Goal: Task Accomplishment & Management: Complete application form

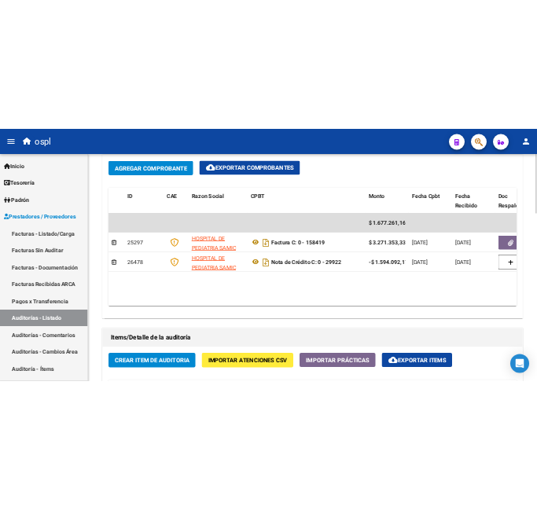
scroll to position [786, 0]
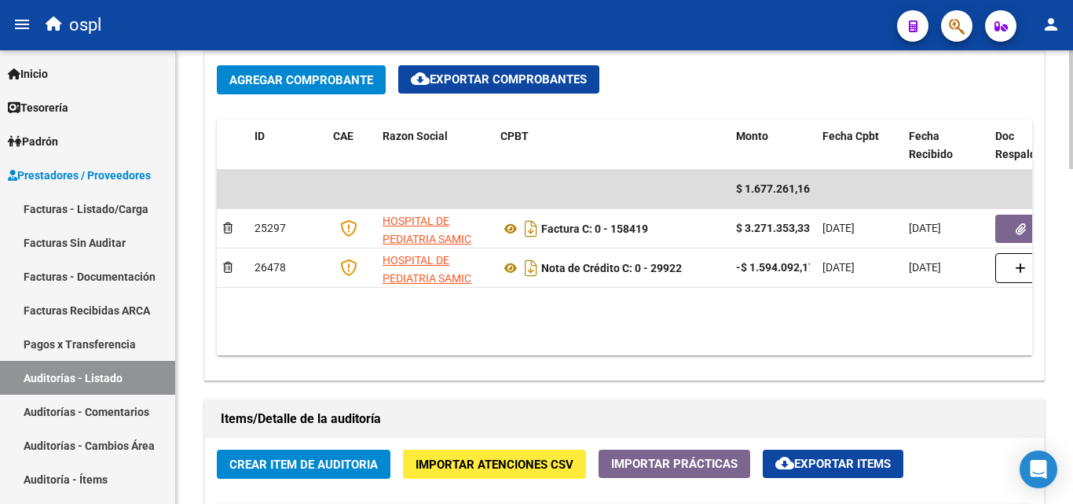
click at [797, 390] on div "Información del área Cambiar de área a esta auditoría Area * Hospitales de Auto…" at bounding box center [624, 321] width 847 height 1232
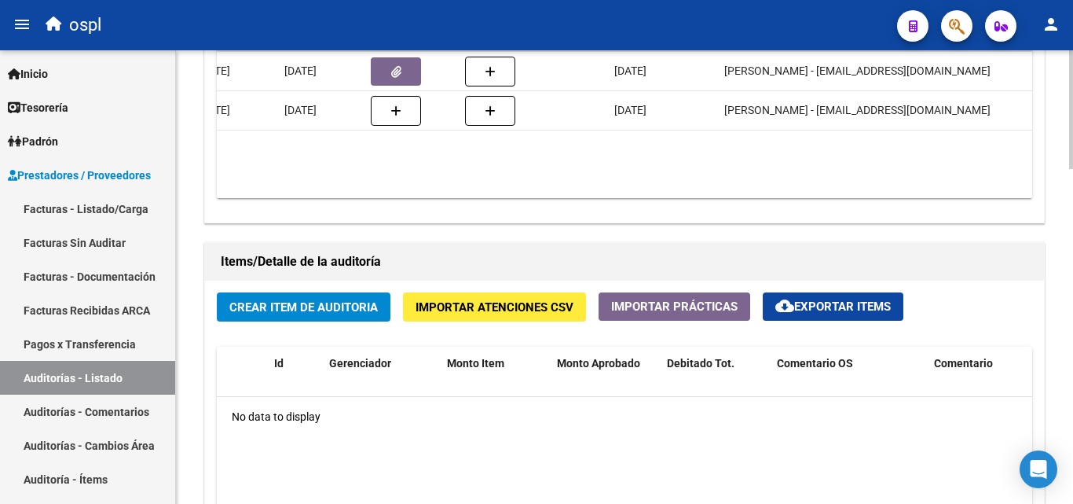
scroll to position [1178, 0]
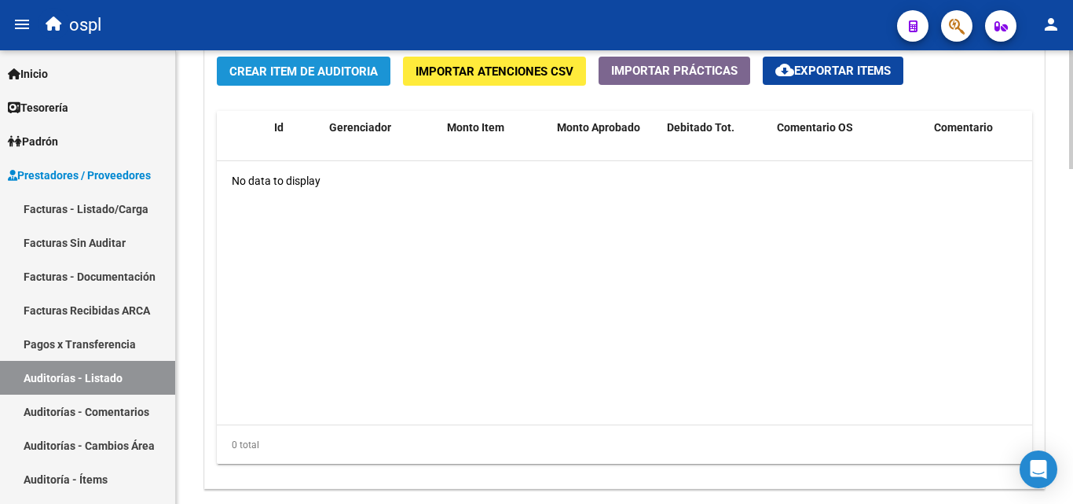
click at [308, 74] on span "Crear Item de Auditoria" at bounding box center [303, 71] width 148 height 14
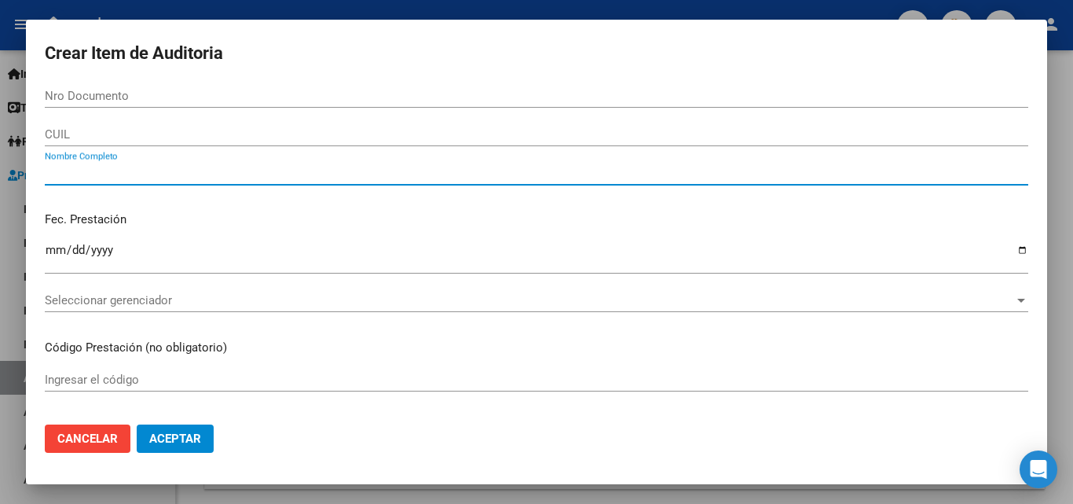
click at [155, 172] on input "Nombre Completo" at bounding box center [536, 173] width 983 height 14
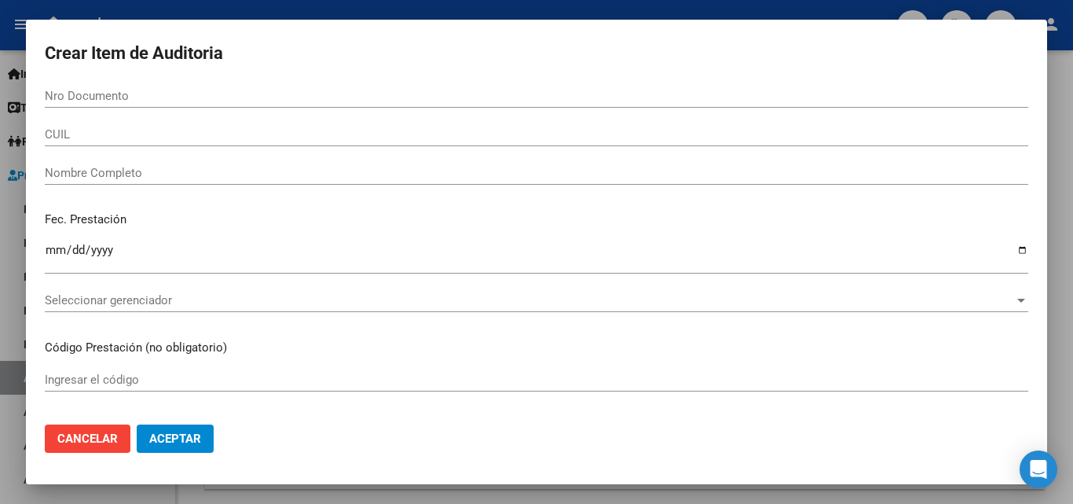
drag, startPoint x: 584, startPoint y: 483, endPoint x: 584, endPoint y: 472, distance: 11.0
click at [584, 472] on mat-dialog-container "Crear Item de Auditoria Nro Documento CUIL Nombre Completo Fec. Prestación Ingr…" at bounding box center [536, 252] width 1021 height 464
click at [227, 173] on input "Nombre Completo" at bounding box center [536, 173] width 983 height 14
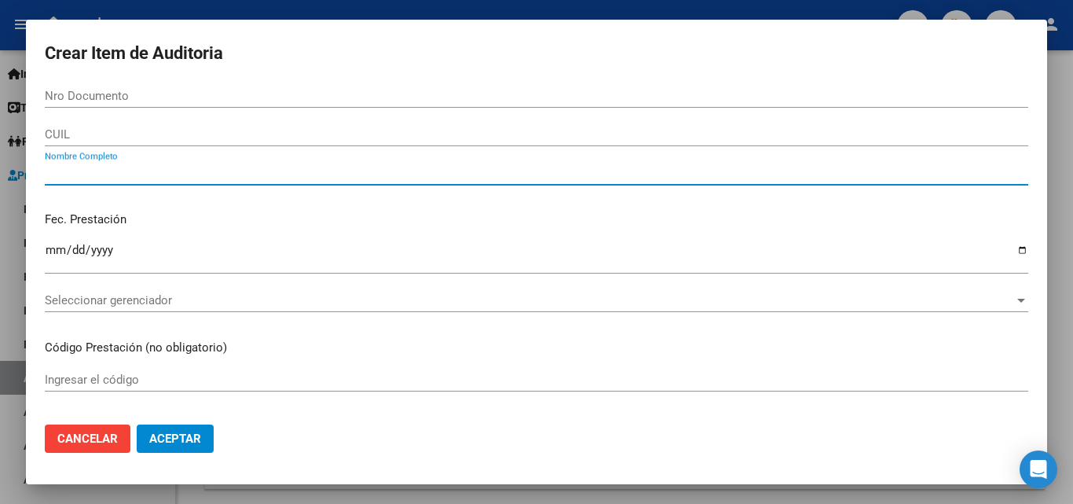
click at [71, 174] on input "Nombre Completo" at bounding box center [536, 173] width 983 height 14
type input "5"
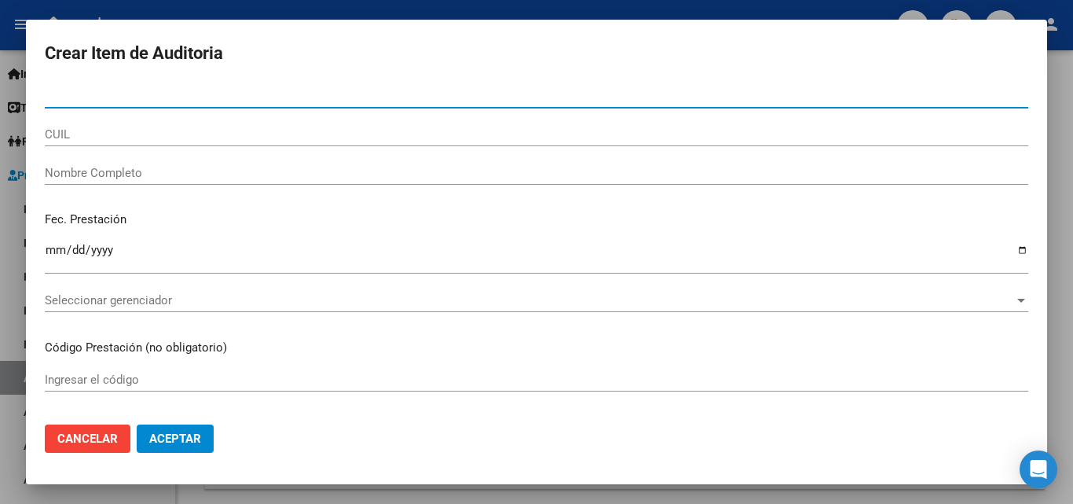
click at [87, 91] on input "Nro Documento" at bounding box center [536, 96] width 983 height 14
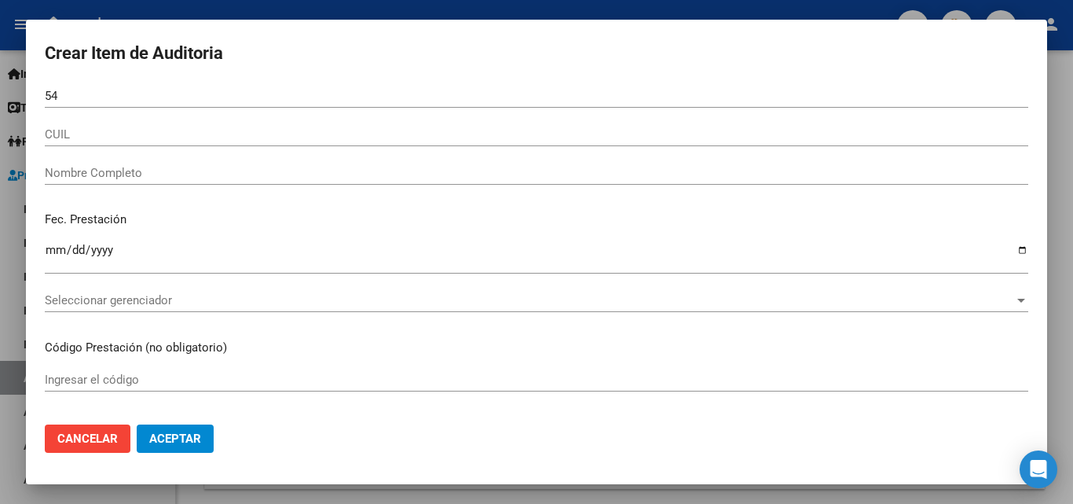
click at [93, 97] on input "54" at bounding box center [536, 96] width 983 height 14
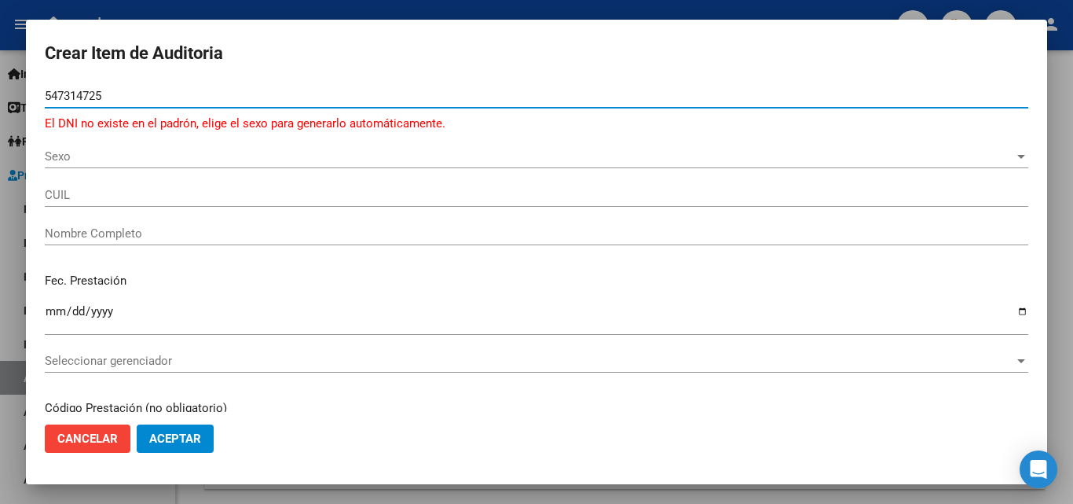
type input "547314725"
click at [117, 154] on span "Sexo" at bounding box center [529, 156] width 969 height 14
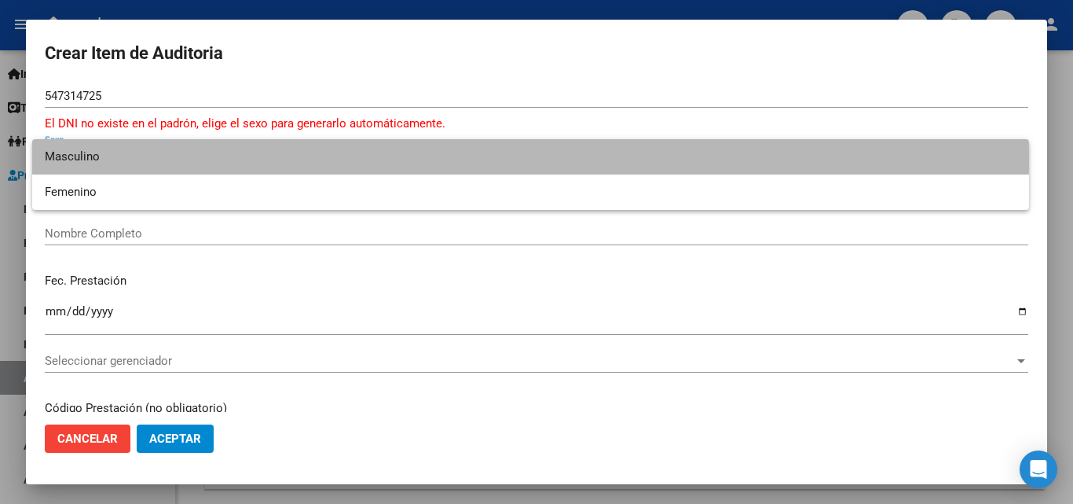
click at [168, 161] on span "Masculino" at bounding box center [531, 156] width 972 height 35
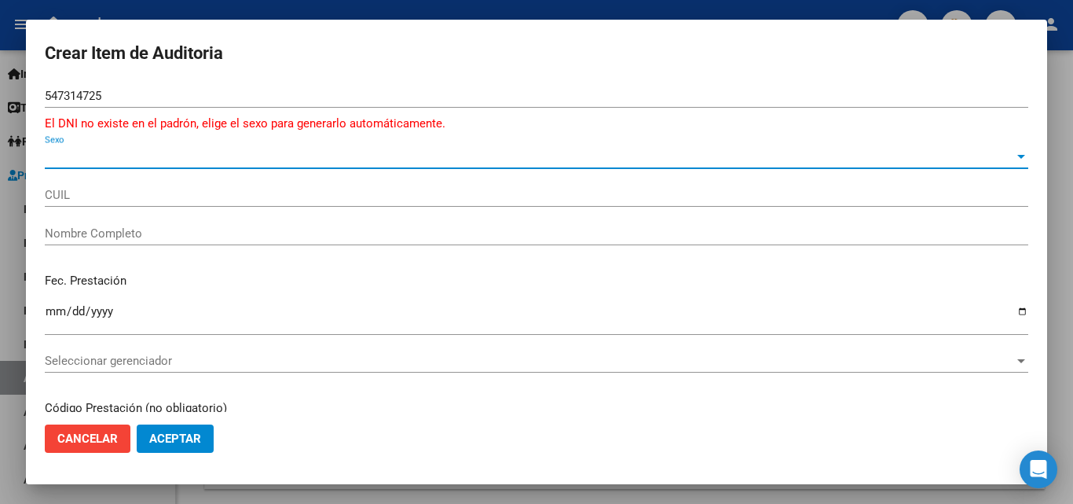
type input "20547314728"
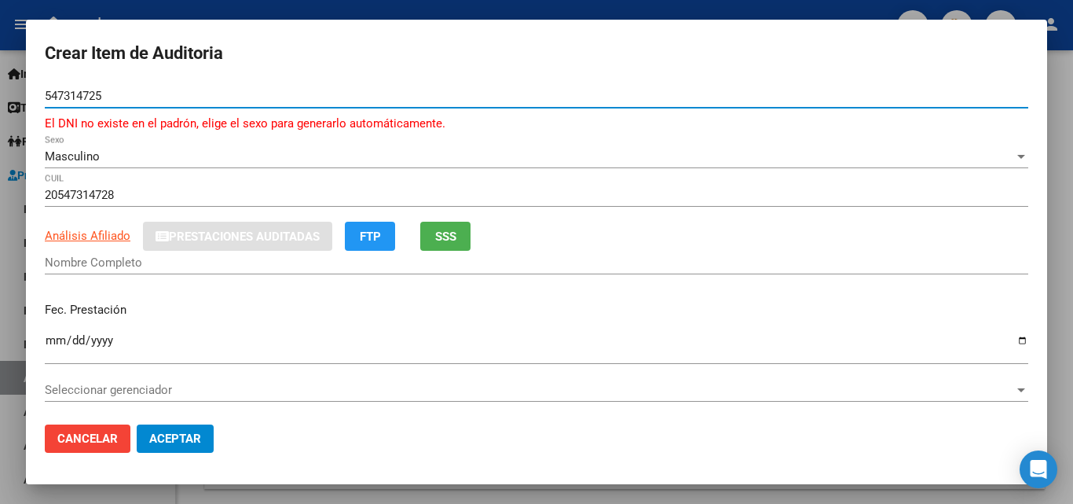
click at [86, 95] on input "547314725" at bounding box center [536, 96] width 983 height 14
click at [81, 95] on input "547314725" at bounding box center [536, 96] width 983 height 14
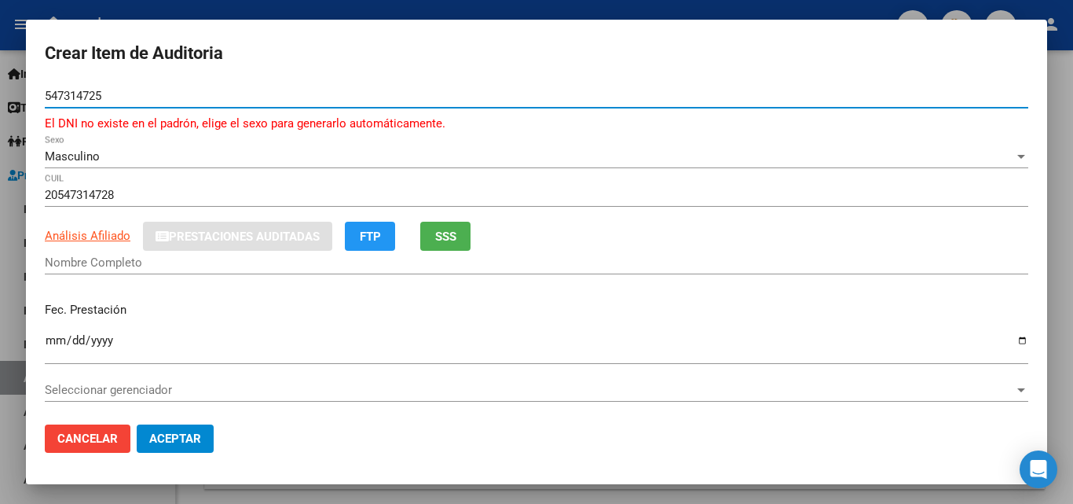
click at [86, 95] on input "547314725" at bounding box center [536, 96] width 983 height 14
type input "54731725"
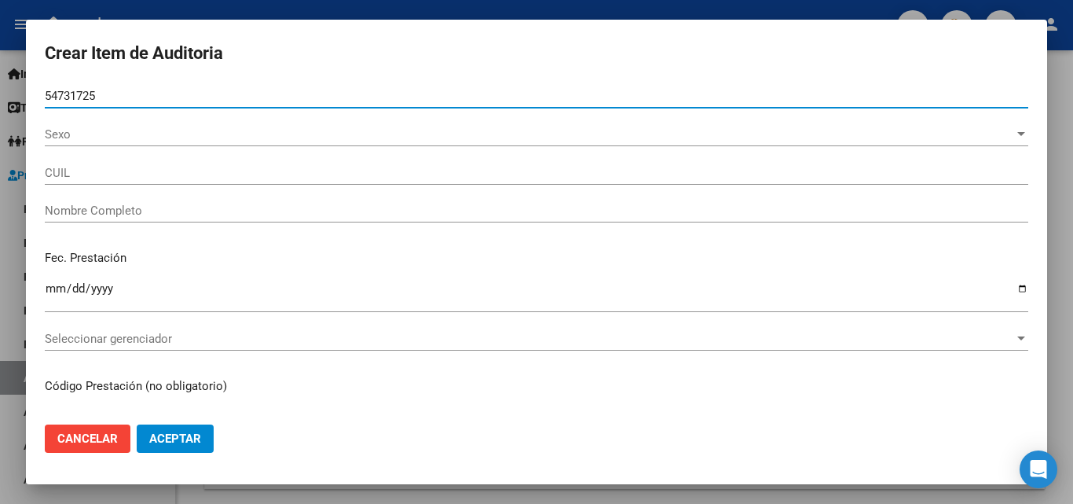
type input "20547317255"
type input "[PERSON_NAME]"
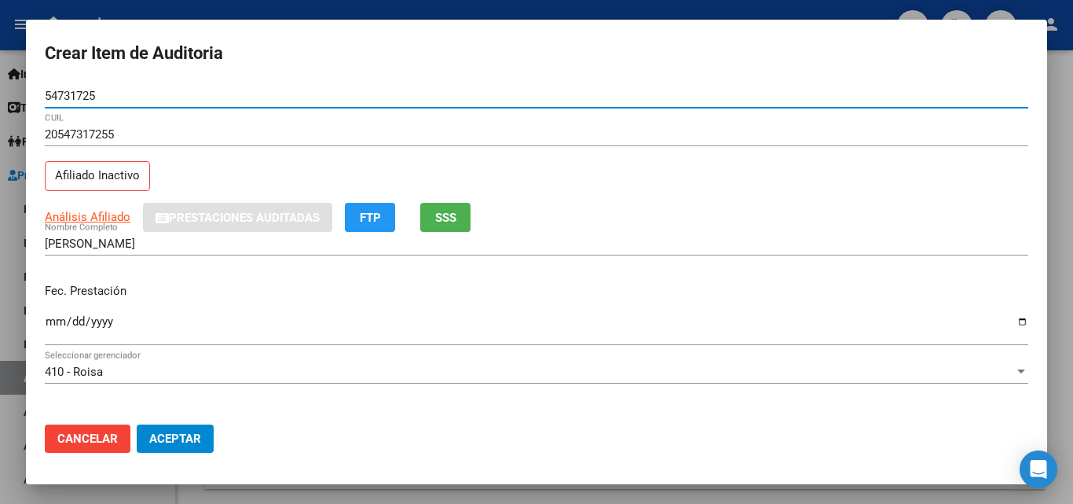
type input "54731725"
click at [181, 294] on p "Fec. Prestación" at bounding box center [536, 291] width 983 height 18
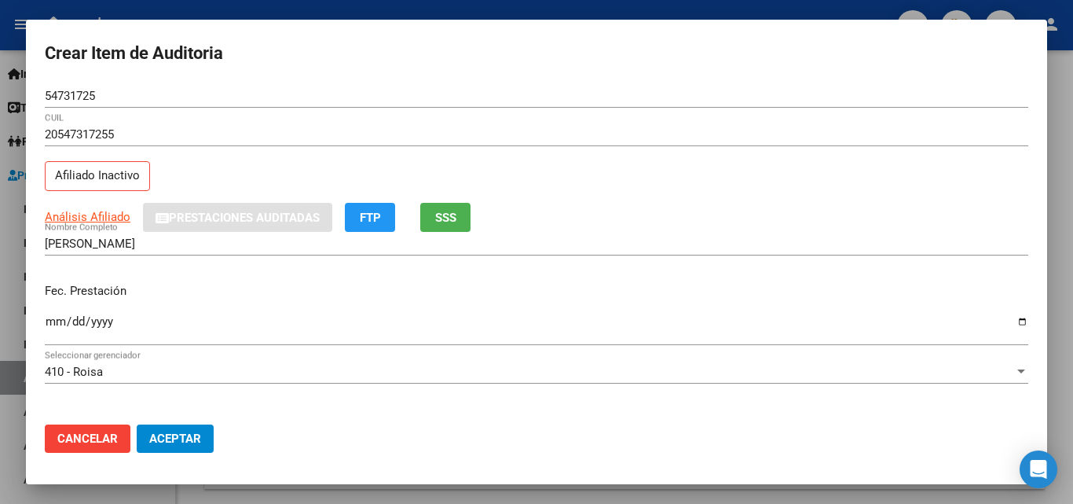
drag, startPoint x: 987, startPoint y: 276, endPoint x: 946, endPoint y: 277, distance: 41.6
click at [975, 277] on div "Fec. Prestación Ingresar la fecha" at bounding box center [536, 315] width 983 height 90
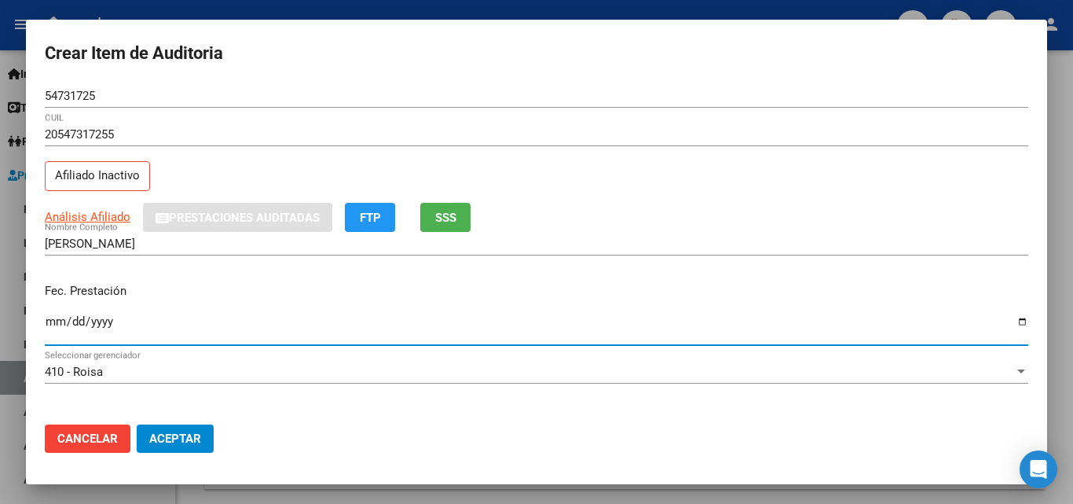
click at [56, 327] on input "Ingresar la fecha" at bounding box center [536, 327] width 983 height 25
type input "[DATE]"
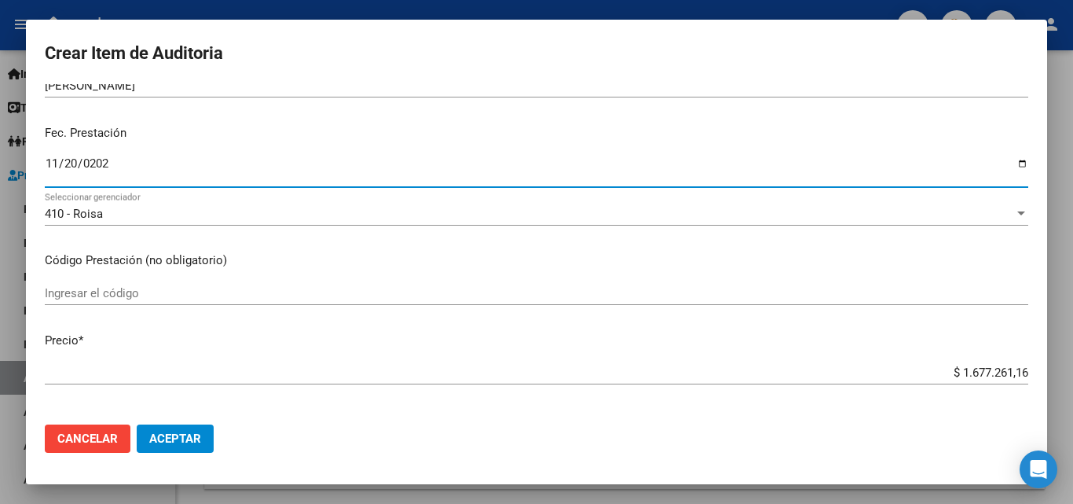
scroll to position [157, 0]
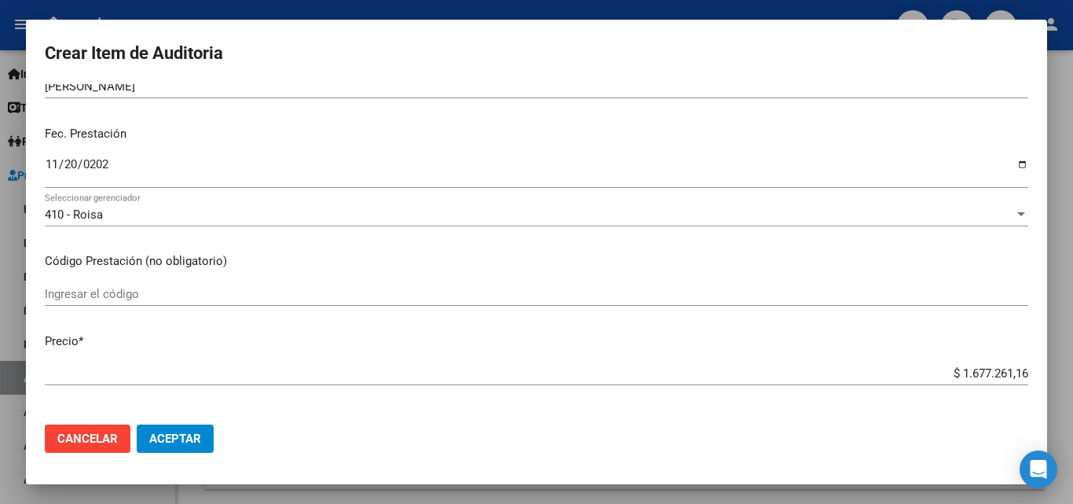
click at [962, 366] on input "$ 1.677.261,16" at bounding box center [536, 373] width 983 height 14
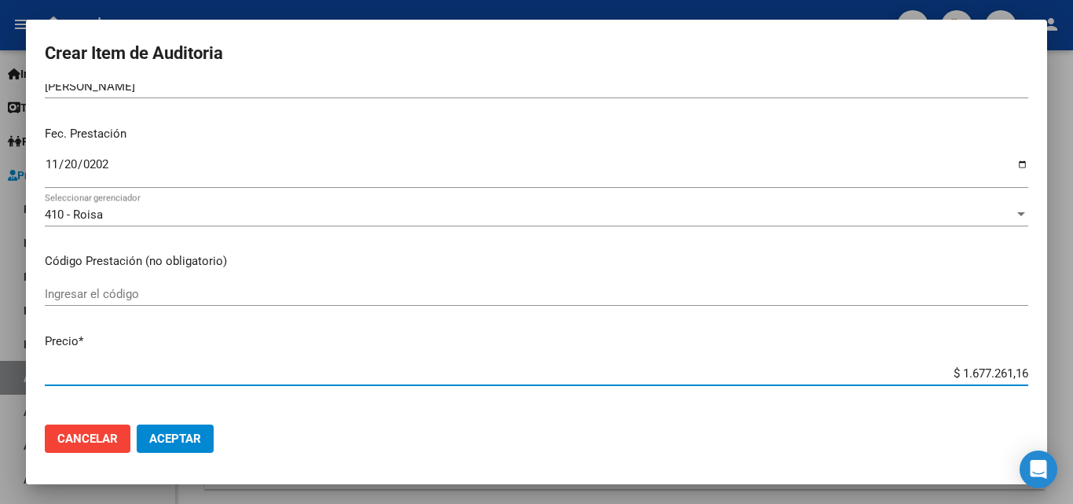
drag, startPoint x: 932, startPoint y: 374, endPoint x: 1005, endPoint y: 379, distance: 73.2
click at [1005, 379] on input "$ 1.677.261,16" at bounding box center [536, 373] width 983 height 14
type input "$ 0,16"
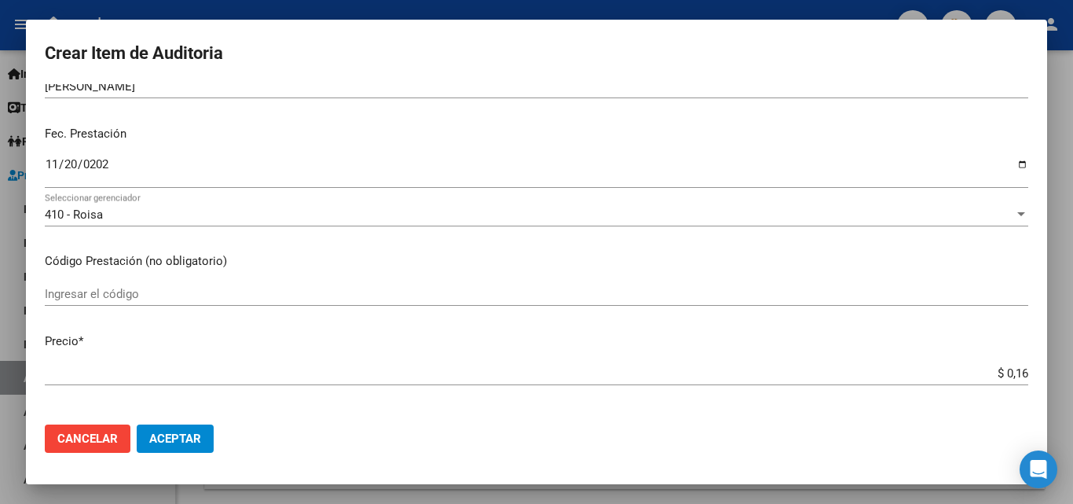
drag, startPoint x: 984, startPoint y: 358, endPoint x: 970, endPoint y: 368, distance: 17.4
click at [977, 363] on mat-dialog-content "54731725 Nro Documento 20547317255 CUIL Afiliado Inactivo Análisis Afiliado Pre…" at bounding box center [536, 248] width 1021 height 328
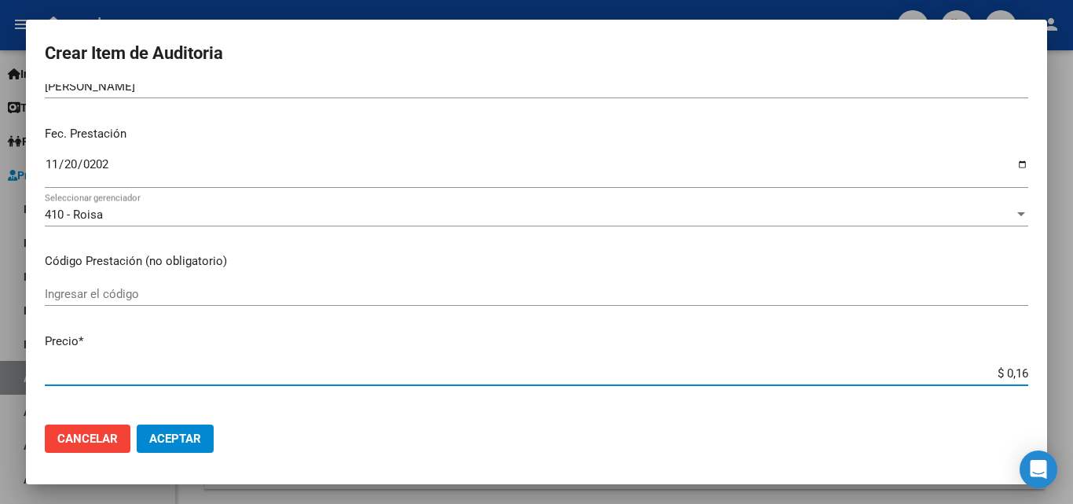
drag, startPoint x: 970, startPoint y: 368, endPoint x: 1022, endPoint y: 367, distance: 51.9
click at [1022, 367] on app-form-text-field "Precio * $ 0,16 Ingresar el precio" at bounding box center [543, 356] width 996 height 49
type input "$ 0,03"
type input "$ 0,30"
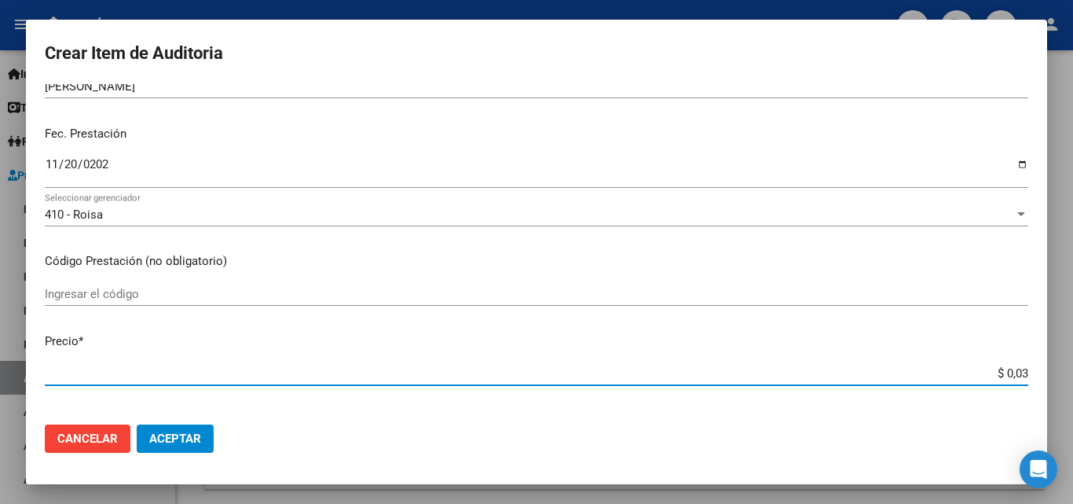
type input "$ 0,30"
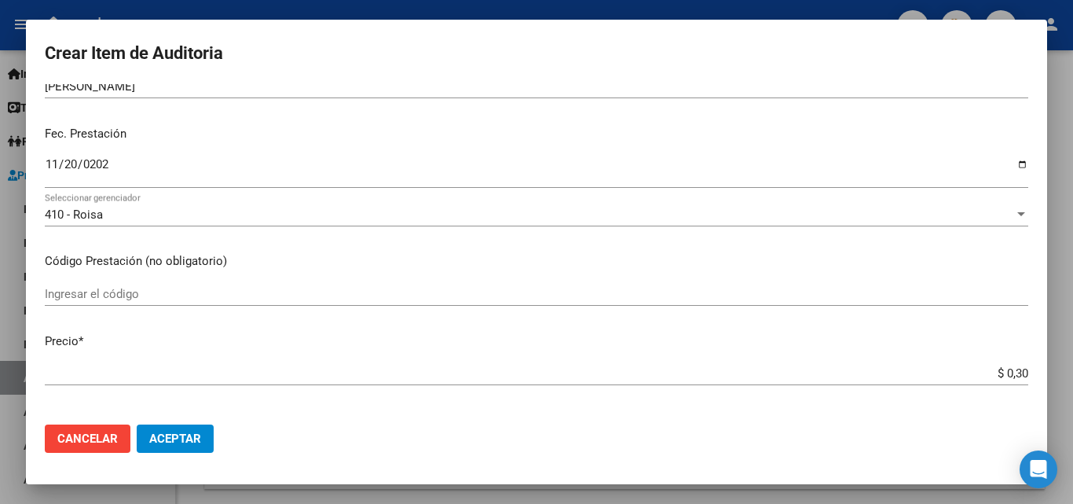
click at [1005, 369] on input "$ 0,30" at bounding box center [536, 373] width 983 height 14
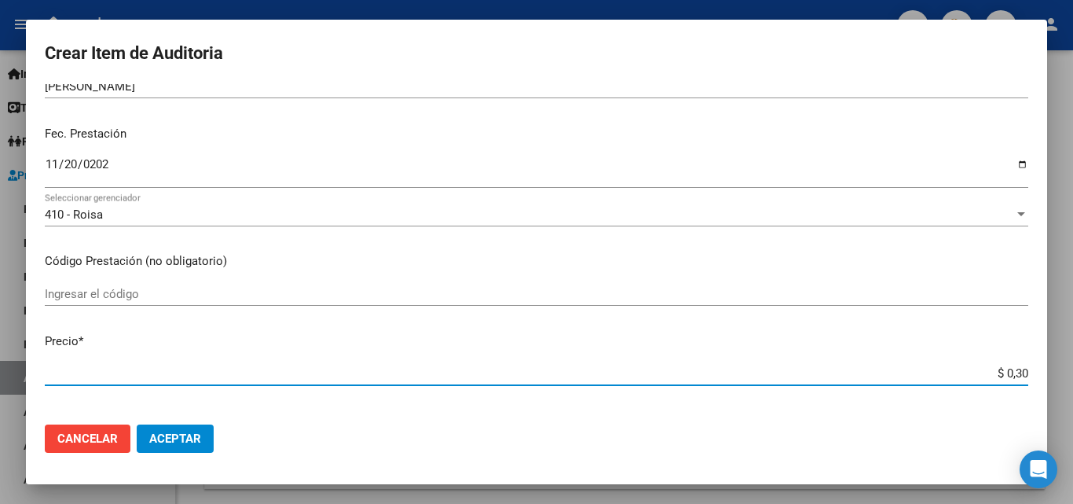
click at [1020, 377] on app-form-text-field "Precio * $ 0,30 Ingresar el precio" at bounding box center [543, 356] width 996 height 49
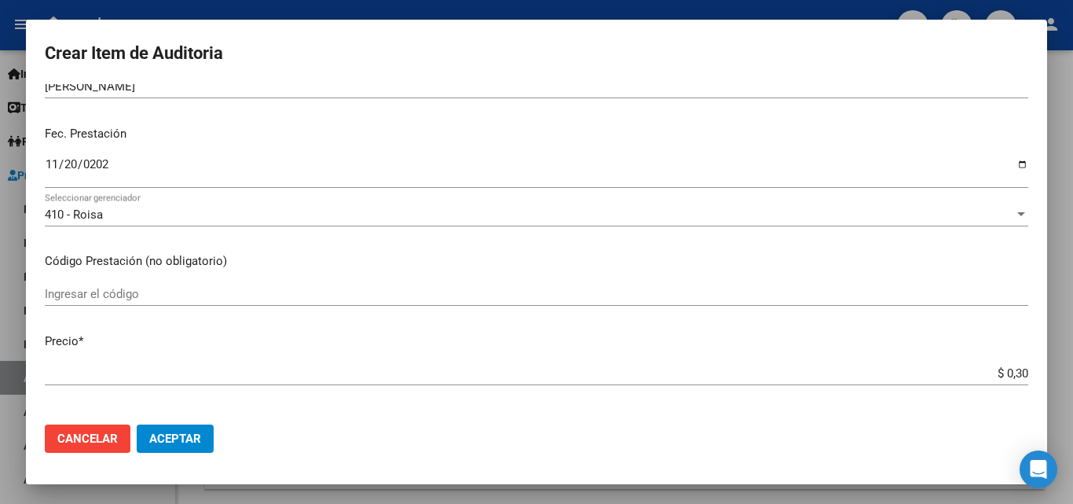
click at [1018, 372] on app-form-text-field "Precio * $ 0,30 Ingresar el precio" at bounding box center [543, 356] width 996 height 49
click at [1016, 370] on input "$ 0,30" at bounding box center [536, 373] width 983 height 14
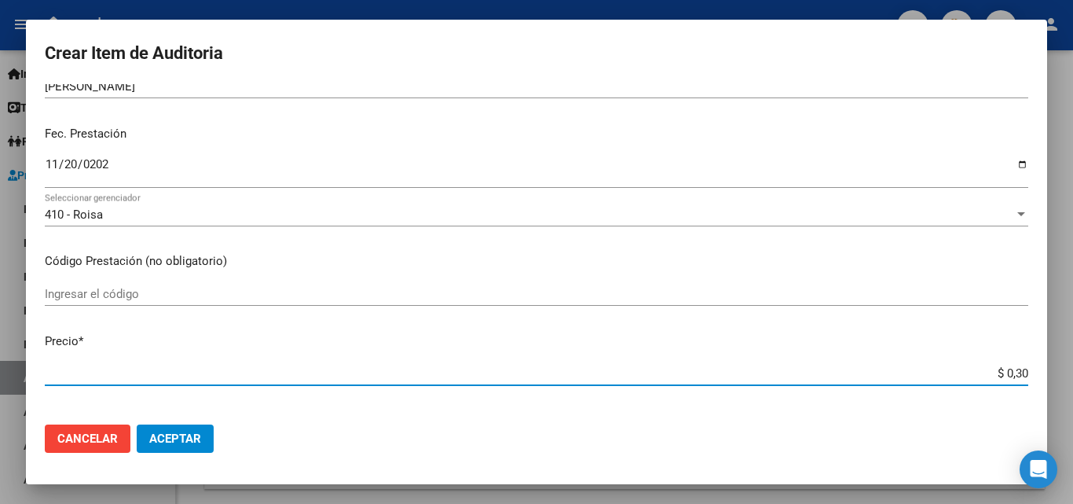
type input "$ 0,03"
type input "$ 0,36"
type input "$ 3,68"
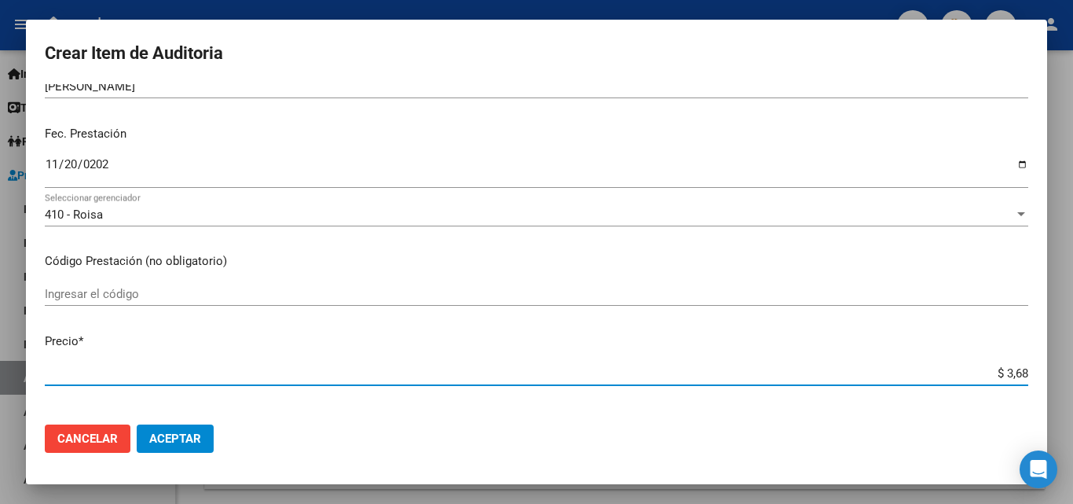
type input "$ 3,68"
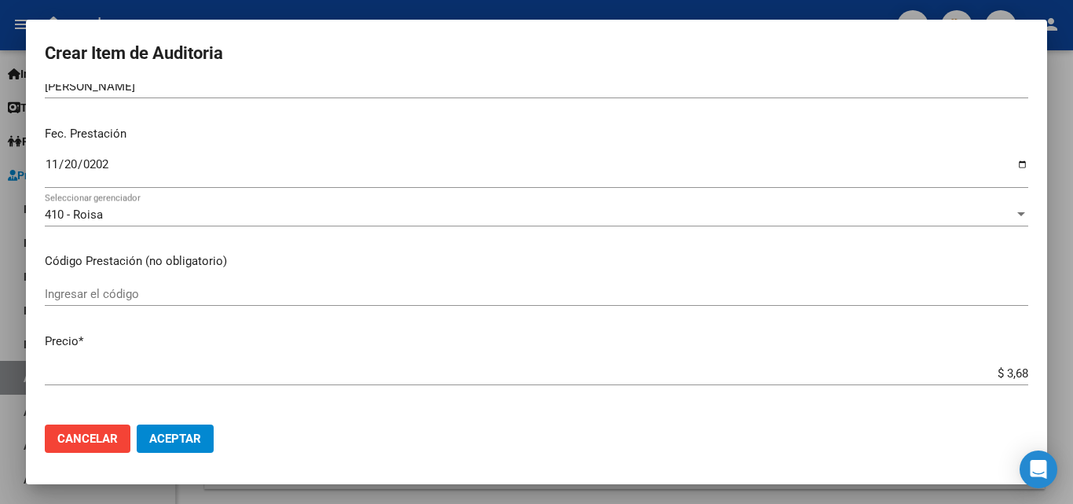
click at [1022, 366] on app-form-text-field "Precio * $ 3,68 Ingresar el precio" at bounding box center [543, 356] width 996 height 49
click at [1018, 370] on app-form-text-field "Precio * $ 3,68 Ingresar el precio" at bounding box center [543, 356] width 996 height 49
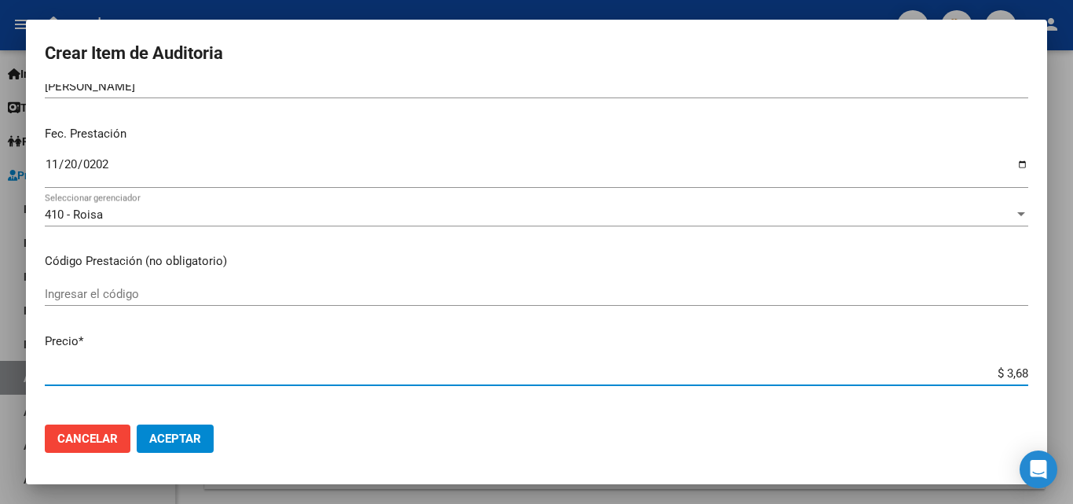
click at [1012, 375] on input "$ 3,68" at bounding box center [536, 373] width 983 height 14
click at [1015, 374] on input "$ 3,68" at bounding box center [536, 373] width 983 height 14
type input "$ 36,87"
type input "$ 368,72"
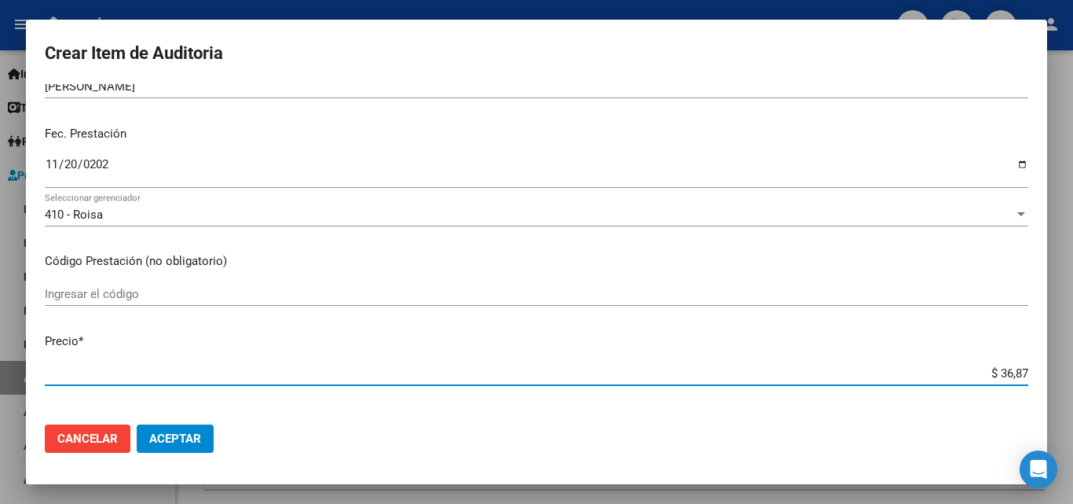
type input "$ 368,72"
type input "$ 3.687,26"
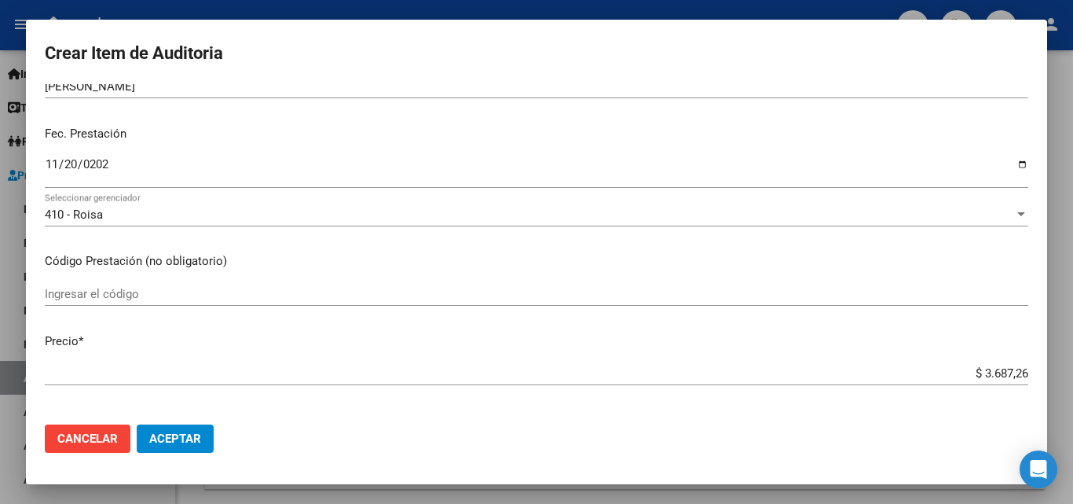
click at [1015, 374] on input "$ 3.687,26" at bounding box center [536, 373] width 983 height 14
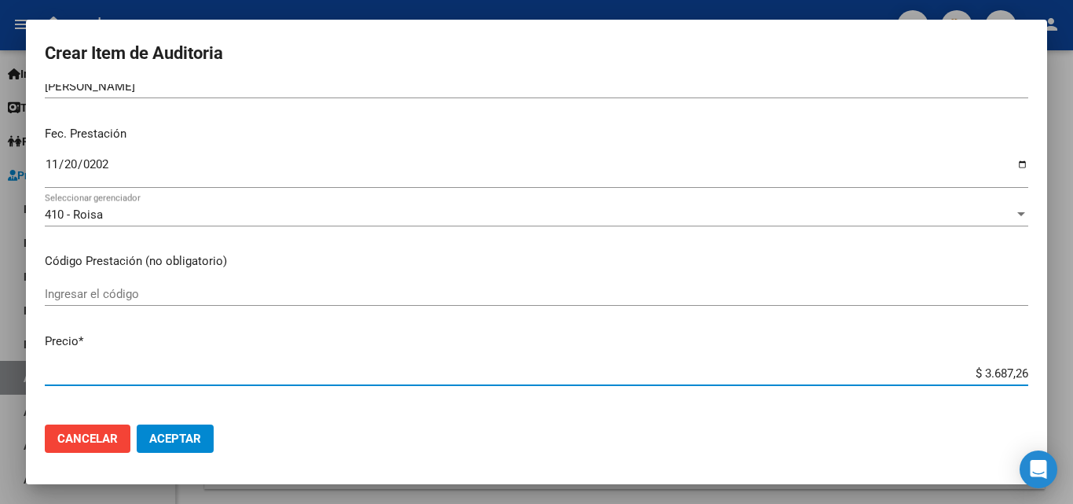
type input "$ 36.872,63"
type input "$ 368.726,37"
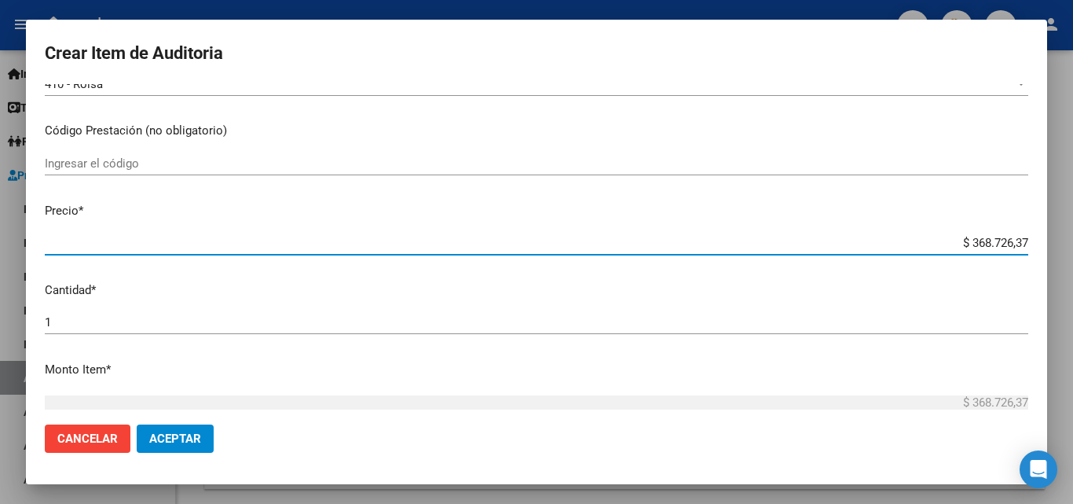
scroll to position [393, 0]
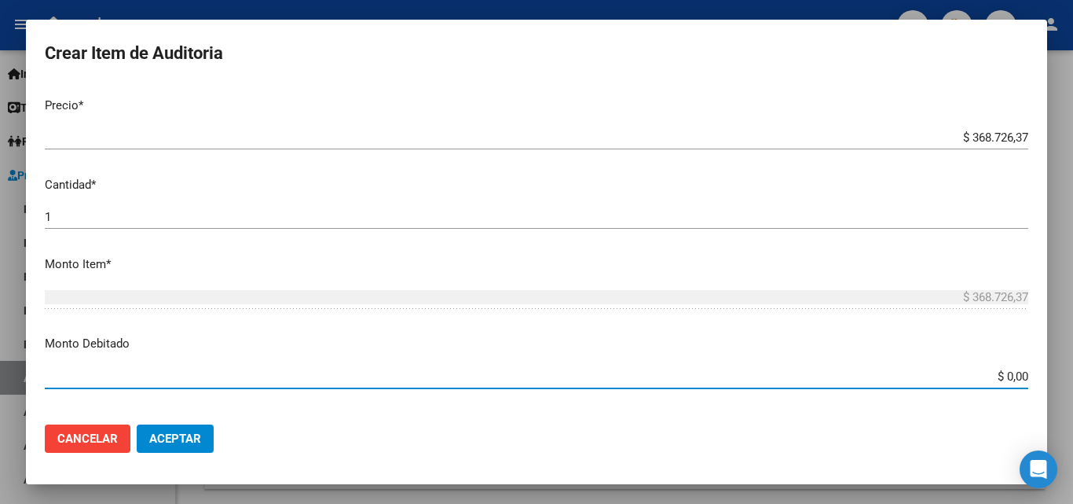
click at [974, 374] on input "$ 0,00" at bounding box center [536, 376] width 983 height 14
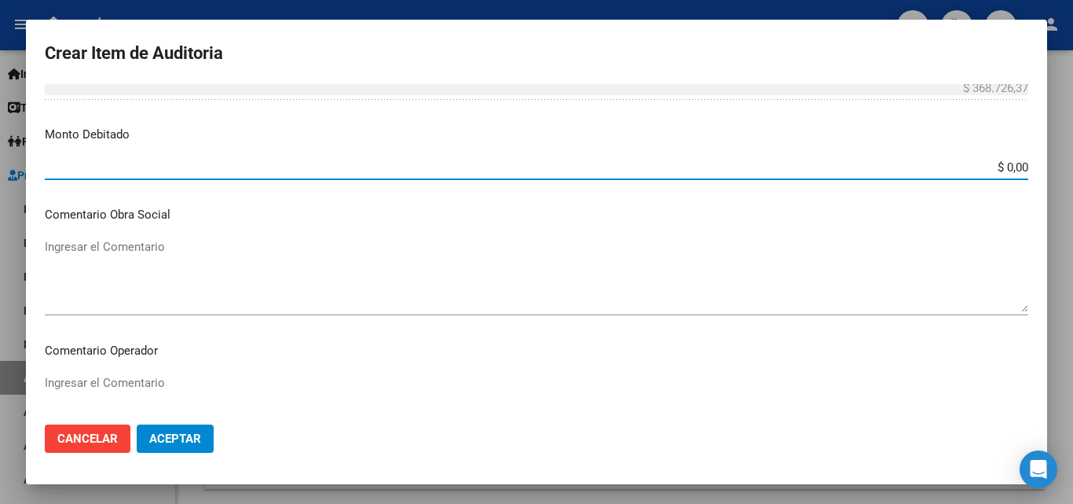
scroll to position [628, 0]
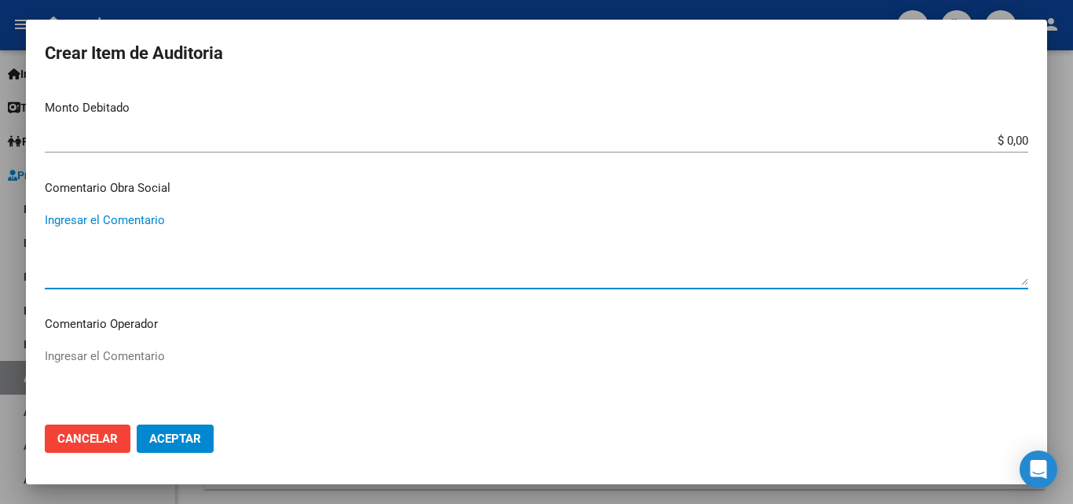
click at [204, 249] on textarea "Ingresar el Comentario" at bounding box center [536, 248] width 983 height 74
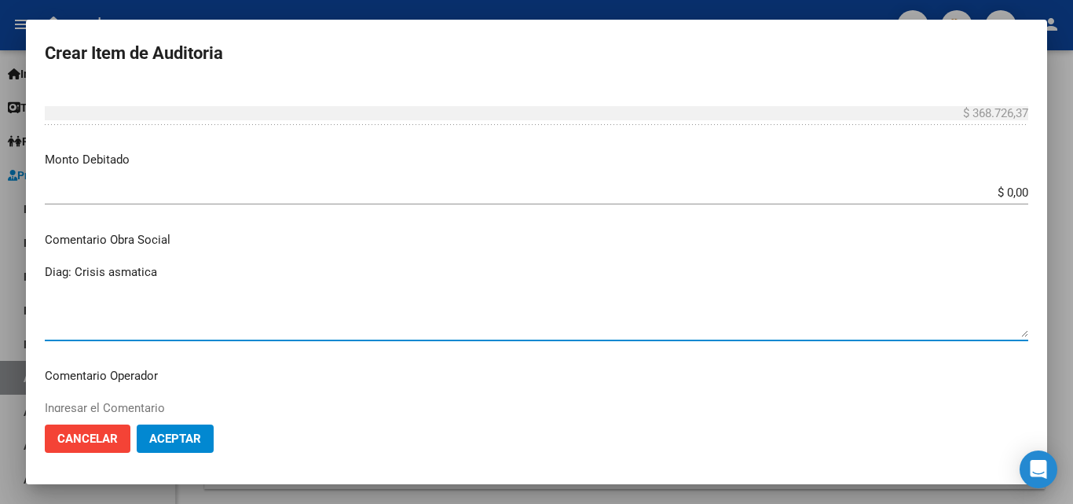
scroll to position [550, 0]
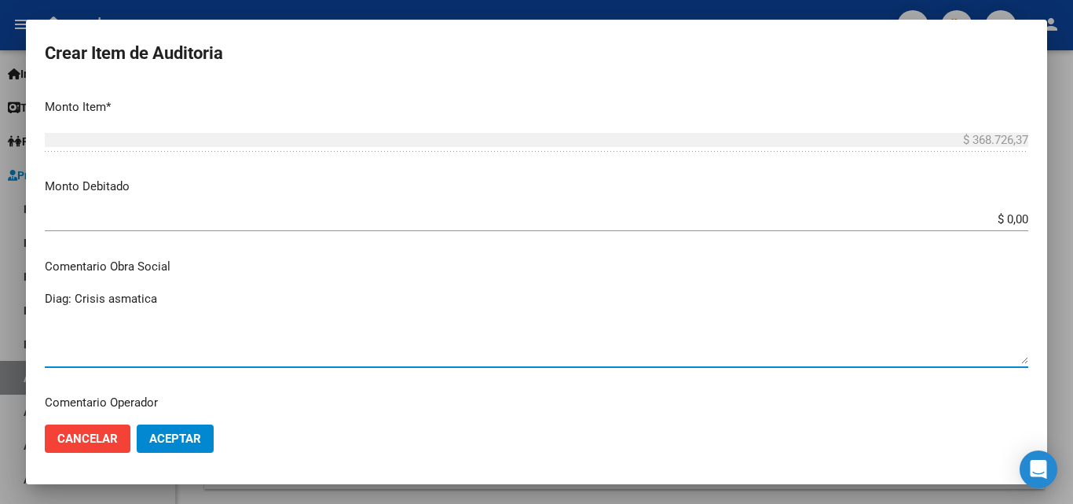
type textarea "Diag: Crisis asmatica"
click at [187, 442] on span "Aceptar" at bounding box center [175, 438] width 52 height 14
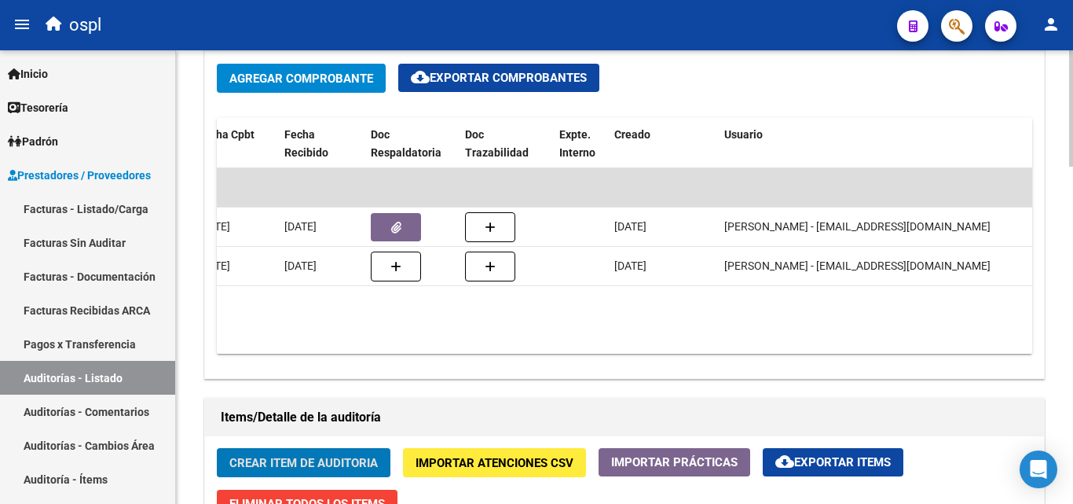
scroll to position [943, 0]
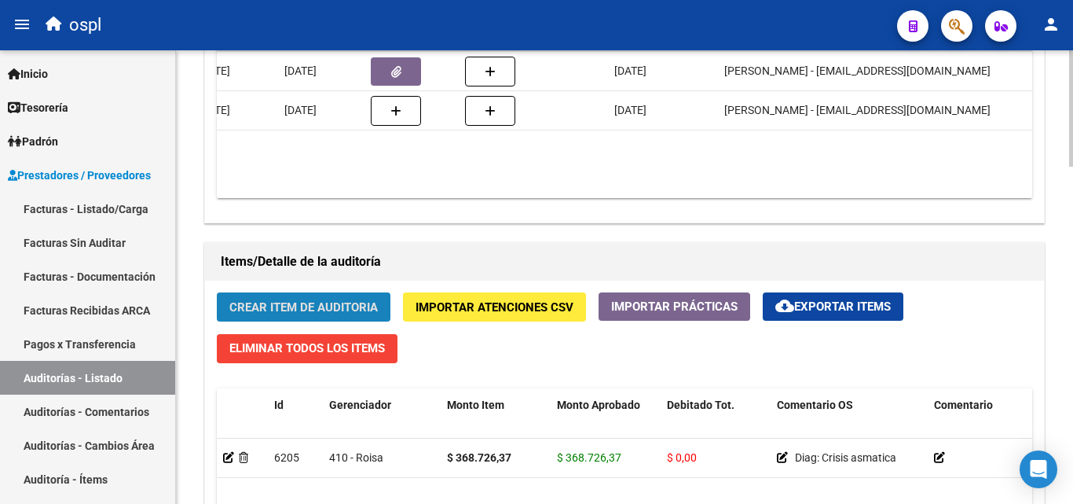
click at [295, 310] on span "Crear Item de Auditoria" at bounding box center [303, 307] width 148 height 14
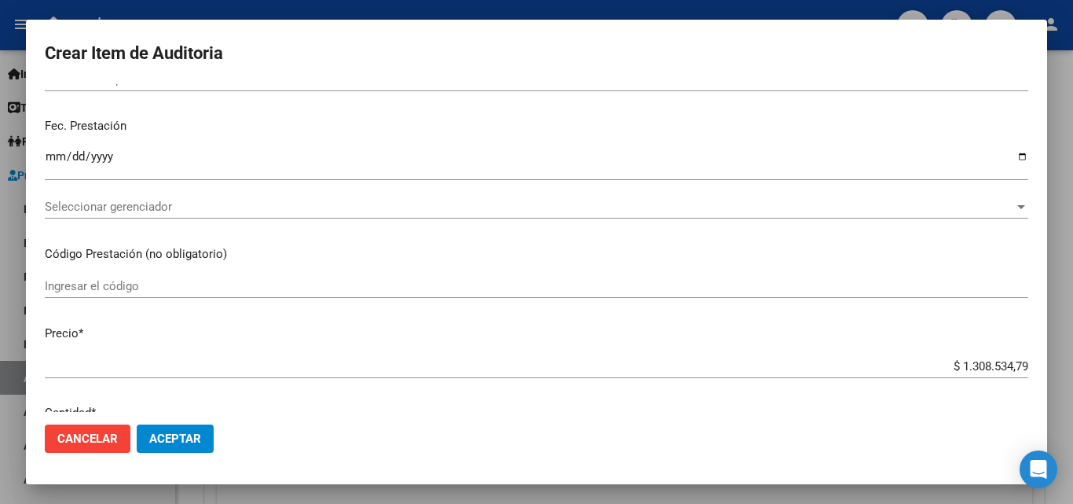
scroll to position [236, 0]
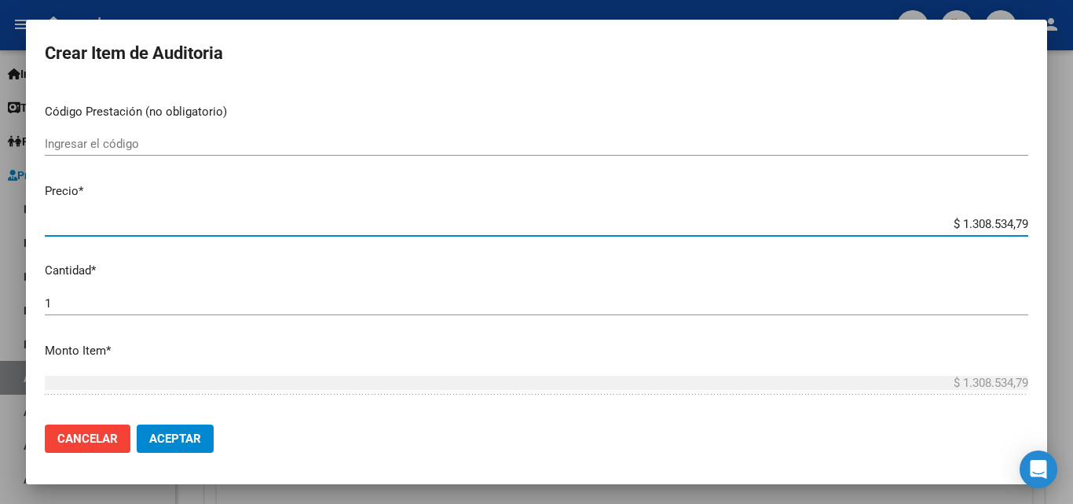
drag, startPoint x: 928, startPoint y: 218, endPoint x: 1064, endPoint y: 212, distance: 136.8
click at [1065, 212] on div "Crear Item de Auditoria Nro Documento CUIL Nombre Completo Fec. Prestación Ingr…" at bounding box center [536, 252] width 1073 height 504
type input "$ 0,08"
type input "$ 0,82"
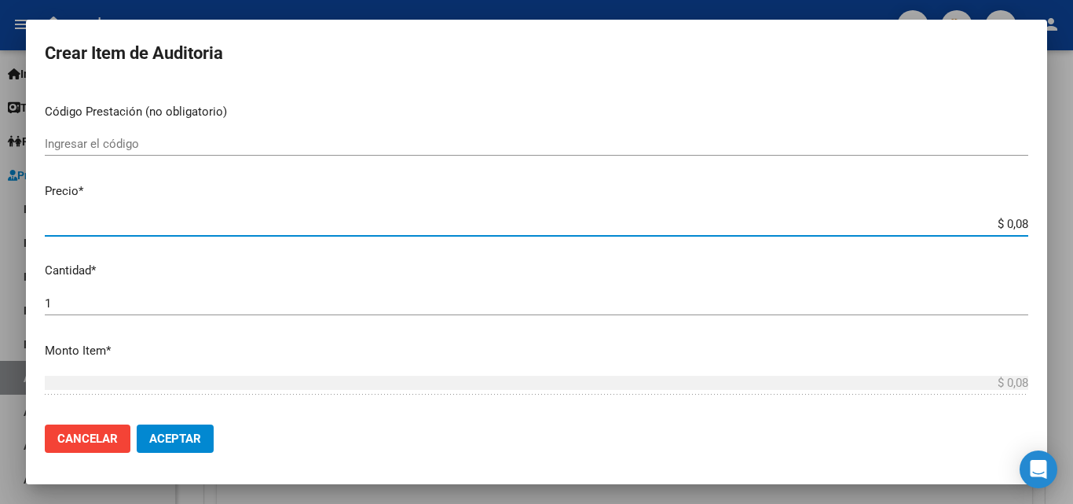
type input "$ 0,82"
type input "$ 8,23"
type input "$ 82,35"
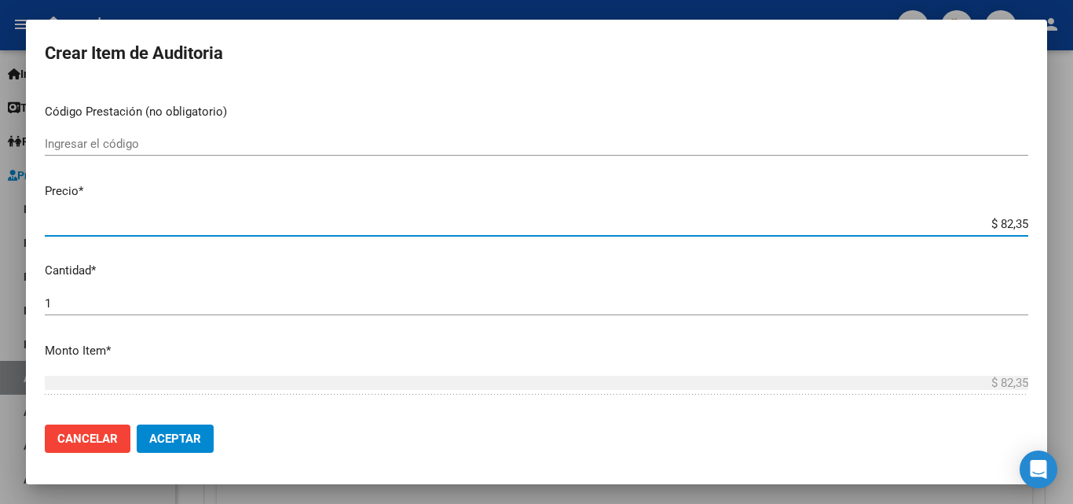
type input "$ 823,59"
type input "$ 8.235,93"
click at [1014, 222] on input "$ 8.235,93" at bounding box center [536, 224] width 983 height 14
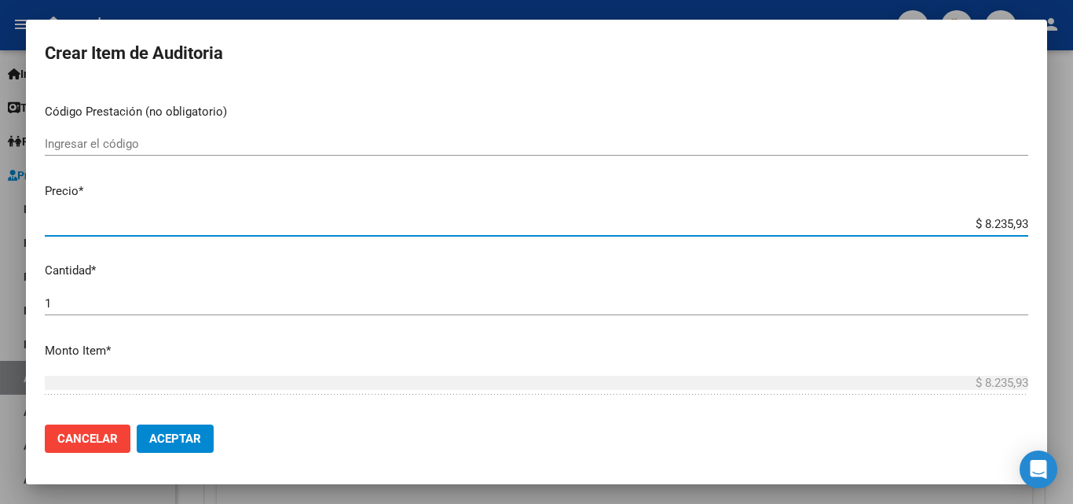
type input "$ 82.359,39"
type input "$ 823.593,93"
click at [719, 321] on div "1 Ingresar la cantidad" at bounding box center [536, 310] width 983 height 38
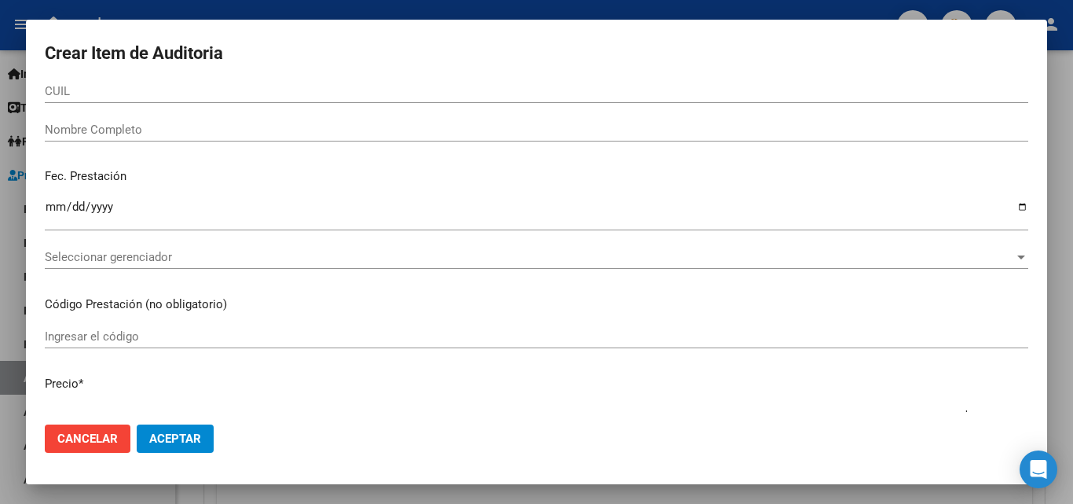
scroll to position [0, 0]
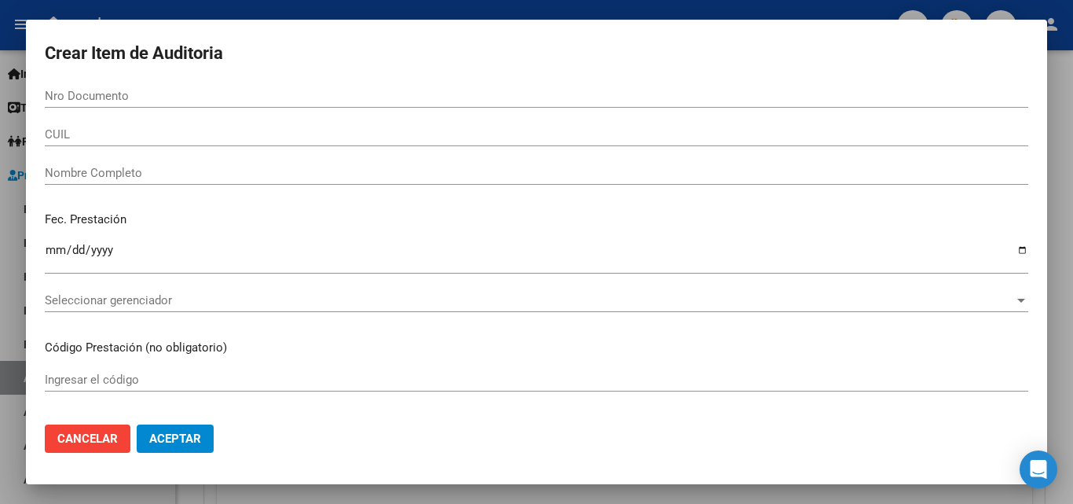
click at [976, 298] on span "Seleccionar gerenciador" at bounding box center [529, 300] width 969 height 14
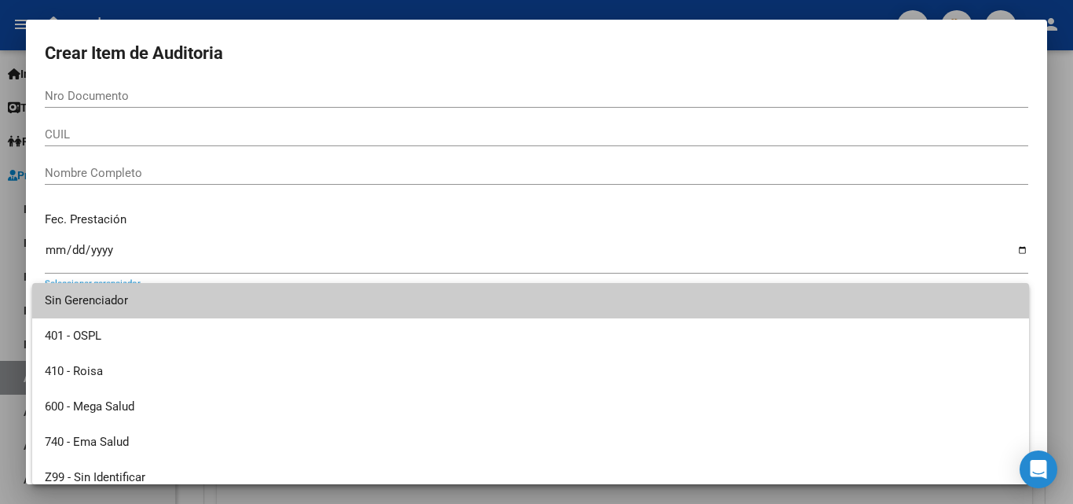
click at [179, 91] on div at bounding box center [536, 252] width 1073 height 504
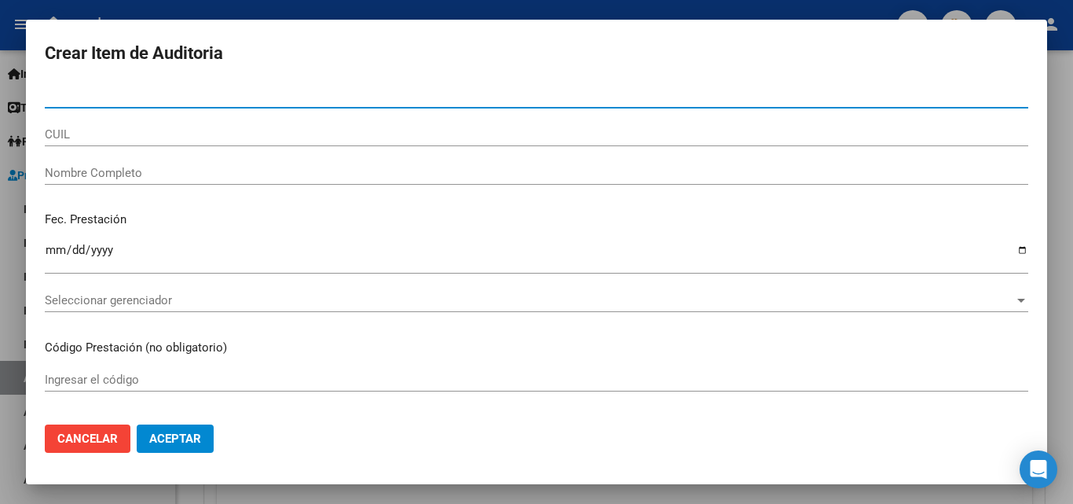
click at [179, 91] on input "Nro Documento" at bounding box center [536, 96] width 983 height 14
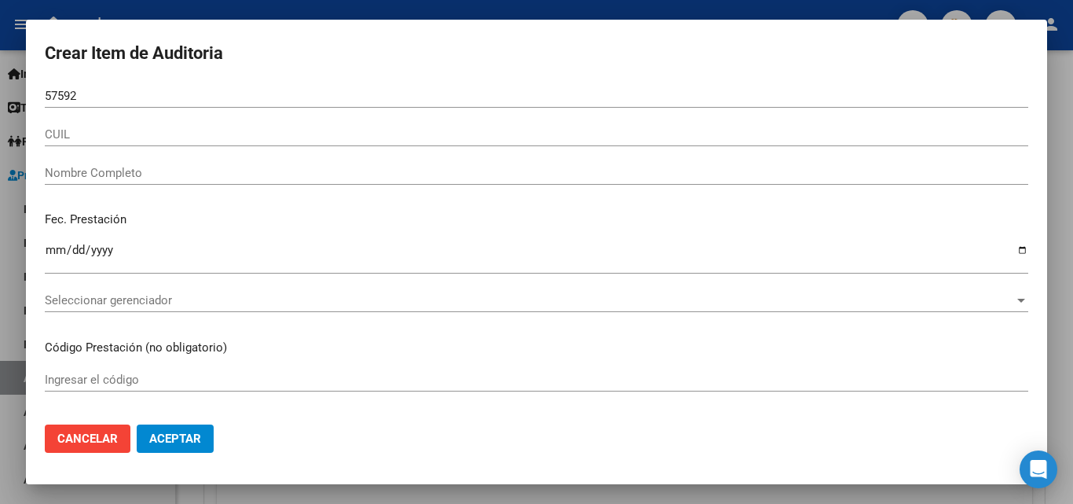
drag, startPoint x: 1008, startPoint y: 229, endPoint x: 997, endPoint y: 229, distance: 11.0
click at [1008, 229] on div "Fec. Prestación Ingresar la fecha" at bounding box center [536, 244] width 983 height 90
click at [211, 94] on input "57592" at bounding box center [536, 96] width 983 height 14
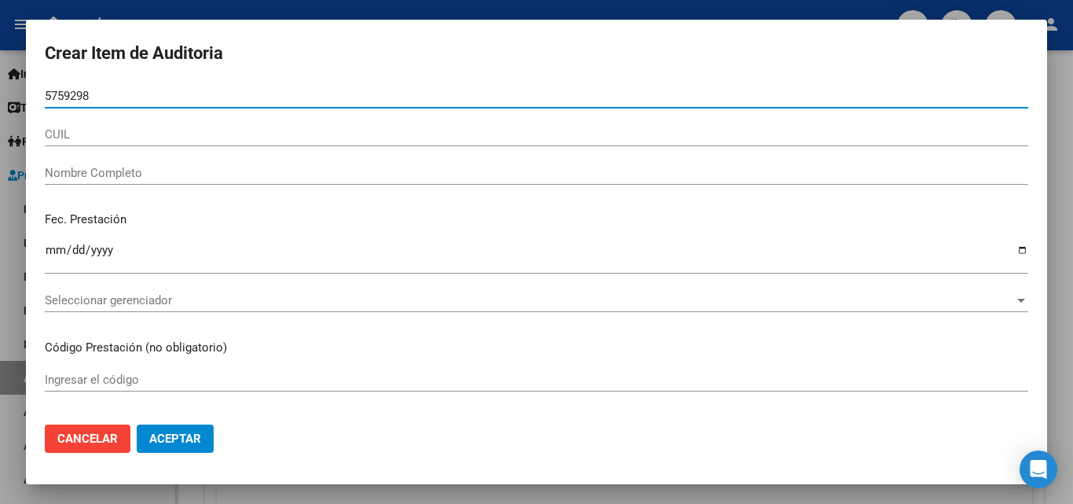
type input "57592981"
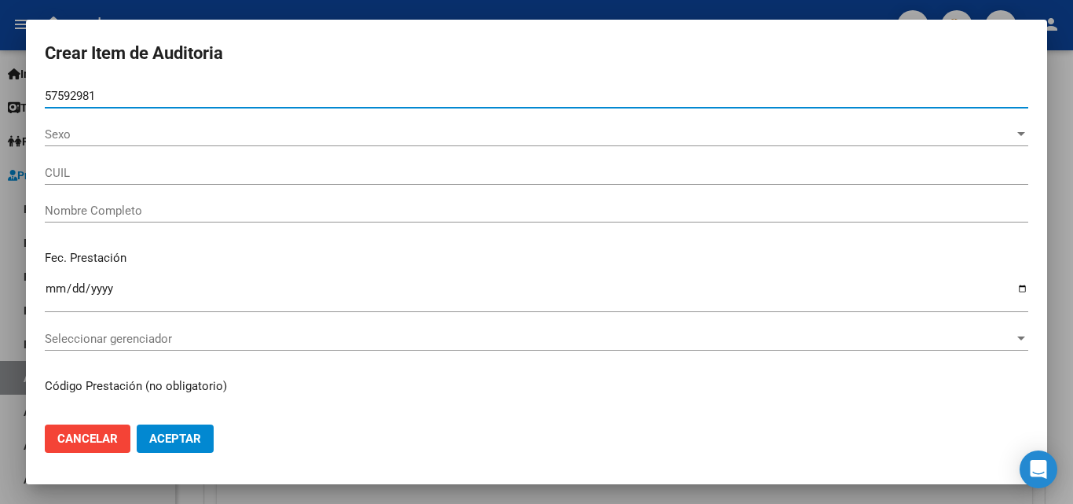
type input "20575929819"
type input "[PERSON_NAME]"
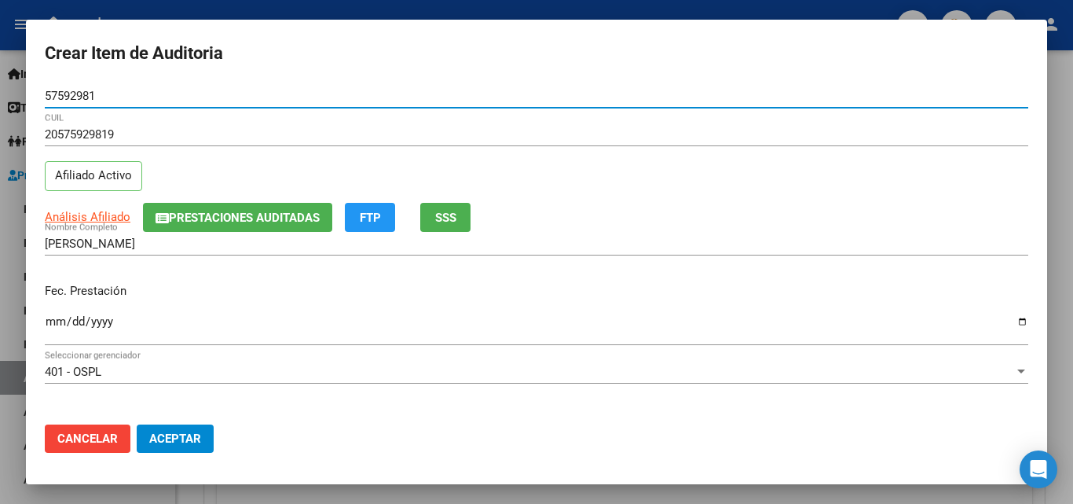
type input "57592981"
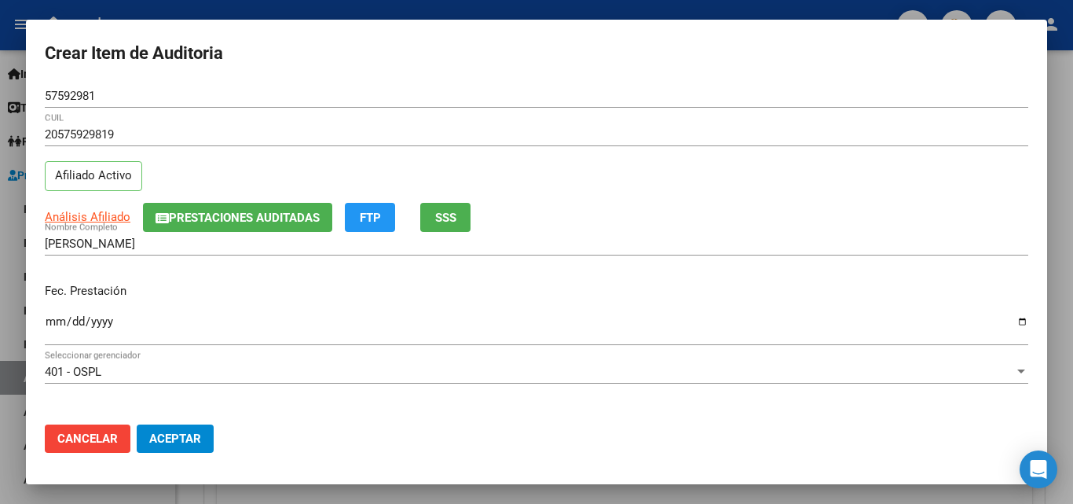
click at [1000, 347] on div "Ingresar la fecha" at bounding box center [536, 335] width 983 height 48
click at [55, 331] on input "Ingresar la fecha" at bounding box center [536, 327] width 983 height 25
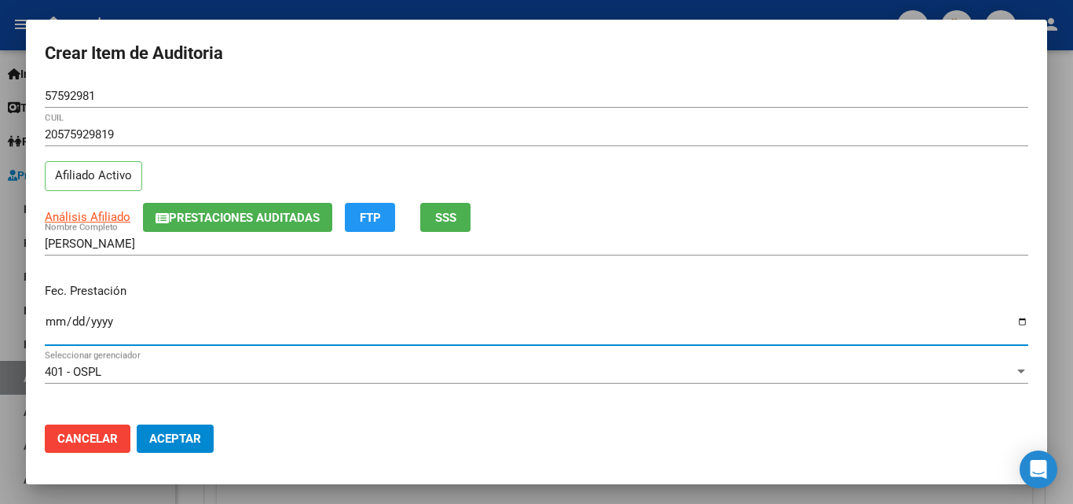
click at [54, 327] on input "Ingresar la fecha" at bounding box center [536, 327] width 983 height 25
type input "0241-10-30"
type input "[DATE]"
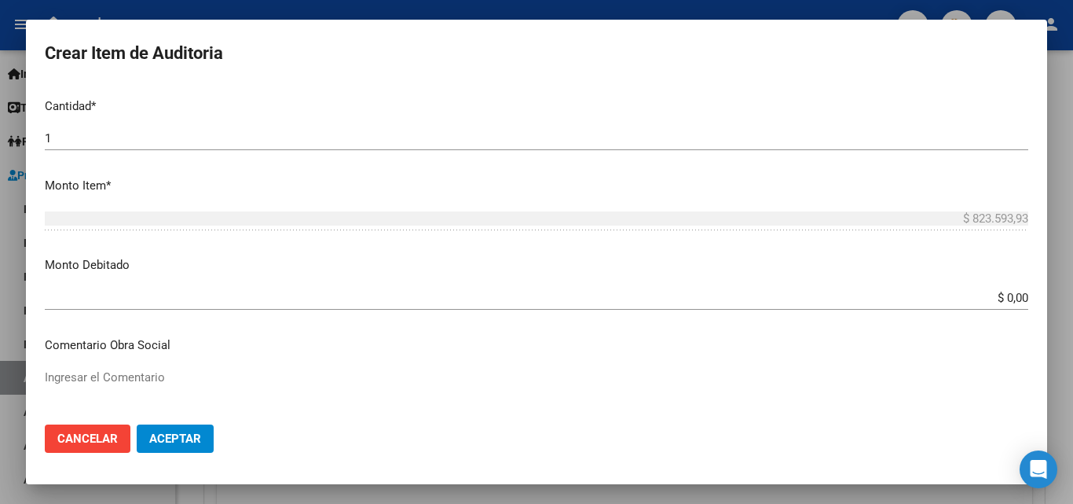
scroll to position [628, 0]
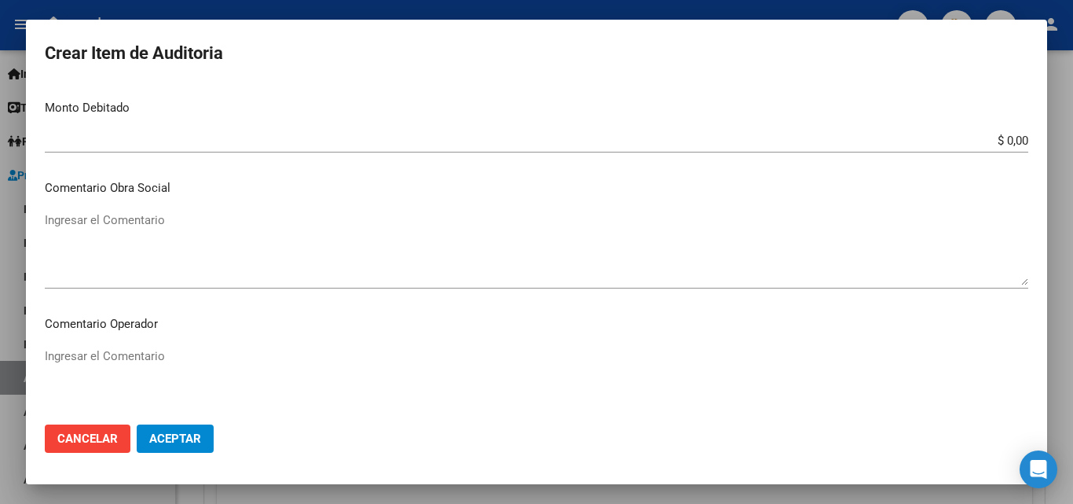
drag, startPoint x: 968, startPoint y: 356, endPoint x: 721, endPoint y: 185, distance: 300.3
click at [968, 356] on textarea "Ingresar el Comentario" at bounding box center [536, 384] width 983 height 74
click at [232, 365] on textarea "Ingresar el Comentario" at bounding box center [536, 384] width 983 height 74
click at [162, 345] on div "Ingresar el Comentario" at bounding box center [536, 384] width 983 height 80
click at [126, 347] on mat-dialog-content "57592981 Nro Documento 20575929819 CUIL Afiliado Activo Análisis Afiliado Prest…" at bounding box center [536, 248] width 1021 height 328
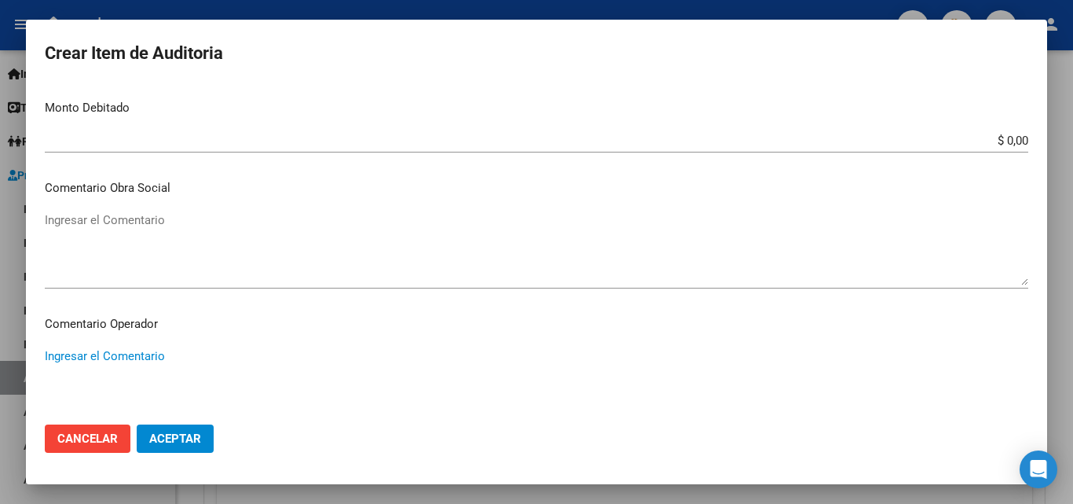
click at [126, 356] on textarea "Ingresar el Comentario" at bounding box center [536, 384] width 983 height 74
type textarea "diag: ecne"
click at [158, 438] on span "Aceptar" at bounding box center [175, 438] width 52 height 14
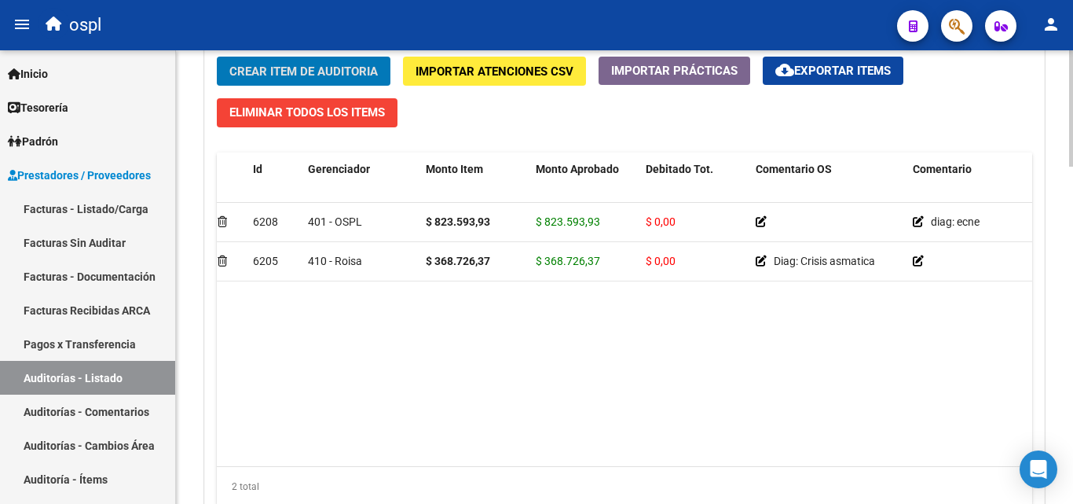
scroll to position [0, 0]
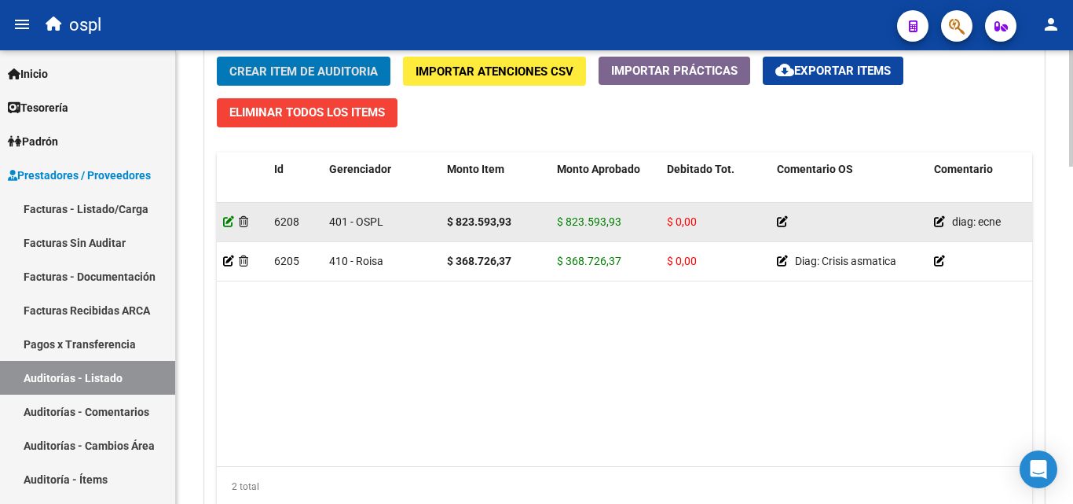
click at [227, 220] on icon at bounding box center [228, 221] width 11 height 11
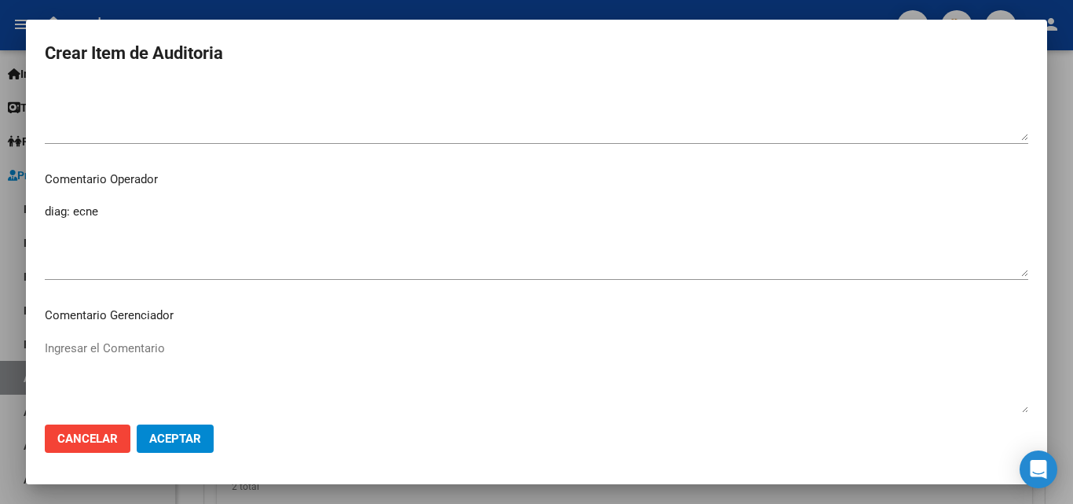
scroll to position [665, 0]
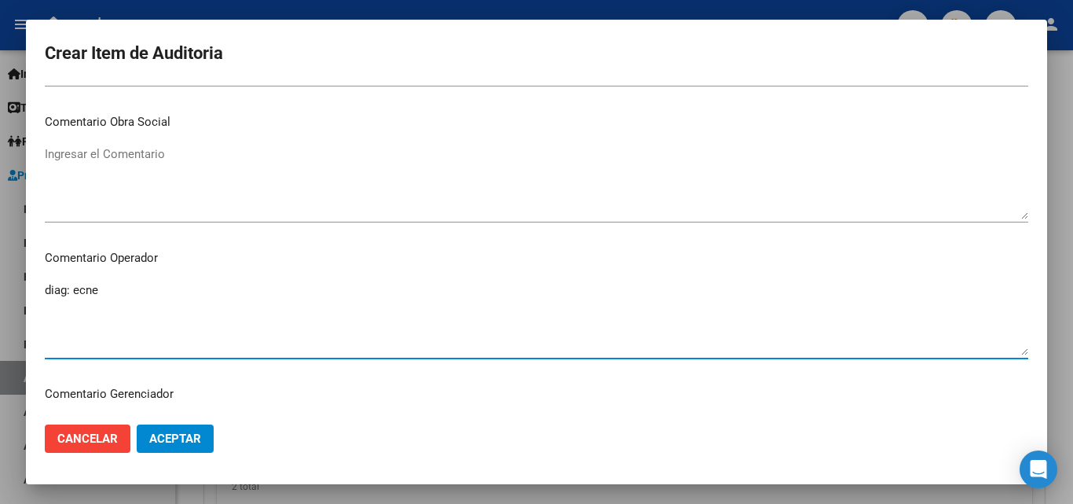
drag, startPoint x: 115, startPoint y: 298, endPoint x: 3, endPoint y: 288, distance: 112.8
click at [3, 288] on div "Crear Item de Auditoria 57592981 Nro Documento 20575929819 CUIL Afiliado Activo…" at bounding box center [536, 252] width 1073 height 504
click at [97, 158] on textarea "Ingresar el Comentario" at bounding box center [536, 182] width 983 height 74
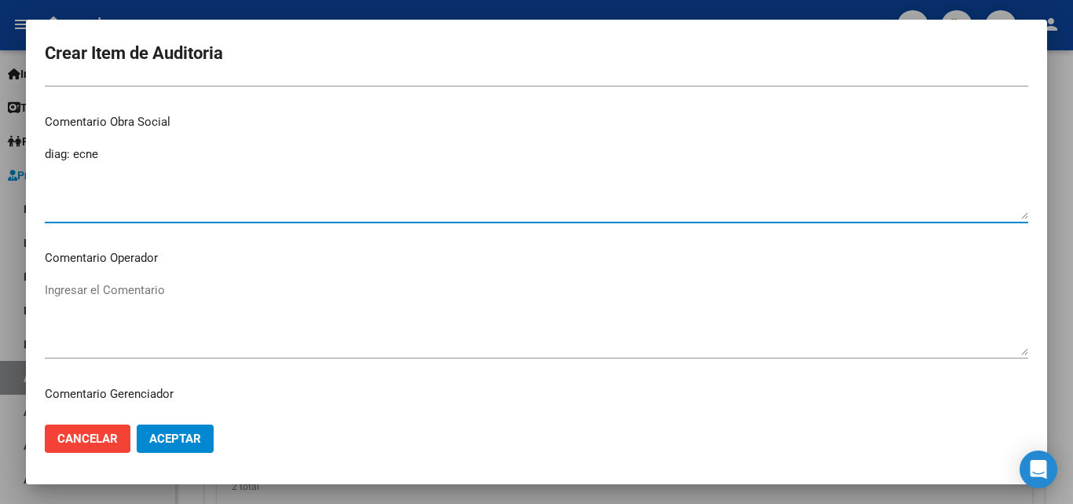
type textarea "diag: ecne"
click at [174, 426] on button "Aceptar" at bounding box center [175, 438] width 77 height 28
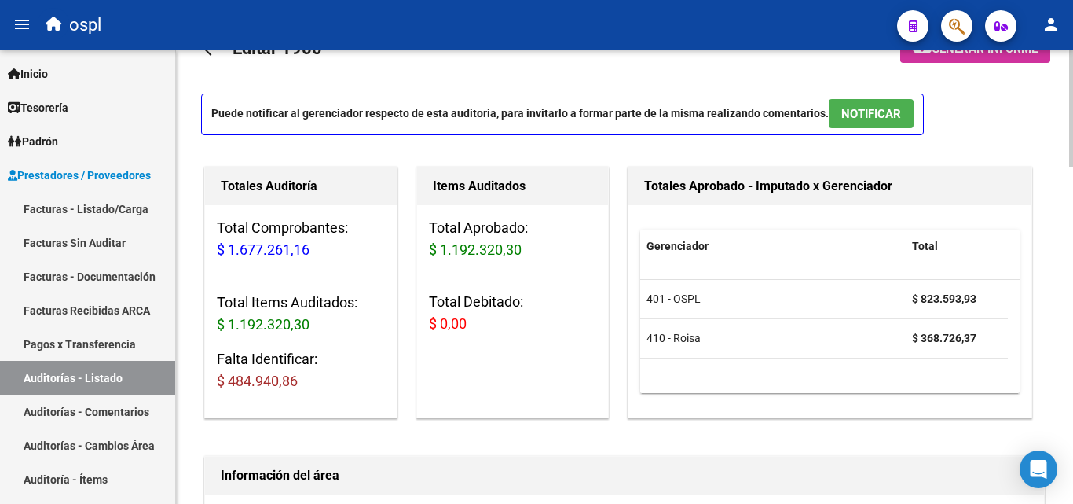
scroll to position [79, 0]
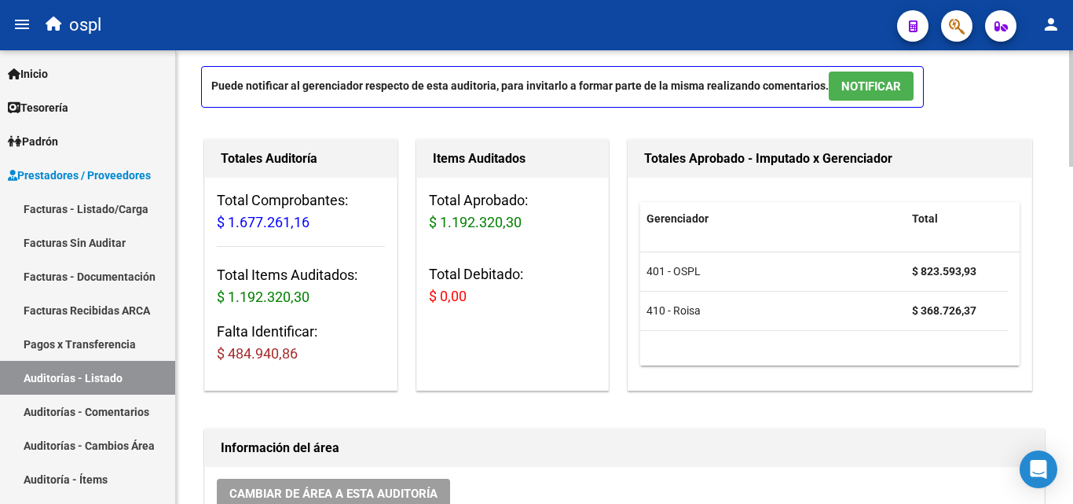
click at [501, 247] on div "Total Aprobado: $ 1.192.320,30 Total Debitado: $ 0,00" at bounding box center [513, 255] width 192 height 154
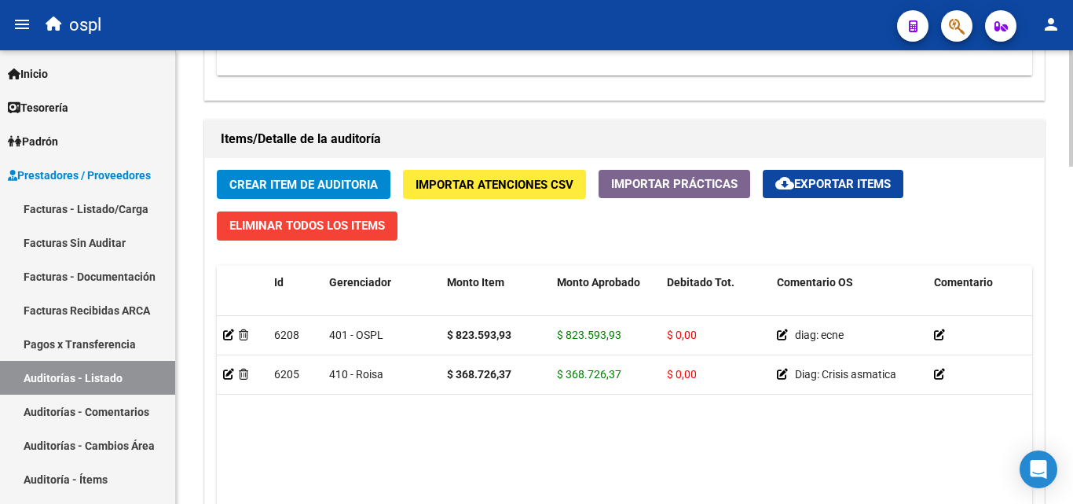
scroll to position [1100, 0]
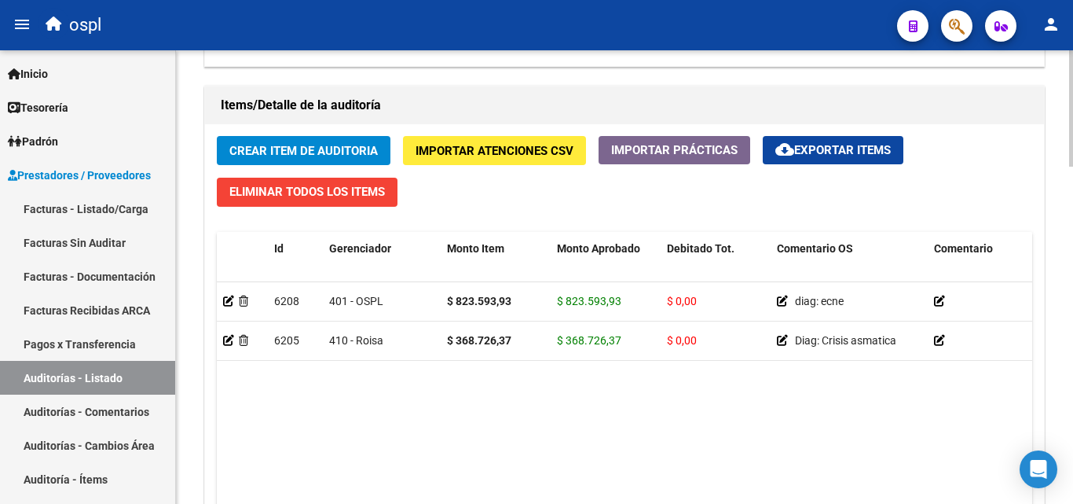
click at [295, 228] on div "Crear Item de Auditoria Importar Atenciones CSV Importar Prácticas cloud_downlo…" at bounding box center [624, 366] width 839 height 485
click at [310, 154] on span "Crear Item de Auditoria" at bounding box center [303, 151] width 148 height 14
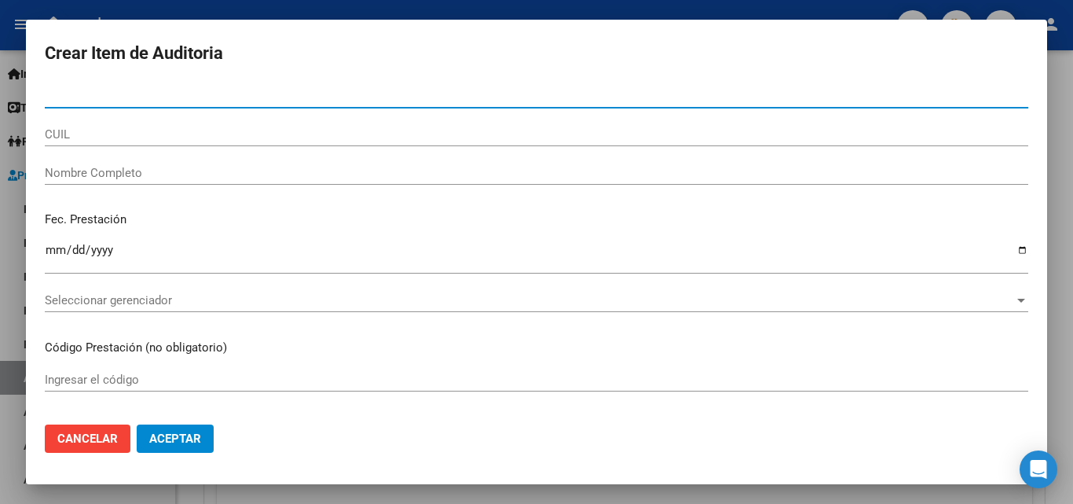
scroll to position [157, 0]
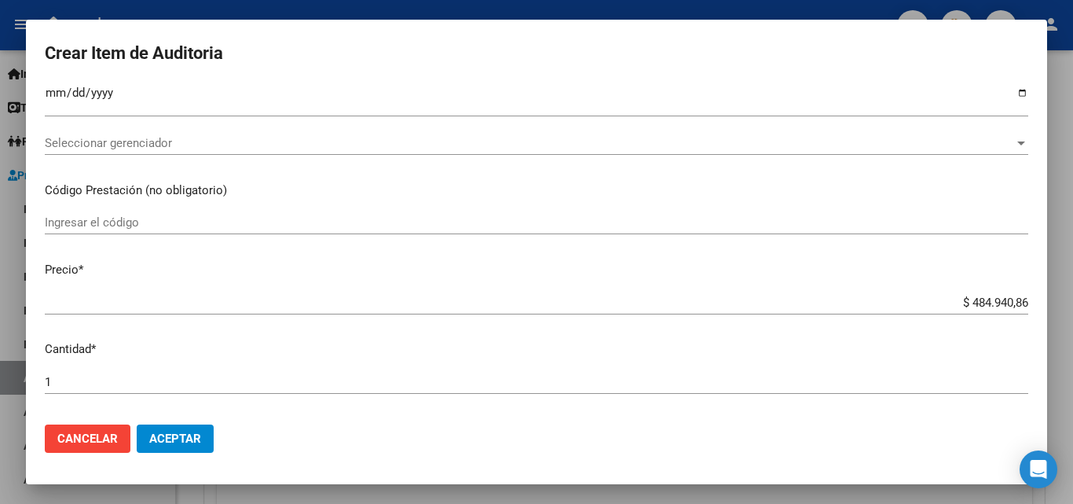
drag, startPoint x: 947, startPoint y: 293, endPoint x: 1035, endPoint y: 307, distance: 89.1
click at [1035, 307] on mat-dialog-content "Nro Documento CUIL Nombre Completo Fec. Prestación Ingresar la fecha Selecciona…" at bounding box center [536, 248] width 1021 height 328
click at [961, 300] on input "$ 484.940,86" at bounding box center [536, 302] width 983 height 14
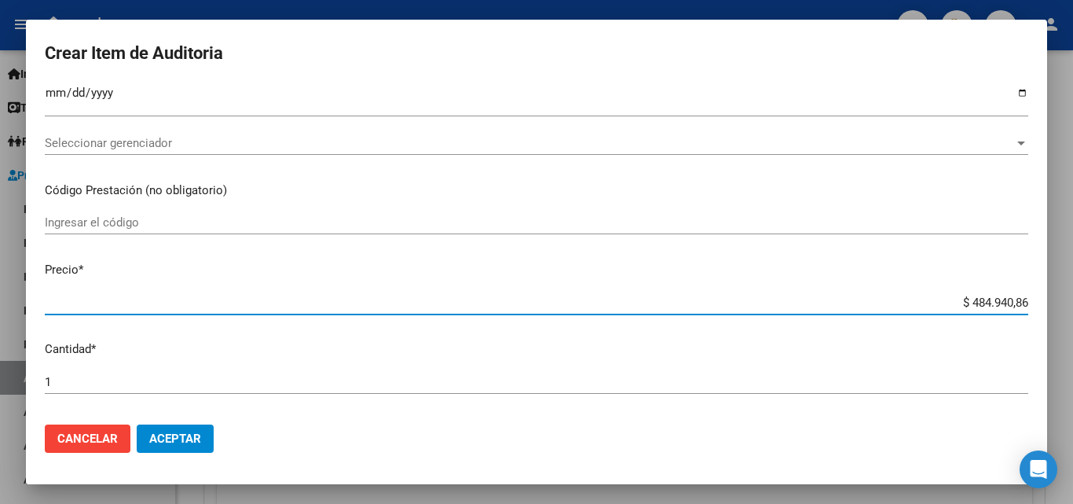
drag, startPoint x: 947, startPoint y: 300, endPoint x: 1035, endPoint y: 308, distance: 88.3
click at [1035, 308] on mat-dialog-content "Nro Documento CUIL Nombre Completo Fec. Prestación Ingresar la fecha Selecciona…" at bounding box center [536, 248] width 1021 height 328
type input "$ 0,03"
type input "$ 0,32"
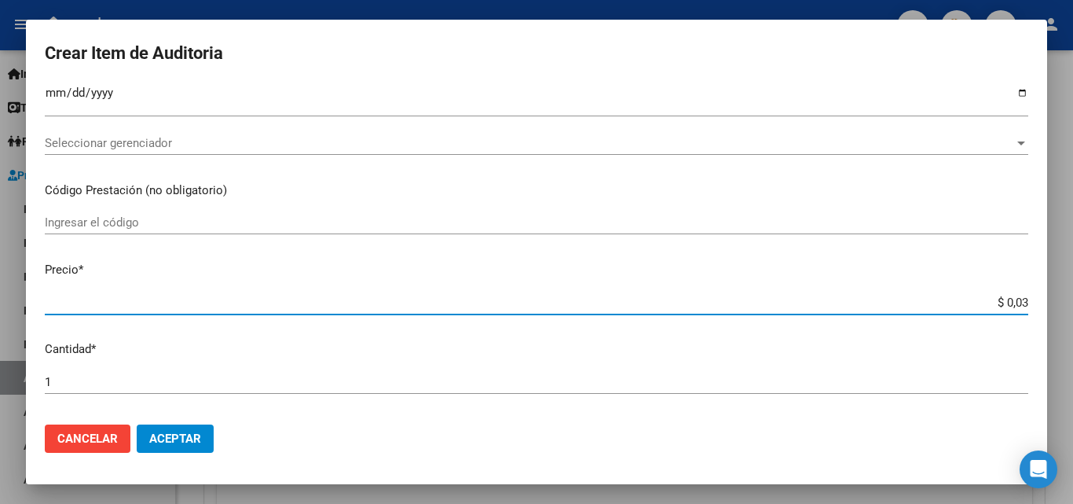
type input "$ 0,32"
type input "$ 3,26"
drag, startPoint x: 994, startPoint y: 297, endPoint x: 1060, endPoint y: 286, distance: 66.1
click at [1064, 294] on div "Crear Item de Auditoria Nro Documento CUIL Nombre Completo Fec. Prestación Ingr…" at bounding box center [536, 252] width 1073 height 504
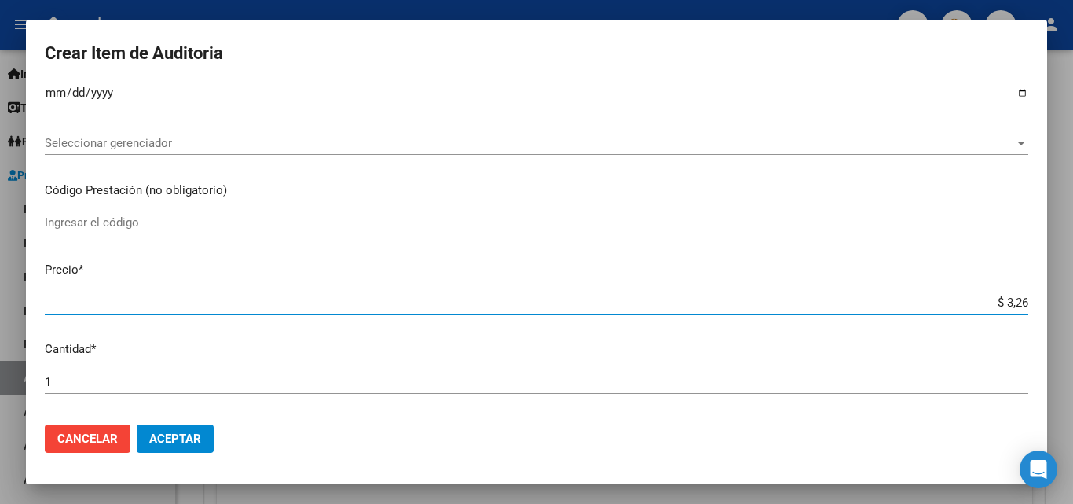
type input "$ 0,03"
type input "$ 0,32"
type input "$ 3,26"
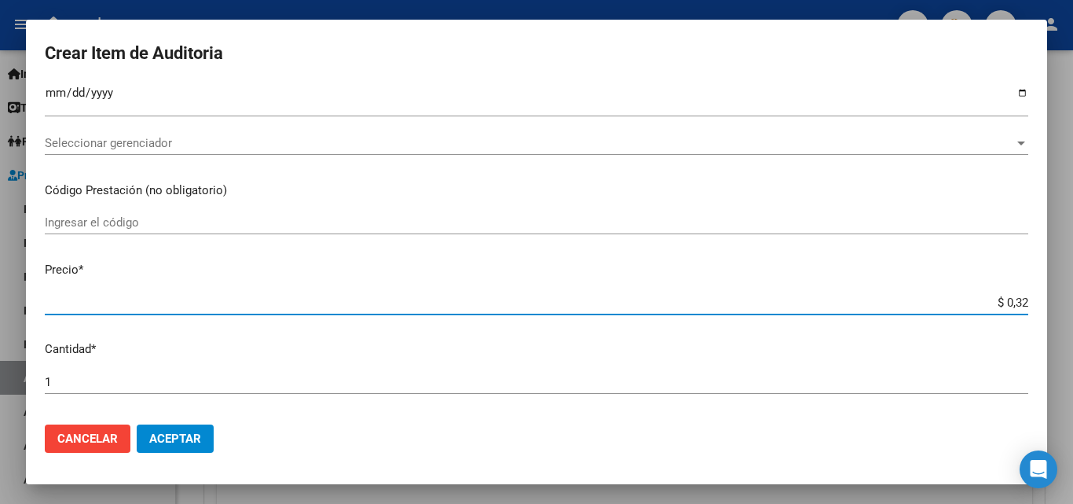
type input "$ 3,26"
type input "$ 32,68"
type input "$ 326,80"
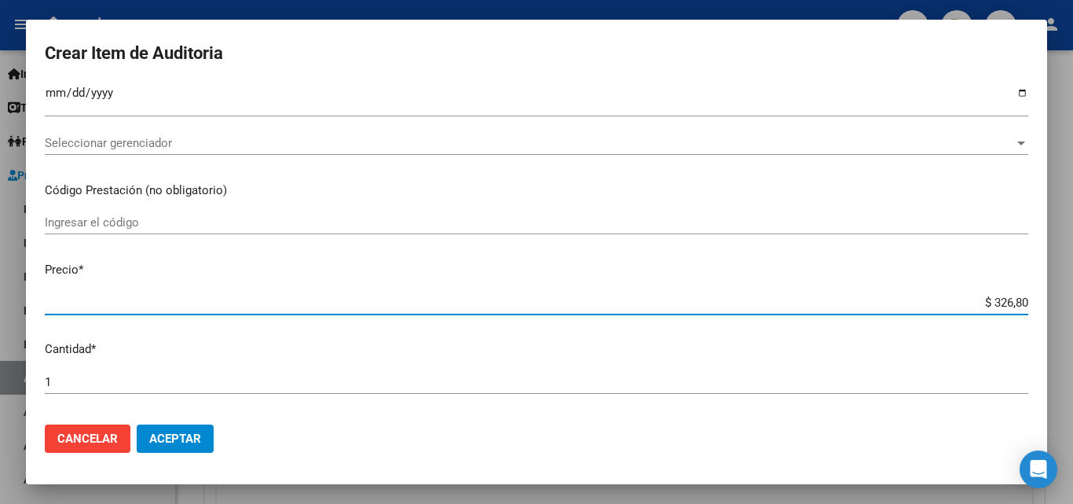
type input "$ 3.268,07"
type input "$ 32.680,70"
type input "$ 326.807,07"
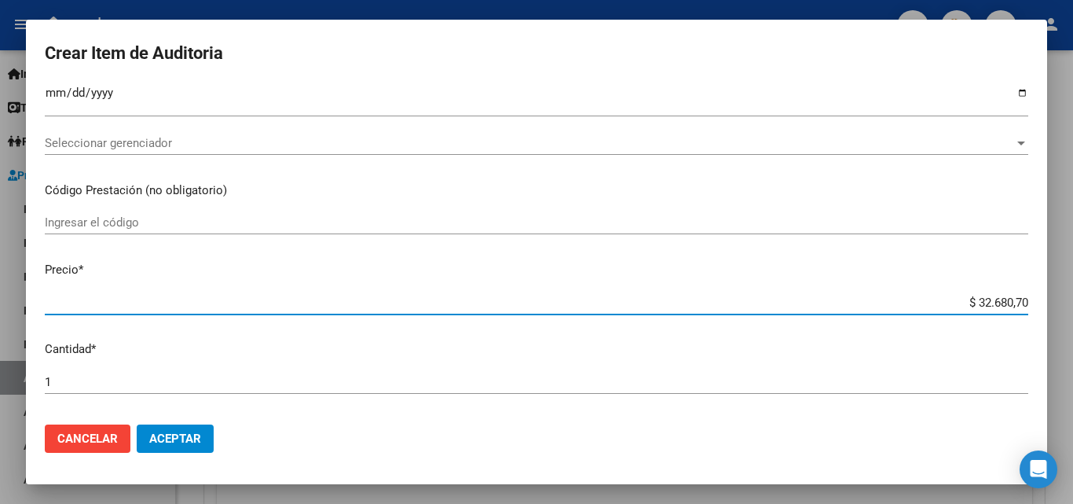
type input "$ 326.807,07"
click at [818, 371] on div "1 Ingresar la cantidad" at bounding box center [536, 382] width 983 height 24
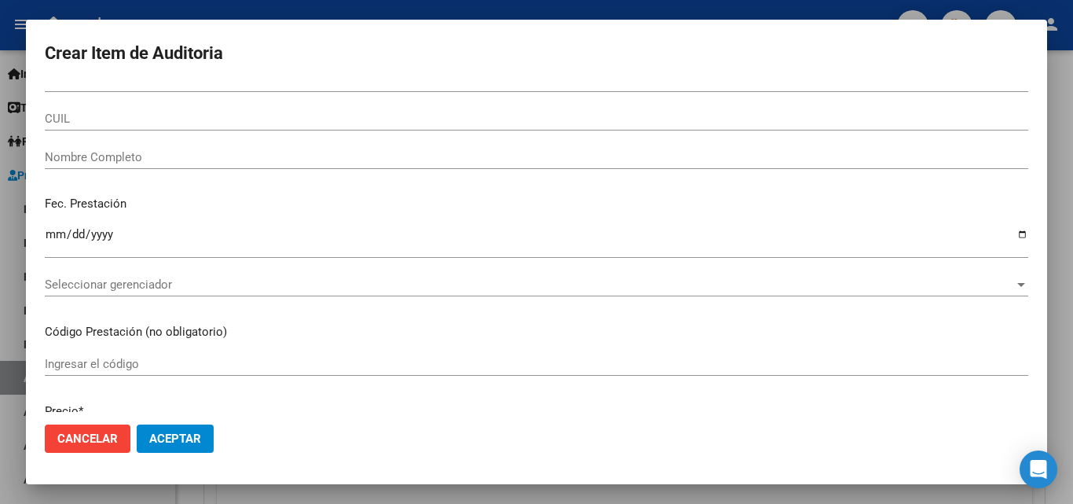
scroll to position [0, 0]
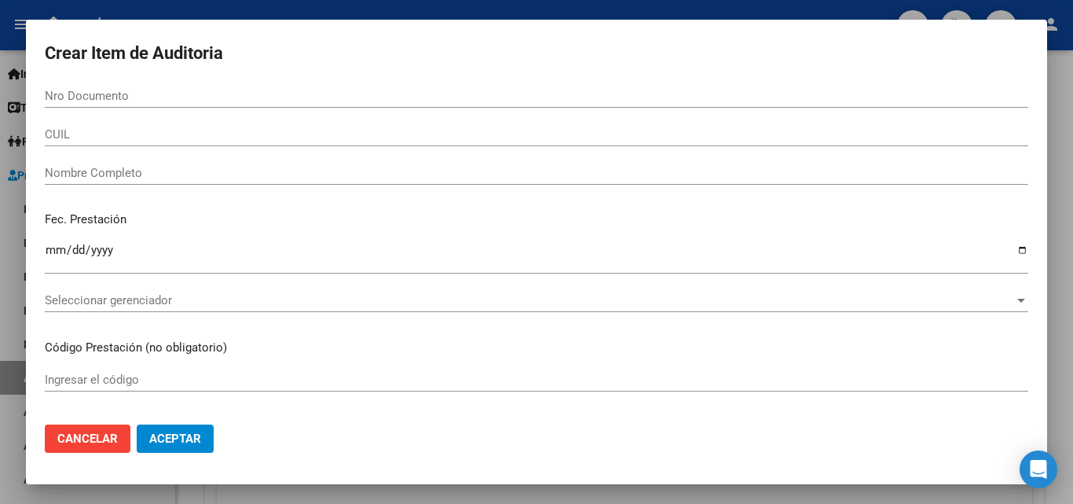
click at [96, 91] on input "Nro Documento" at bounding box center [536, 96] width 983 height 14
click at [115, 80] on form "Crear Item de Auditoria 58206 Nro Documento CUIL Nombre Completo Fec. Prestació…" at bounding box center [536, 251] width 983 height 427
click at [109, 97] on input "58206" at bounding box center [536, 96] width 983 height 14
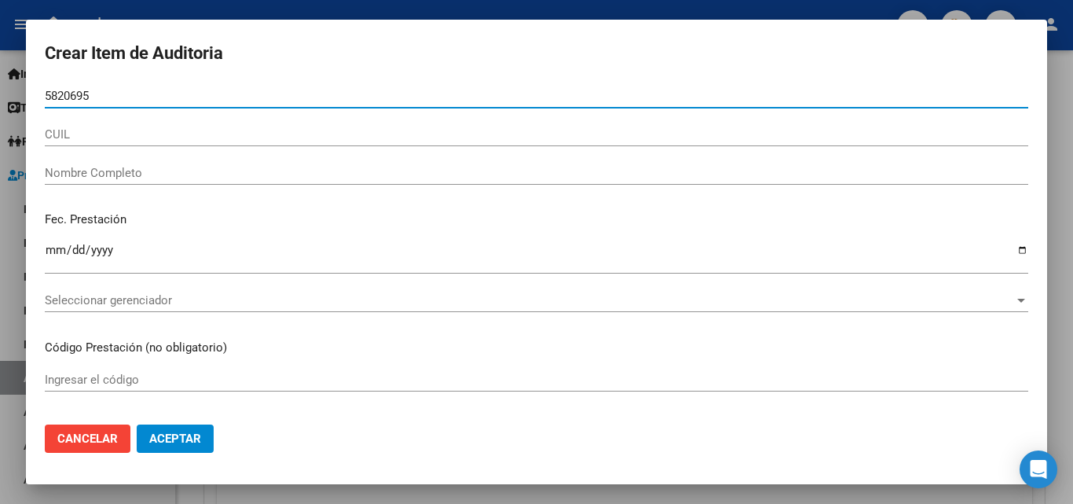
type input "58206952"
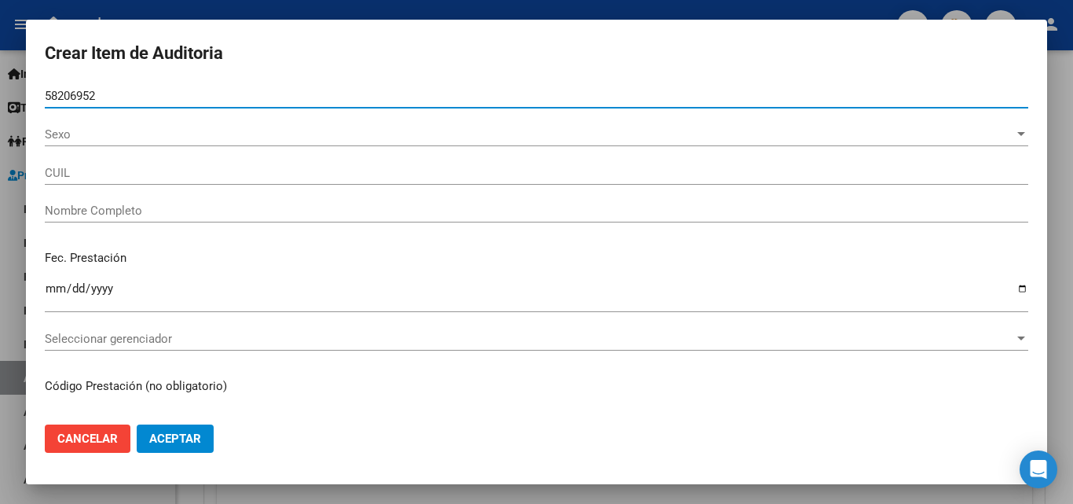
type input "20582069523"
type input "[PERSON_NAME]"
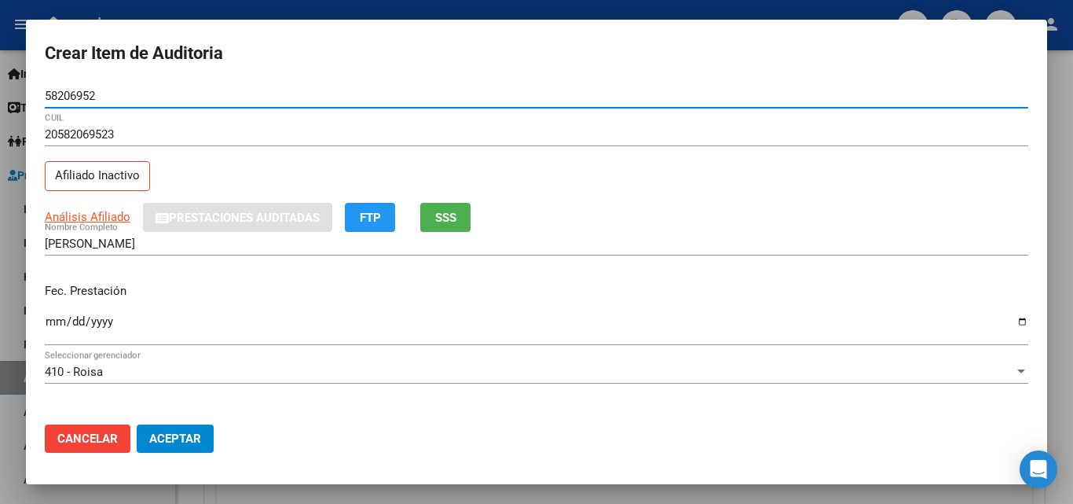
type input "58206952"
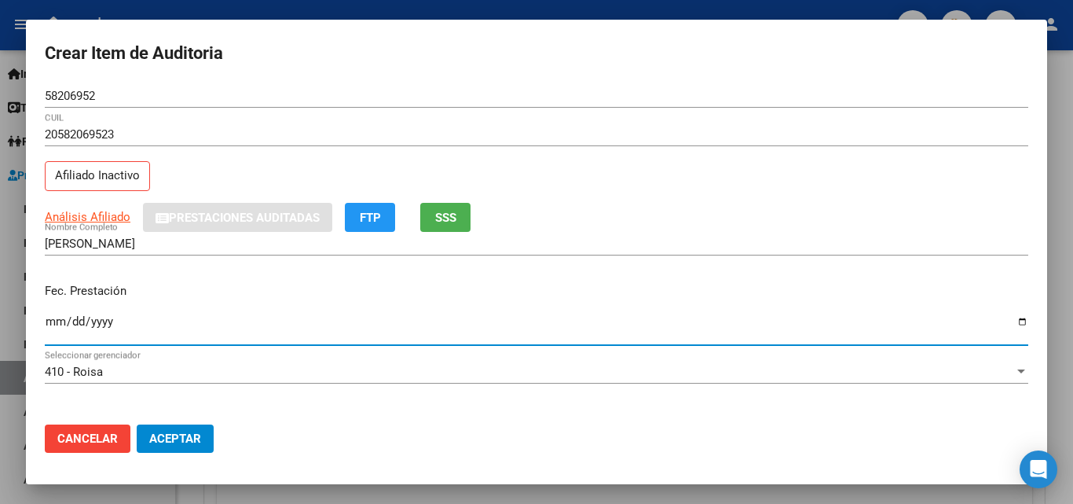
click at [54, 324] on input "Ingresar la fecha" at bounding box center [536, 327] width 983 height 25
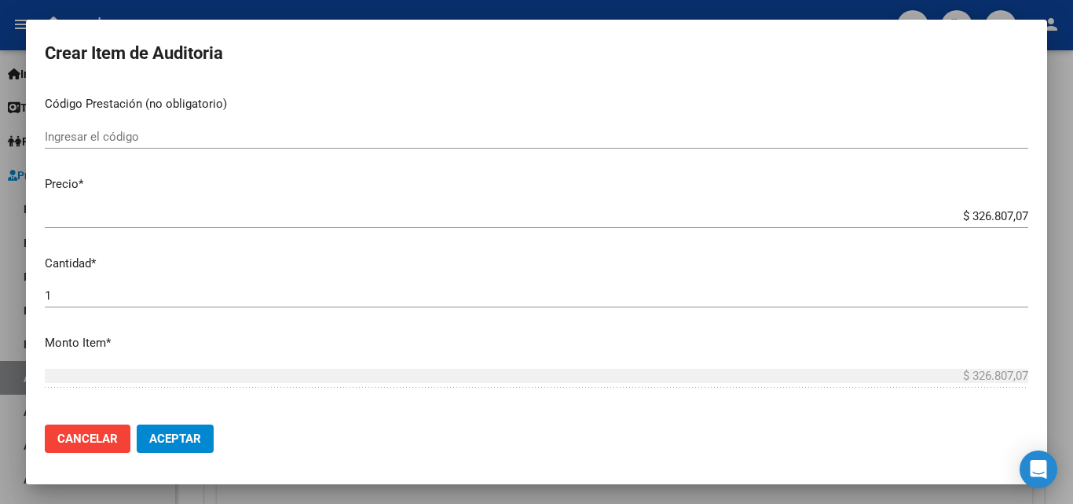
click at [75, 188] on p "Precio *" at bounding box center [536, 184] width 983 height 18
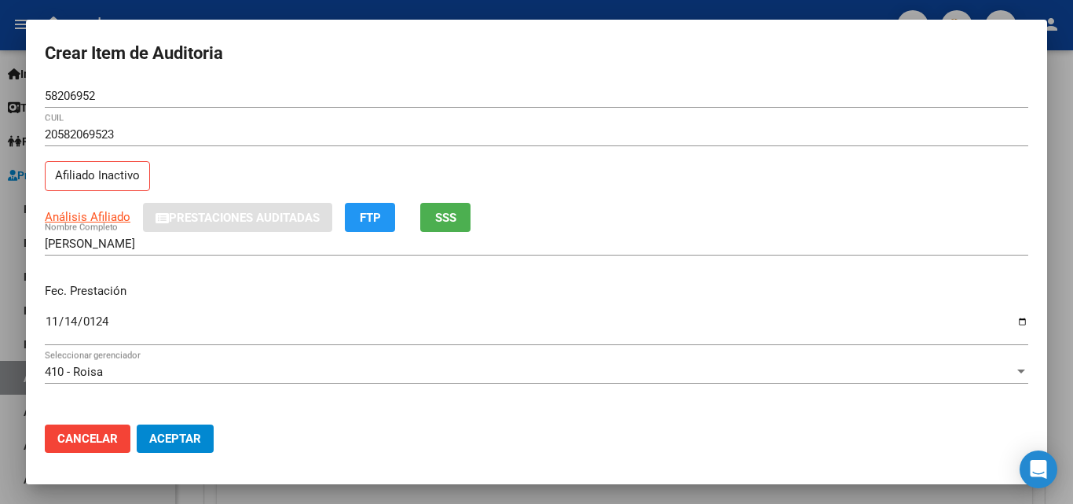
click at [56, 349] on div "0124-11-14 Ingresar la fecha" at bounding box center [536, 335] width 983 height 48
click at [94, 313] on div "0124-11-14 Ingresar la fecha" at bounding box center [536, 328] width 983 height 34
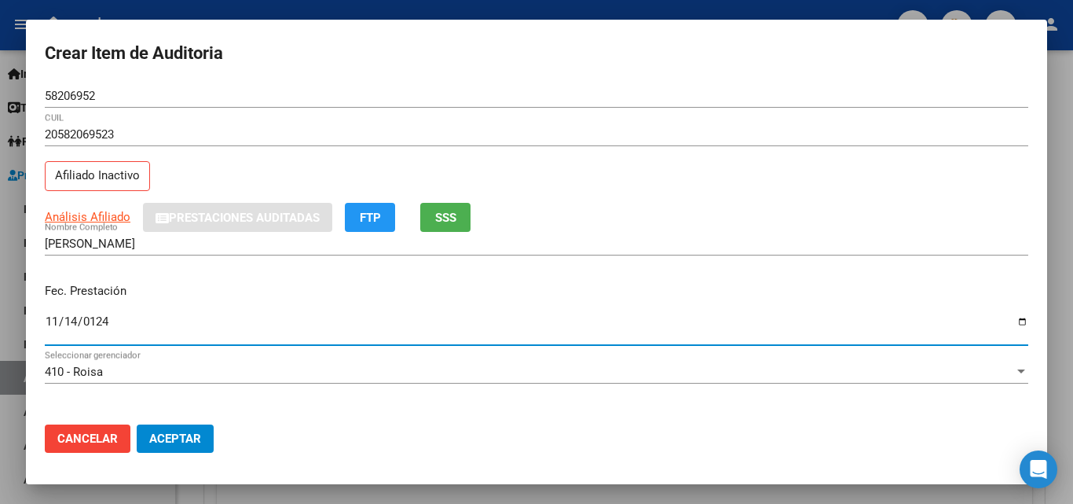
click at [97, 324] on input "0124-11-14" at bounding box center [536, 327] width 983 height 25
type input "[DATE]"
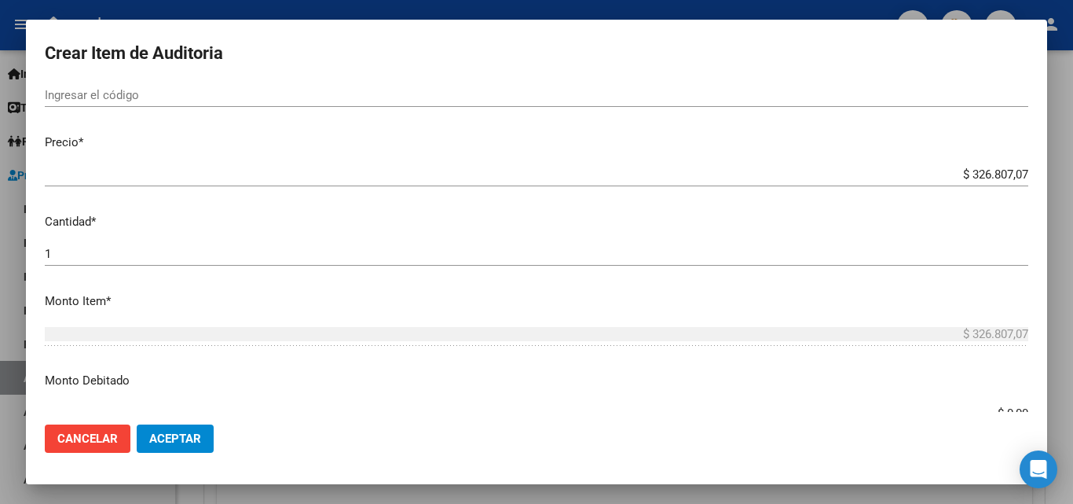
scroll to position [393, 0]
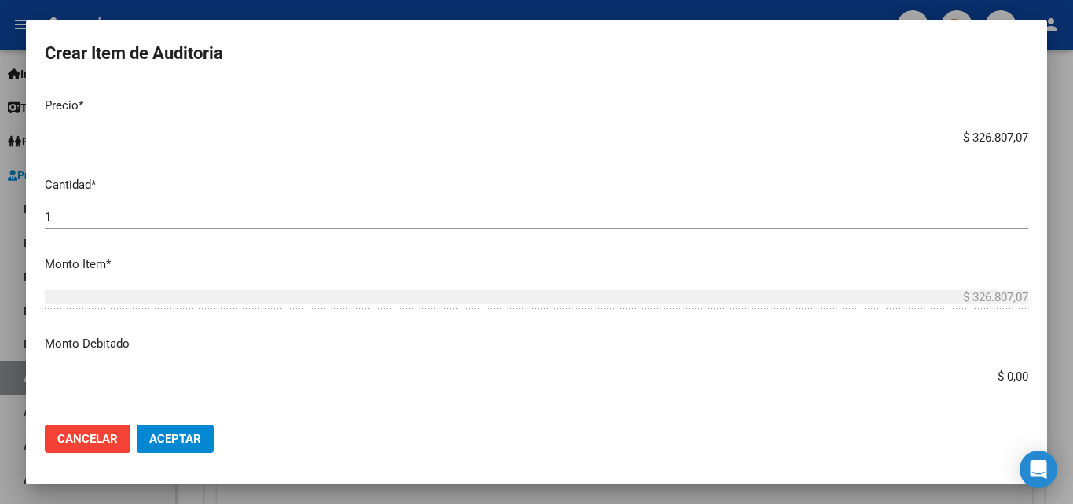
drag, startPoint x: 958, startPoint y: 357, endPoint x: 966, endPoint y: 384, distance: 28.8
click at [958, 358] on mat-dialog-content "58206952 Nro Documento 20582069523 CUIL Afiliado Inactivo Análisis Afiliado Pre…" at bounding box center [536, 248] width 1021 height 328
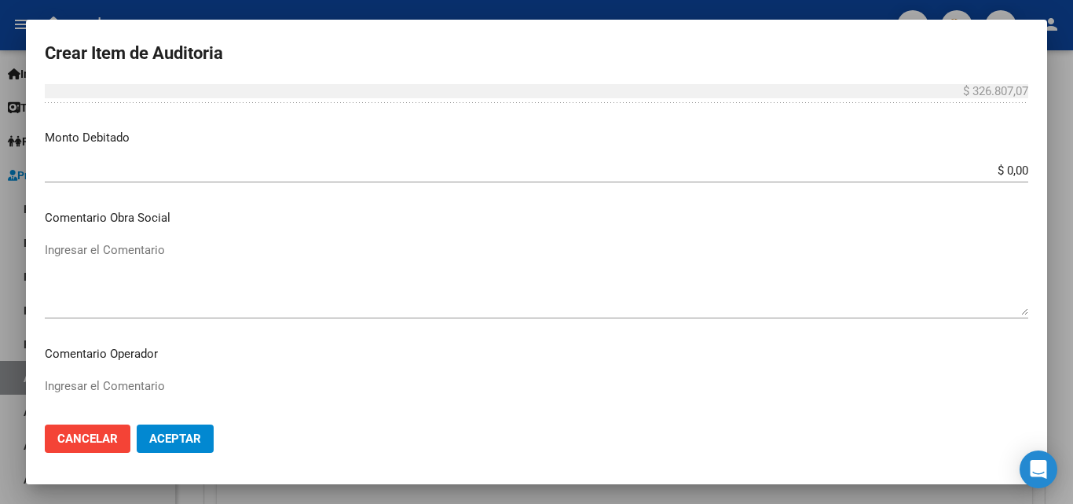
scroll to position [628, 0]
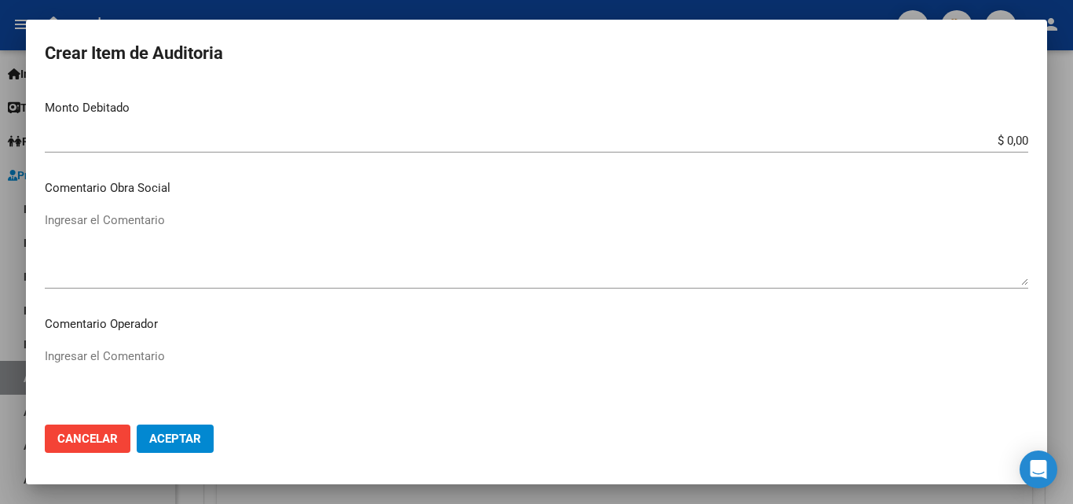
click at [118, 222] on textarea "Ingresar el Comentario" at bounding box center [536, 248] width 983 height 74
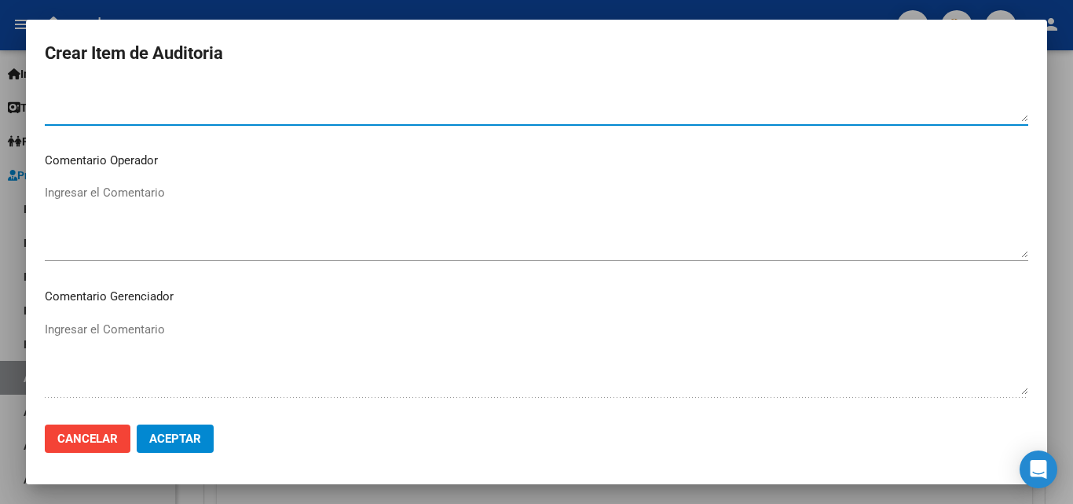
scroll to position [864, 0]
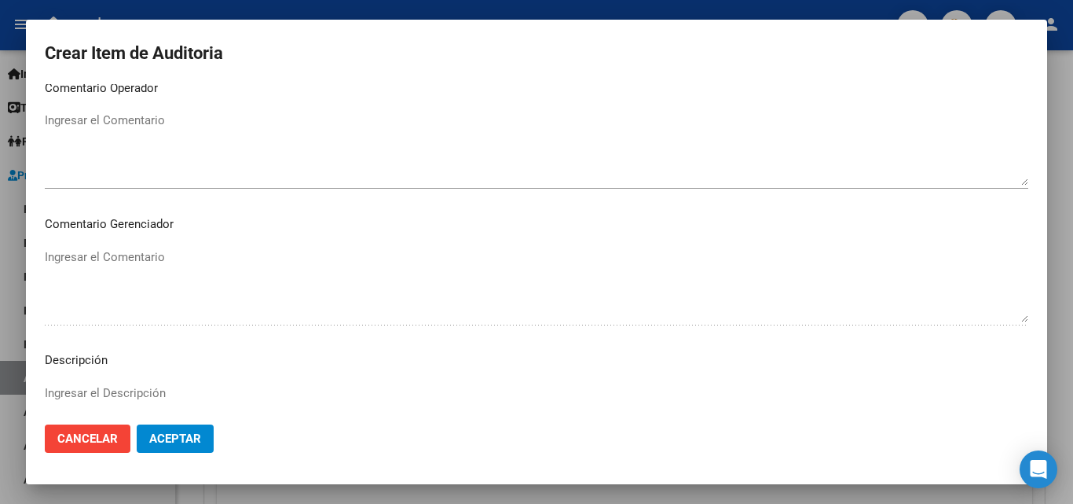
type textarea "diag: LLA"
click at [203, 441] on button "Aceptar" at bounding box center [175, 438] width 77 height 28
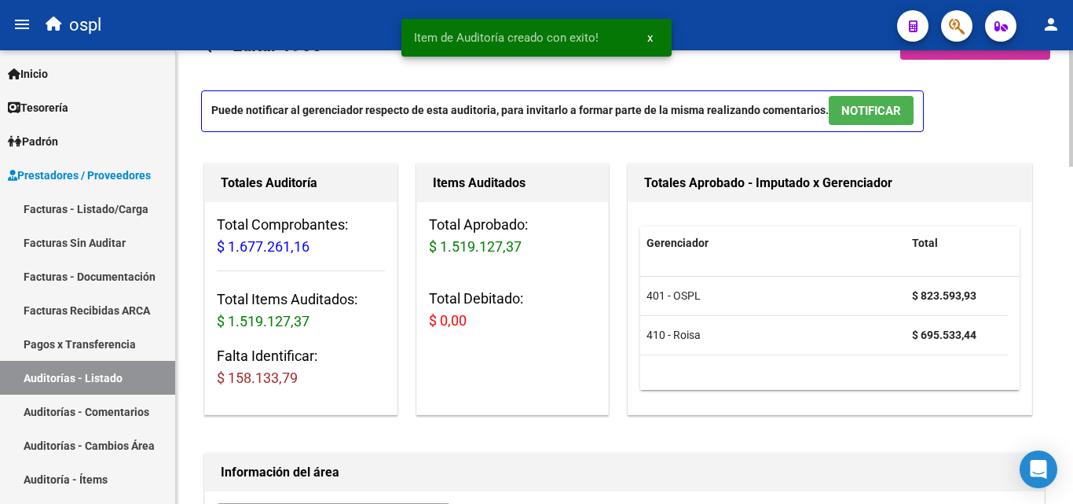
scroll to position [0, 0]
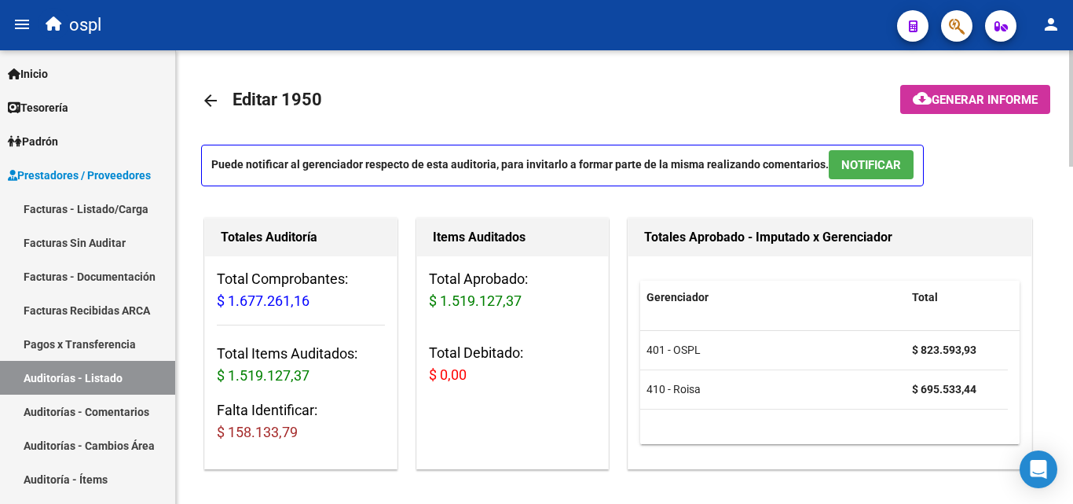
drag, startPoint x: 229, startPoint y: 430, endPoint x: 335, endPoint y: 431, distance: 106.1
click at [324, 431] on h3 "Falta Identificar: $ 158.133,79" at bounding box center [301, 421] width 168 height 44
click at [339, 431] on h3 "Falta Identificar: $ 158.133,79" at bounding box center [301, 421] width 168 height 44
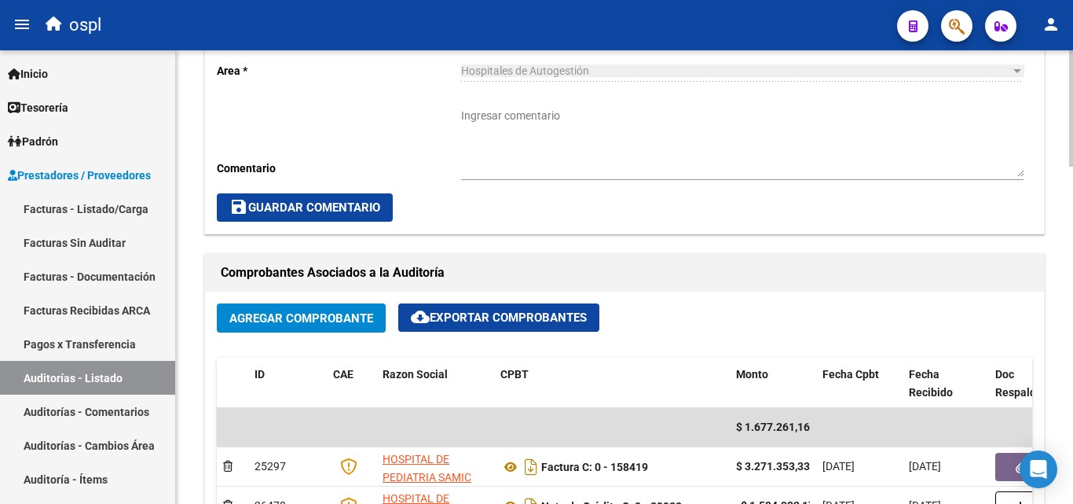
scroll to position [550, 0]
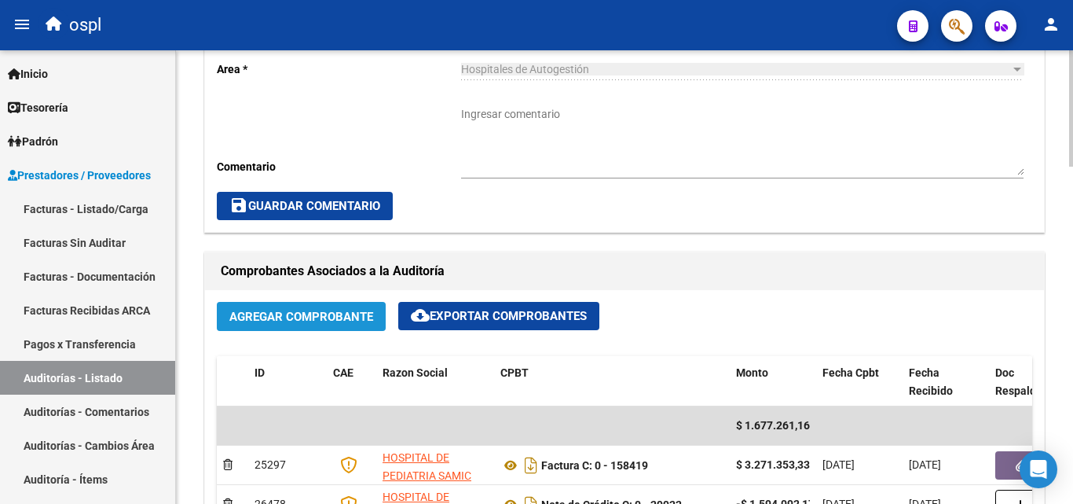
click at [285, 321] on span "Agregar Comprobante" at bounding box center [301, 317] width 144 height 14
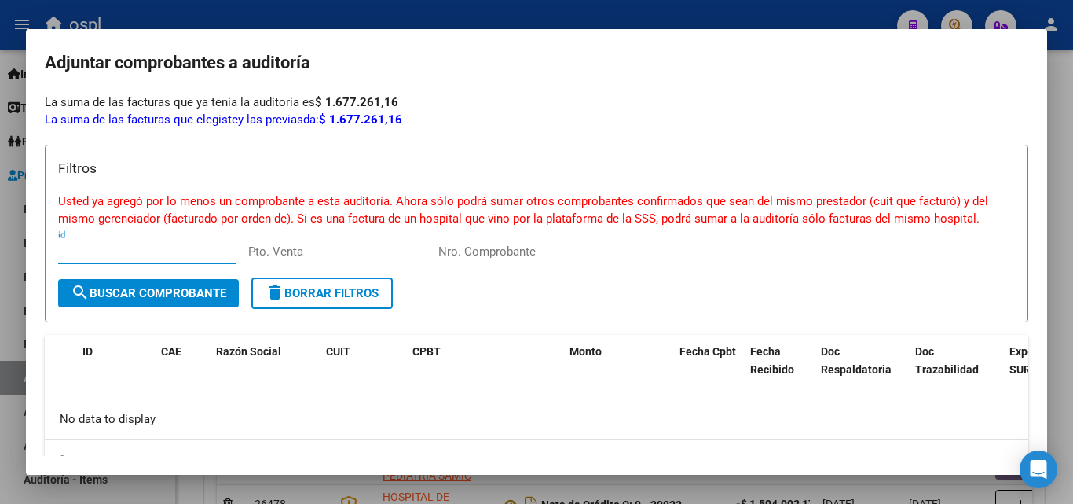
click at [0, 351] on div at bounding box center [536, 252] width 1073 height 504
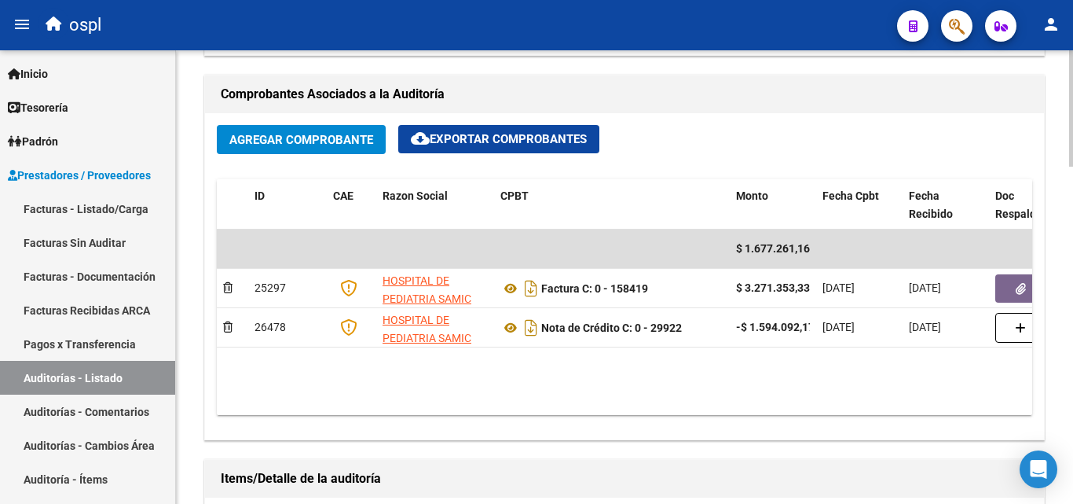
scroll to position [786, 0]
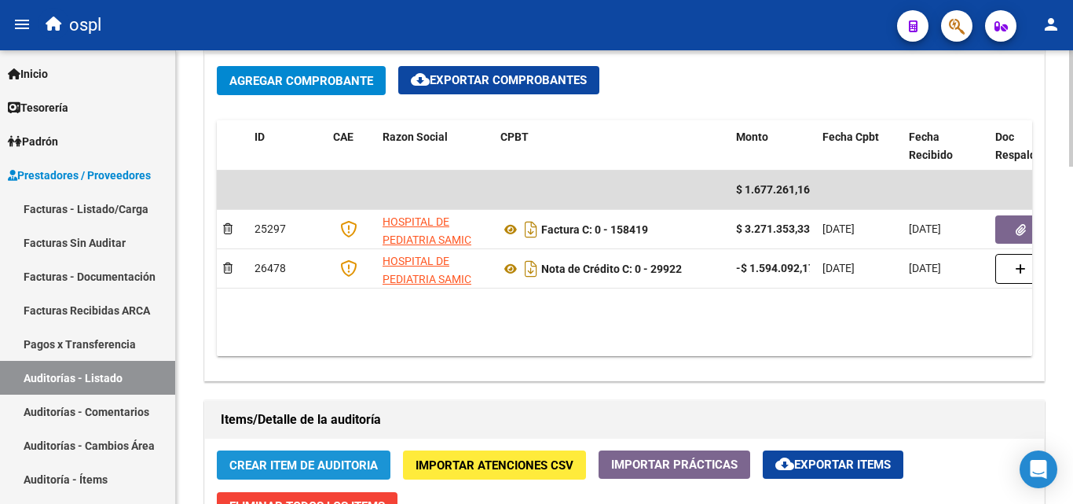
click at [327, 467] on span "Crear Item de Auditoria" at bounding box center [303, 465] width 148 height 14
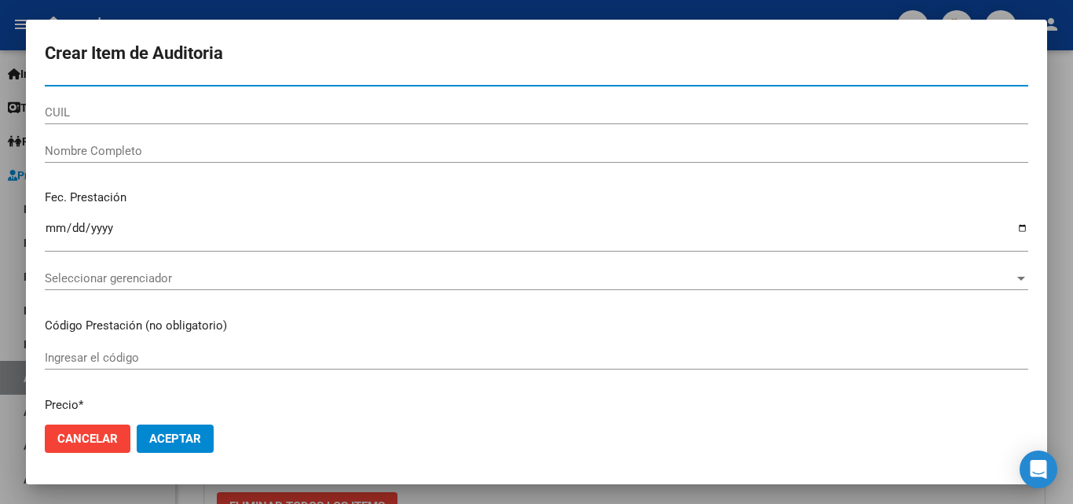
scroll to position [0, 0]
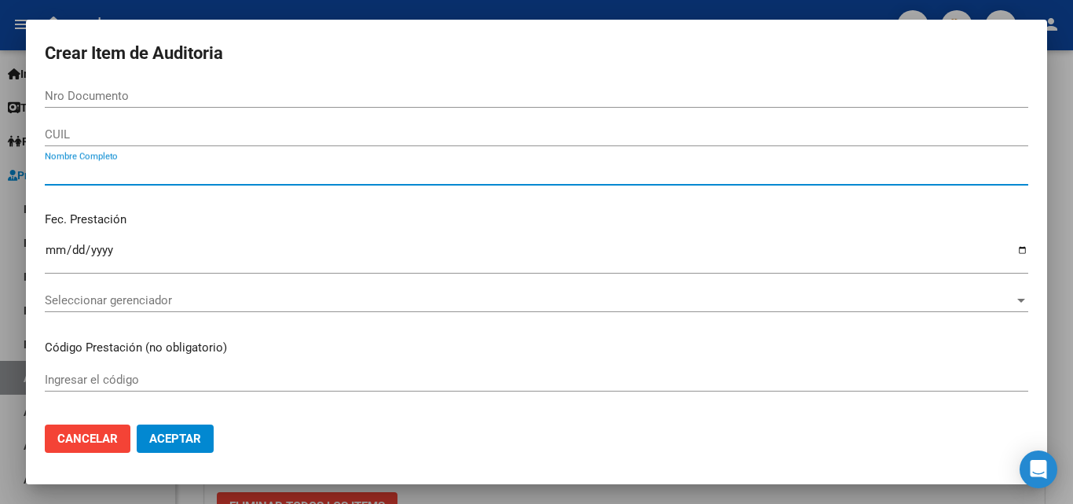
click at [93, 176] on input "Nombre Completo" at bounding box center [536, 173] width 983 height 14
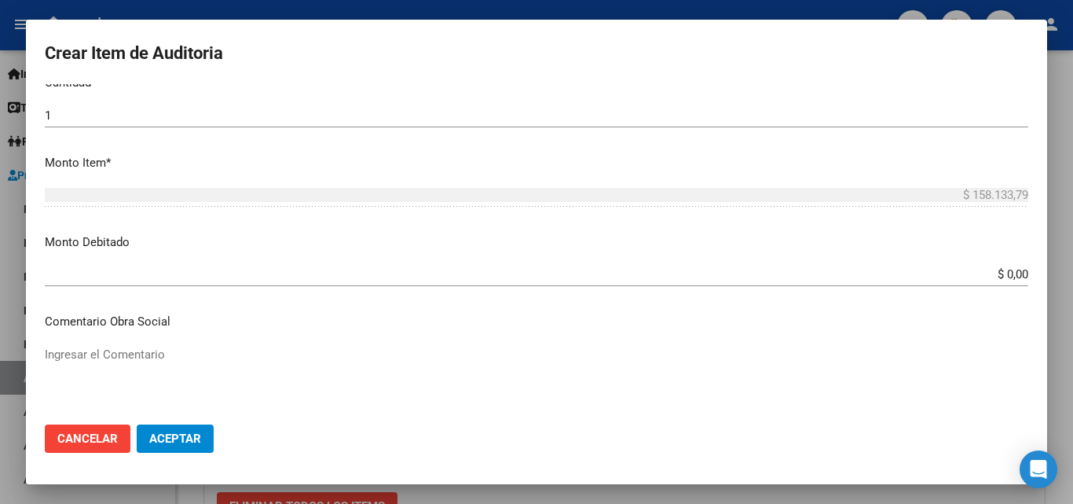
scroll to position [628, 0]
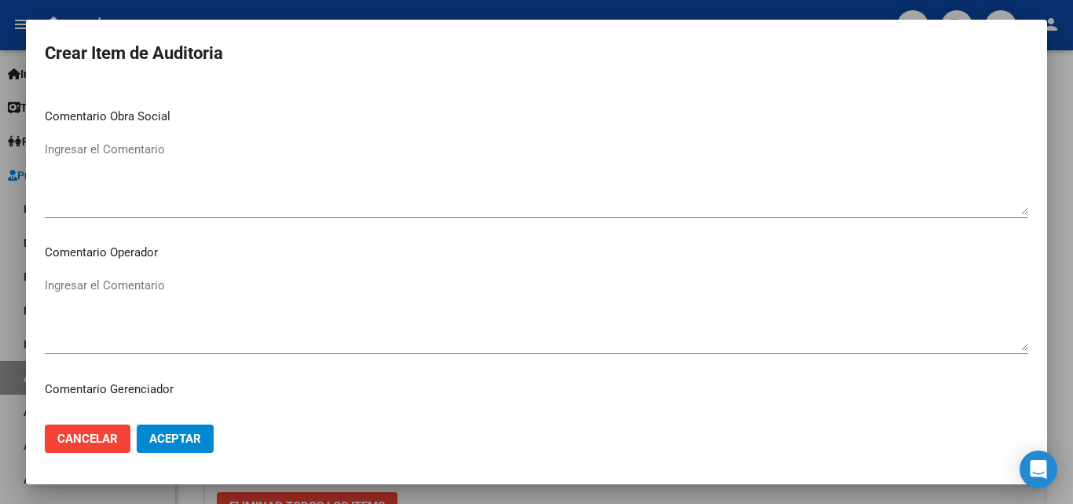
type input "todos"
click at [141, 293] on textarea "Ingresar el Comentario" at bounding box center [536, 314] width 983 height 74
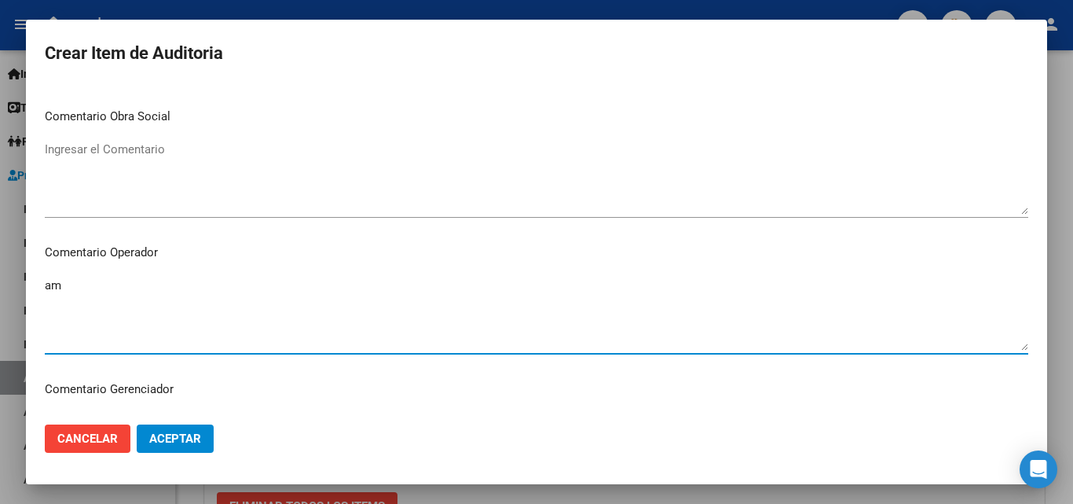
type textarea "a"
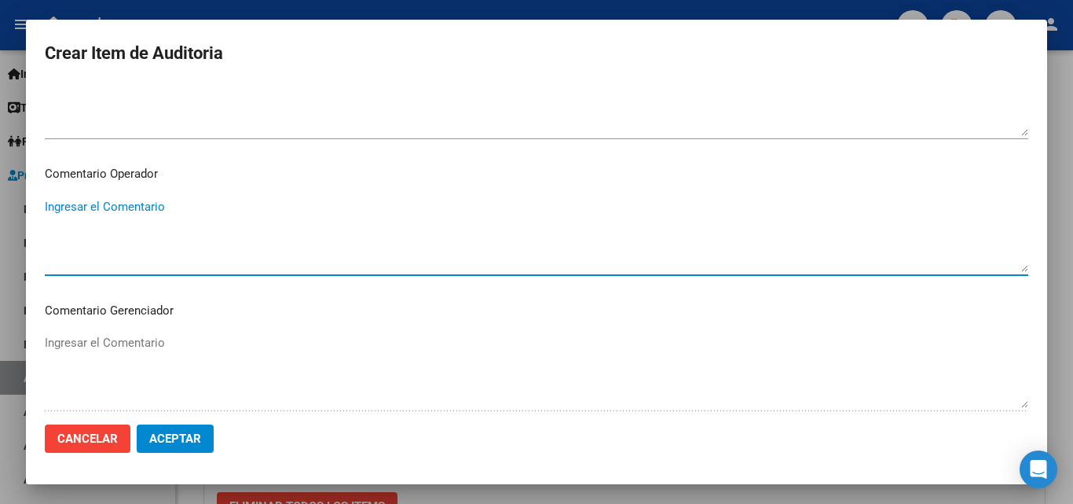
click at [336, 86] on textarea "Ingresar el Comentario" at bounding box center [536, 99] width 983 height 74
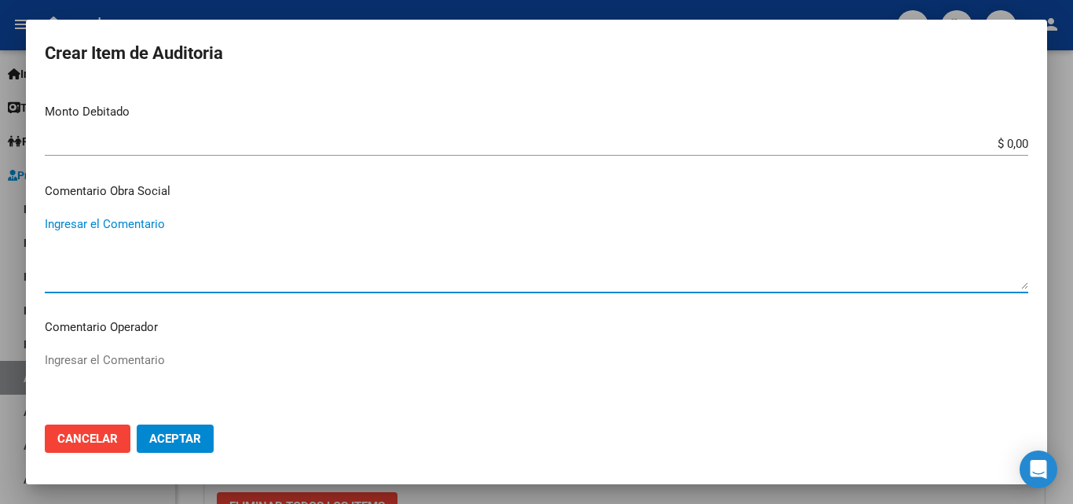
scroll to position [550, 0]
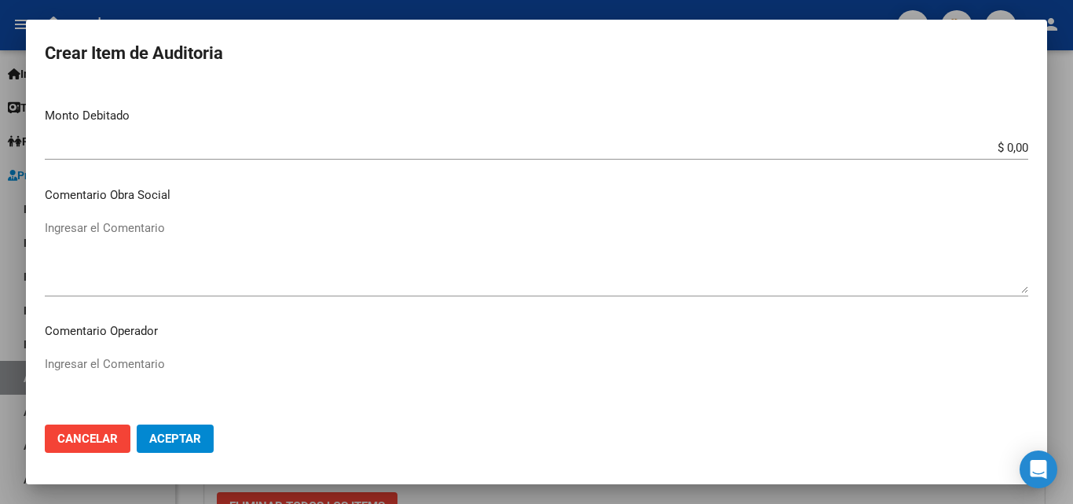
click at [233, 216] on div "Ingresar el Comentario" at bounding box center [536, 256] width 983 height 80
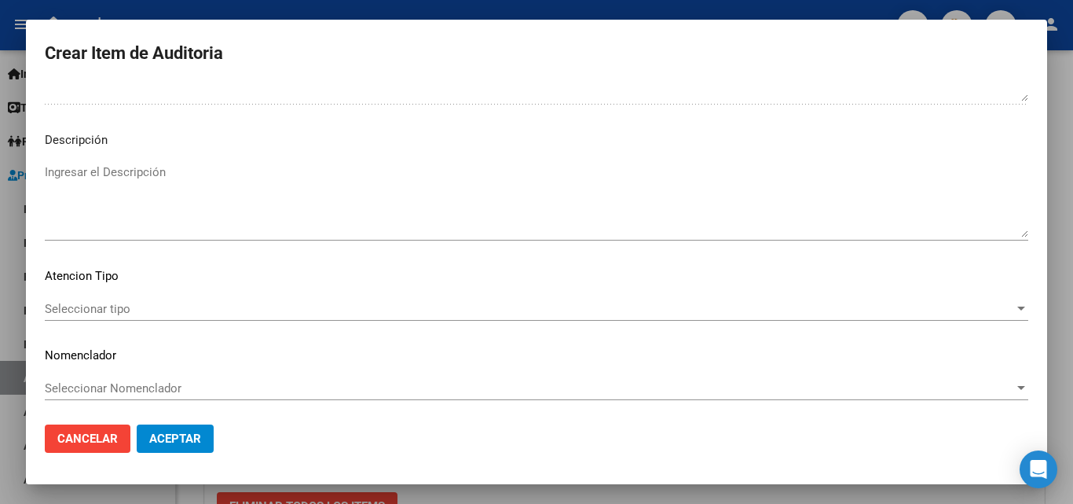
scroll to position [1016, 0]
type textarea "ambulatorio"
click at [174, 423] on mat-dialog-actions "Cancelar Aceptar" at bounding box center [536, 438] width 983 height 53
click at [171, 428] on button "Aceptar" at bounding box center [175, 438] width 77 height 28
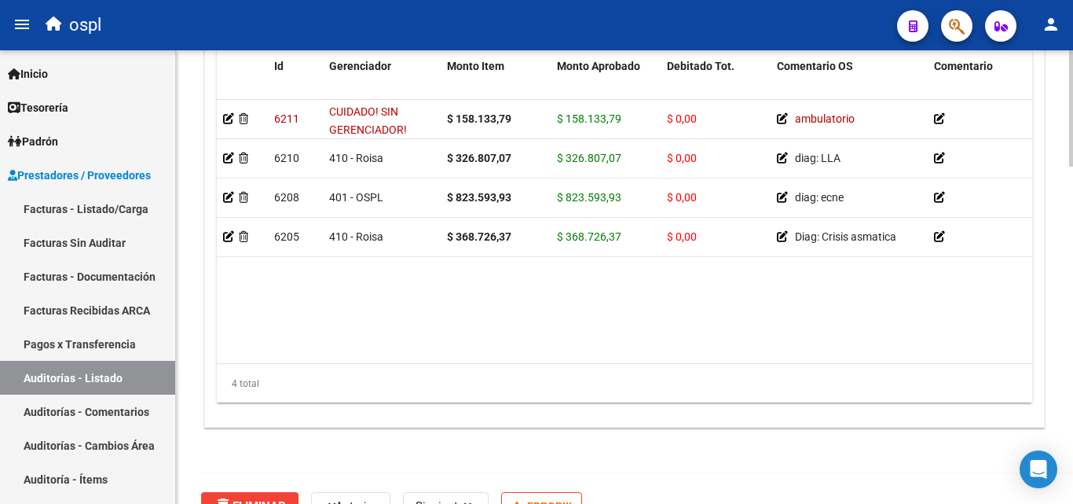
scroll to position [1317, 0]
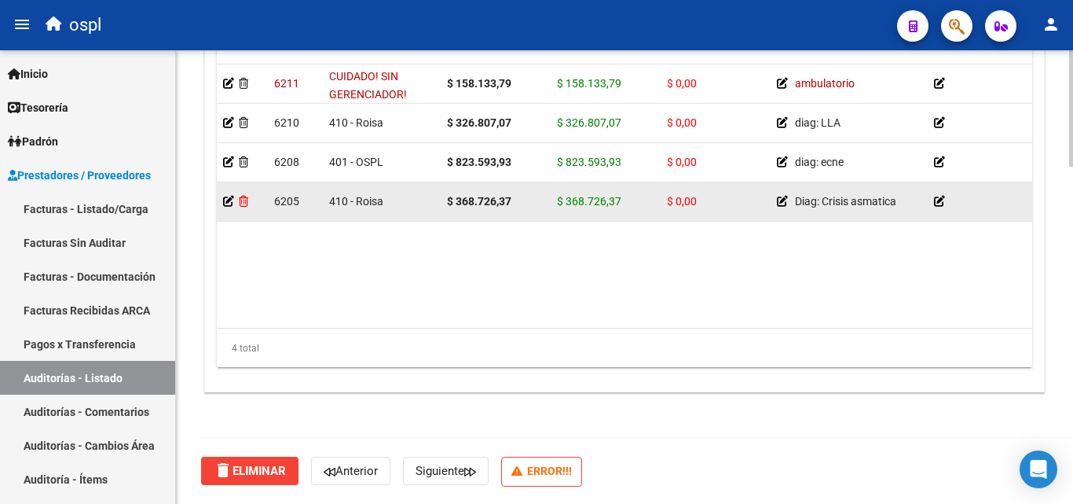
click at [244, 198] on icon at bounding box center [243, 201] width 9 height 11
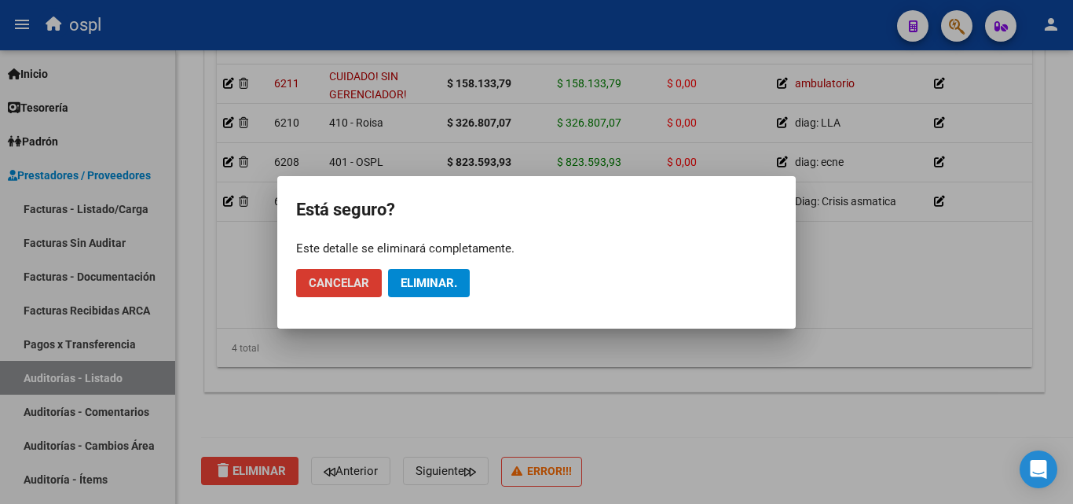
click at [407, 274] on button "Eliminar." at bounding box center [429, 283] width 82 height 28
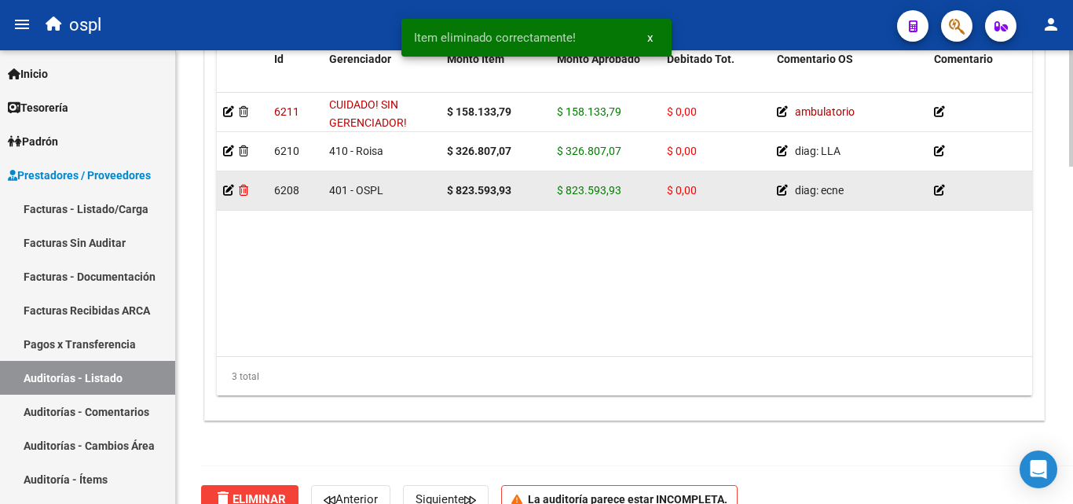
click at [248, 191] on icon at bounding box center [243, 190] width 9 height 11
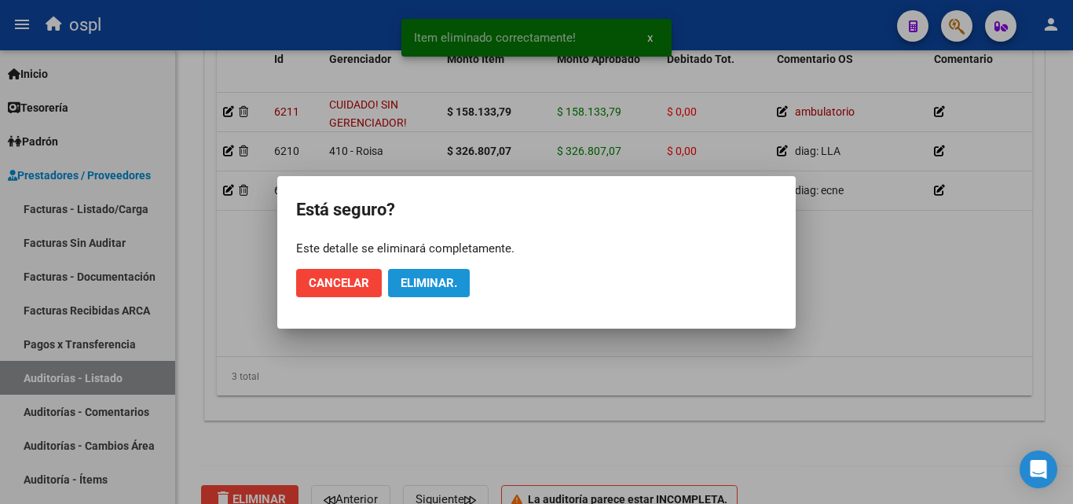
click at [421, 280] on span "Eliminar." at bounding box center [429, 283] width 57 height 14
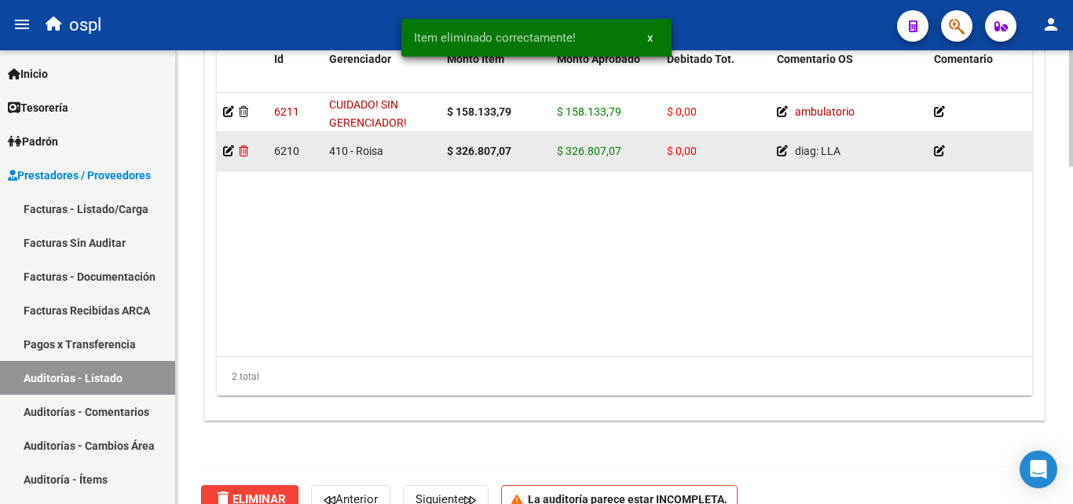
scroll to position [0, 0]
click at [247, 146] on icon at bounding box center [243, 150] width 9 height 11
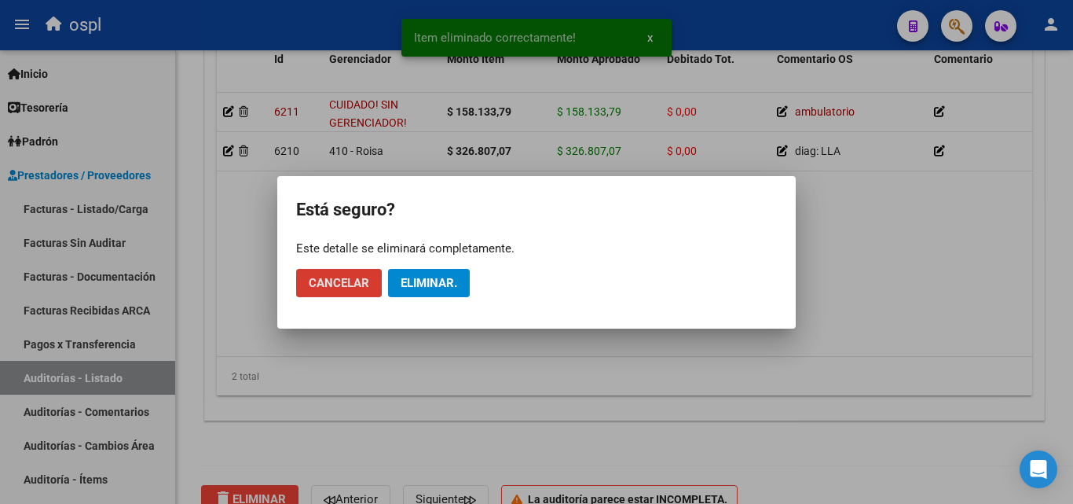
click at [416, 283] on span "Eliminar." at bounding box center [429, 283] width 57 height 14
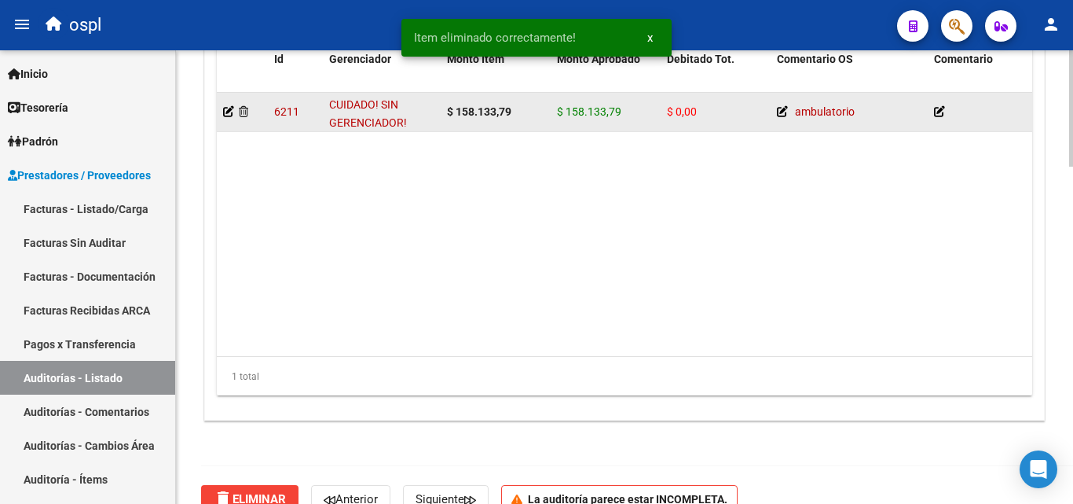
click at [247, 102] on datatable-body-cell at bounding box center [242, 112] width 51 height 38
click at [244, 108] on icon at bounding box center [243, 111] width 9 height 11
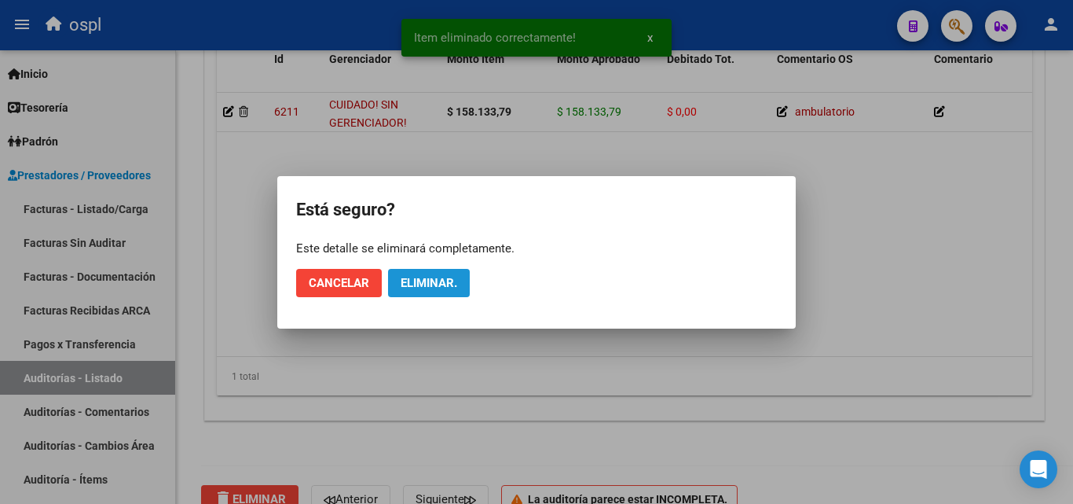
drag, startPoint x: 443, startPoint y: 280, endPoint x: 474, endPoint y: 279, distance: 30.7
click at [444, 281] on span "Eliminar." at bounding box center [429, 283] width 57 height 14
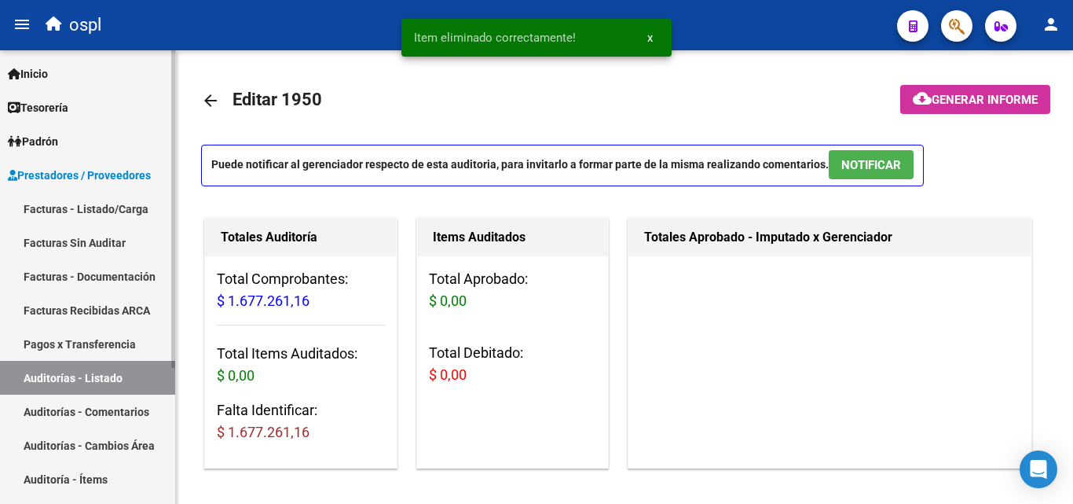
click at [103, 215] on link "Facturas - Listado/Carga" at bounding box center [87, 209] width 175 height 34
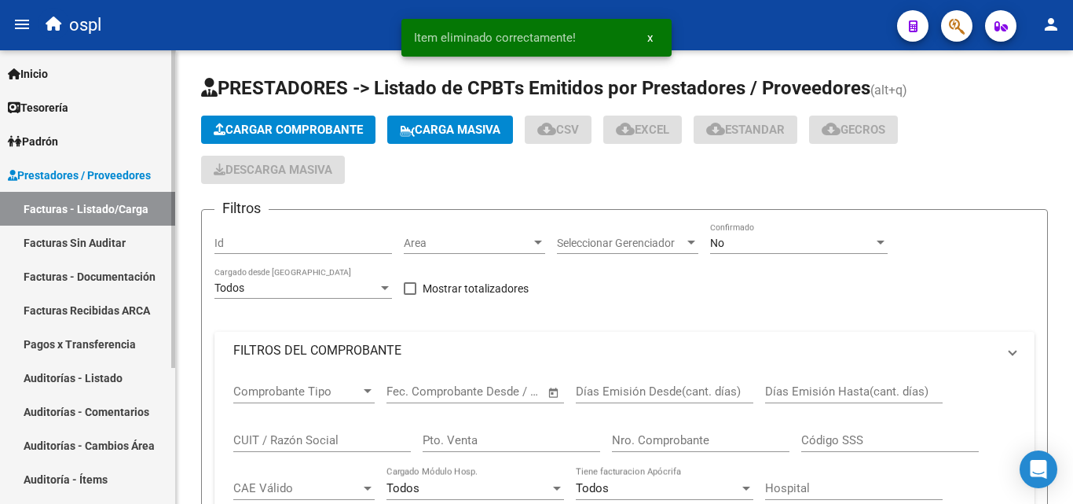
click at [115, 229] on link "Facturas Sin Auditar" at bounding box center [87, 242] width 175 height 34
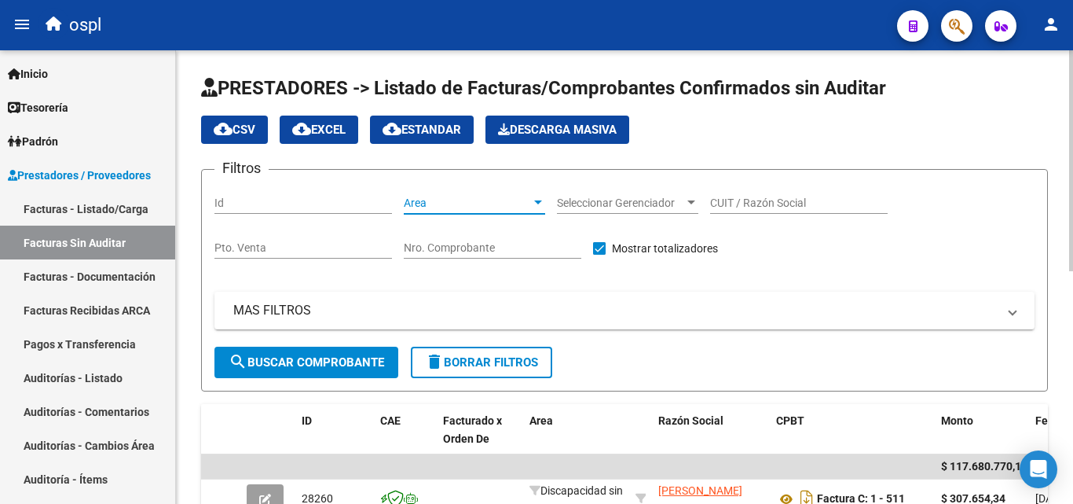
click at [515, 197] on span "Area" at bounding box center [467, 202] width 127 height 13
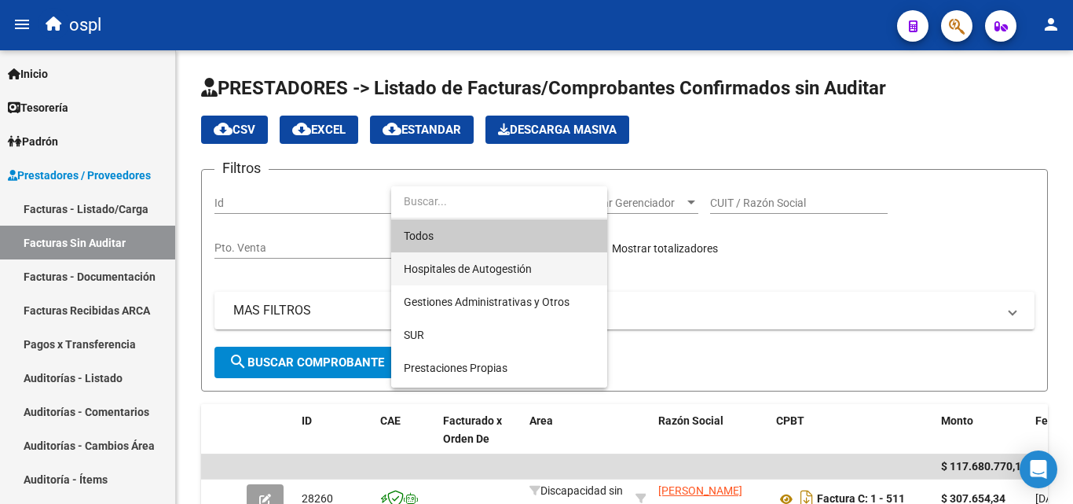
click at [515, 258] on span "Hospitales de Autogestión" at bounding box center [499, 268] width 191 height 33
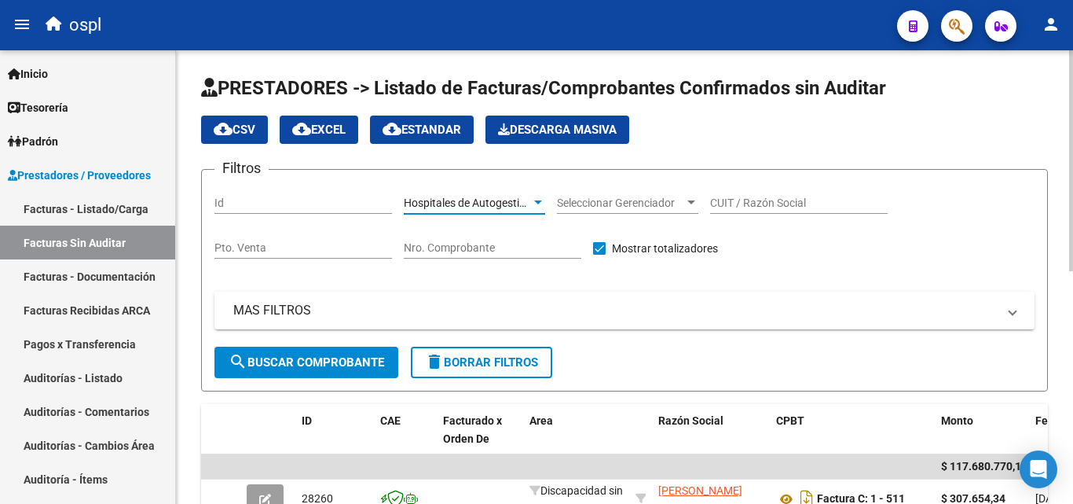
click at [361, 361] on span "search Buscar Comprobante" at bounding box center [307, 362] width 156 height 14
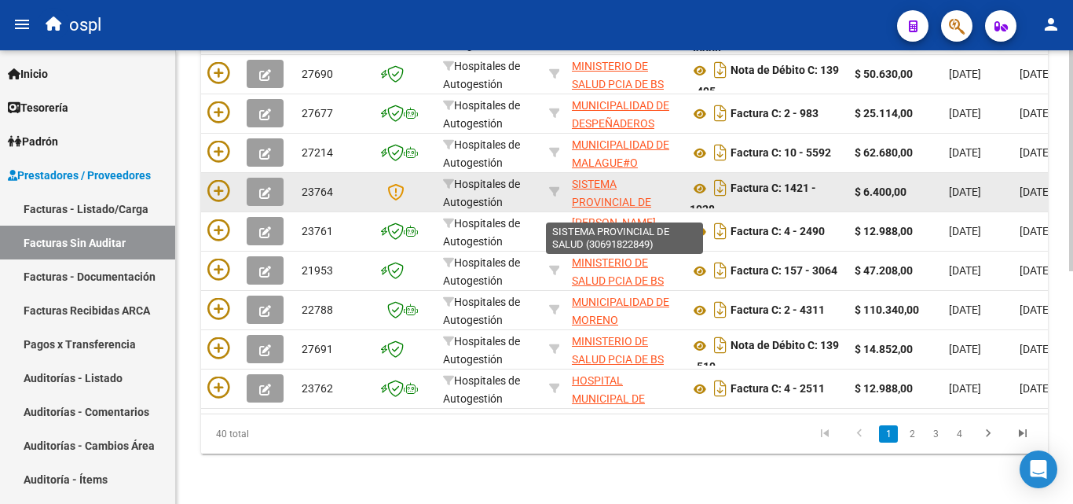
scroll to position [57, 0]
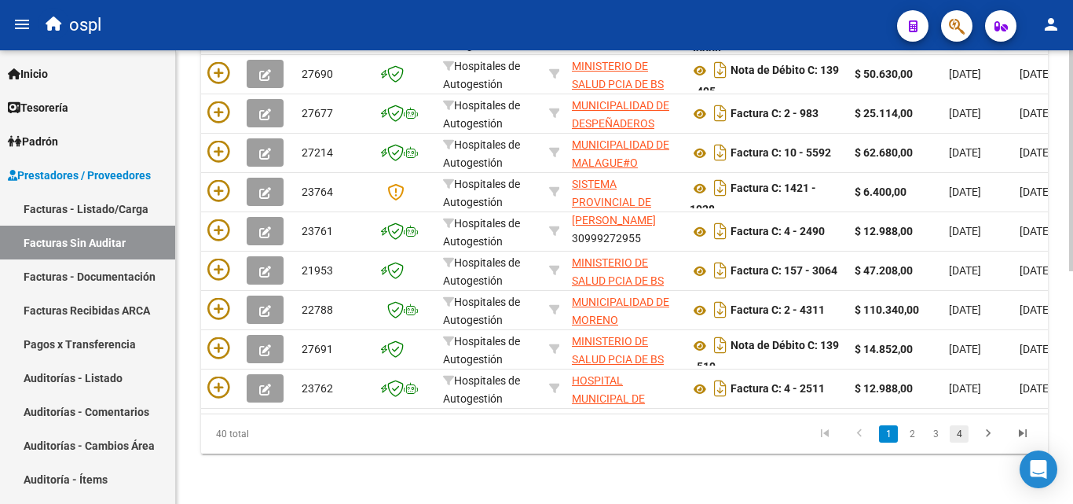
click at [960, 434] on link "4" at bounding box center [959, 433] width 19 height 17
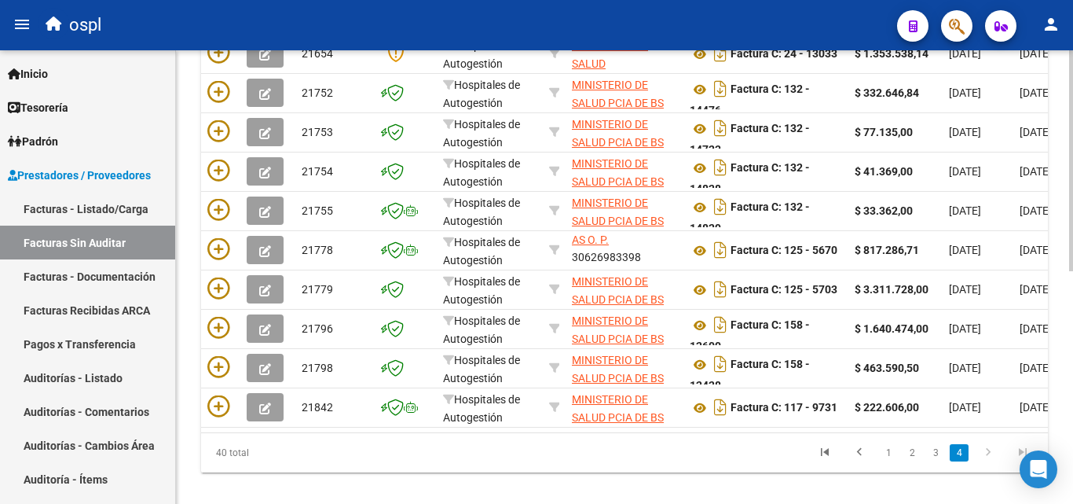
scroll to position [476, 0]
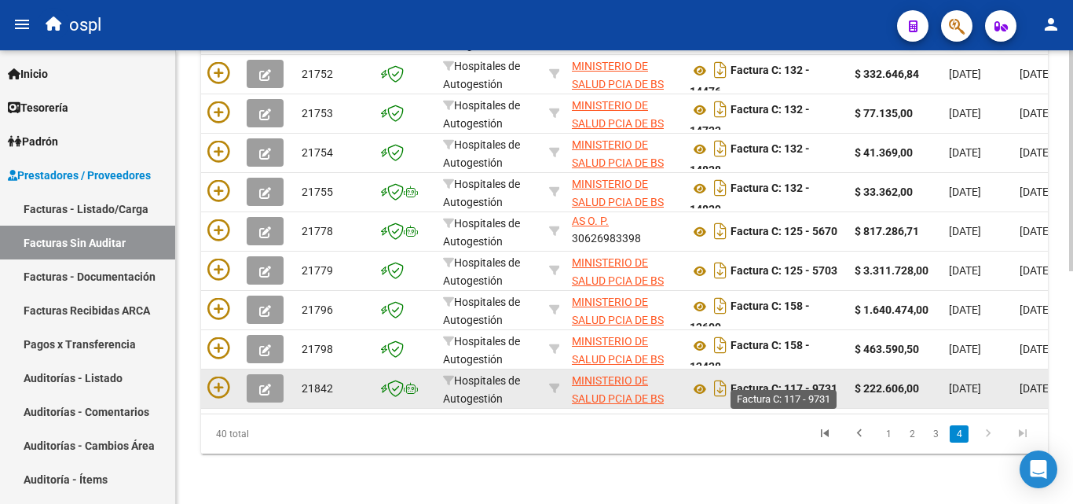
click at [844, 373] on datatable-body-cell "Factura C: 117 - 9731" at bounding box center [765, 388] width 165 height 38
click at [800, 383] on strong "Factura C: 117 - 9731" at bounding box center [784, 389] width 107 height 13
drag, startPoint x: 838, startPoint y: 374, endPoint x: 874, endPoint y: 374, distance: 36.1
click at [905, 382] on strong "$ 222.606,00" at bounding box center [887, 388] width 64 height 13
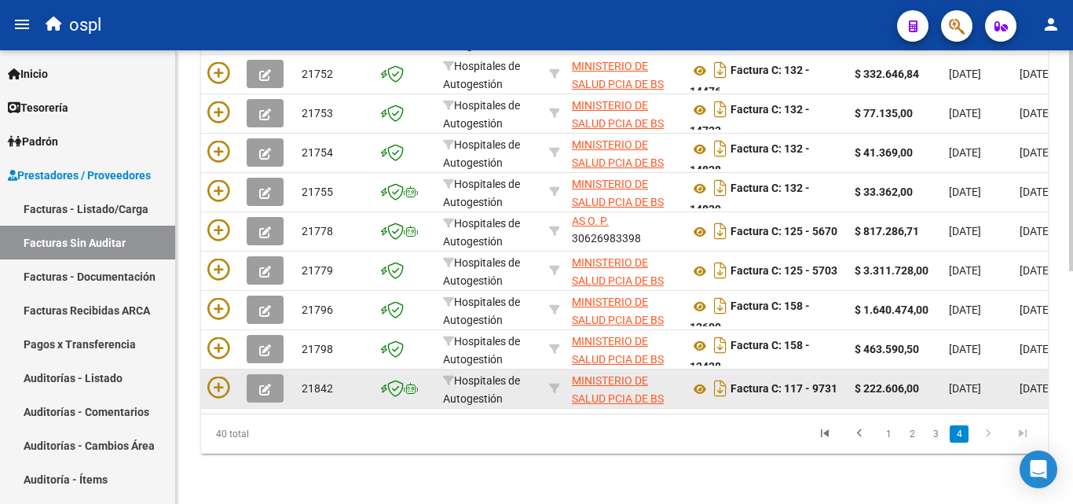
click at [905, 382] on strong "$ 222.606,00" at bounding box center [887, 388] width 64 height 13
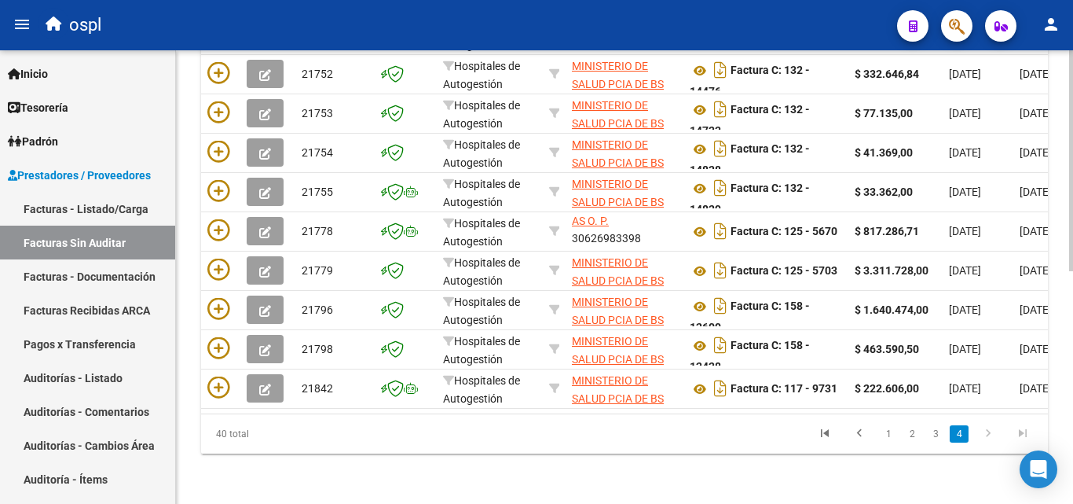
click at [660, 478] on div "PRESTADORES -> Listado de Facturas/Comprobantes Confirmados sin Auditar cloud_d…" at bounding box center [624, 45] width 897 height 917
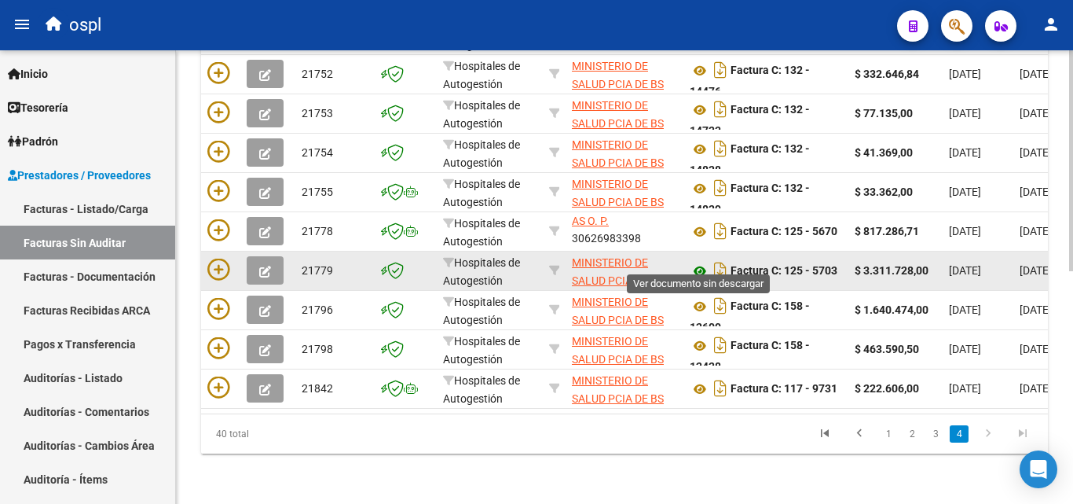
click at [705, 262] on icon at bounding box center [700, 271] width 20 height 19
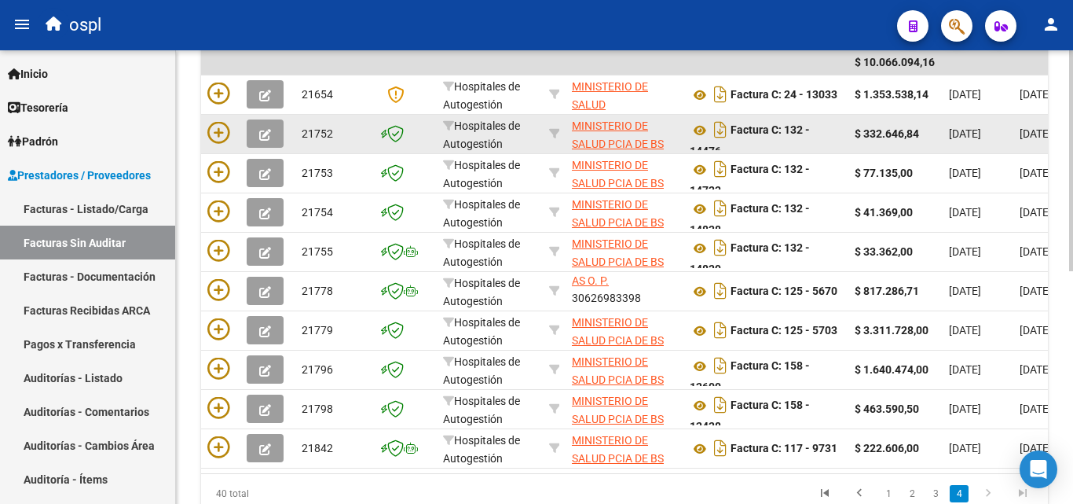
scroll to position [397, 0]
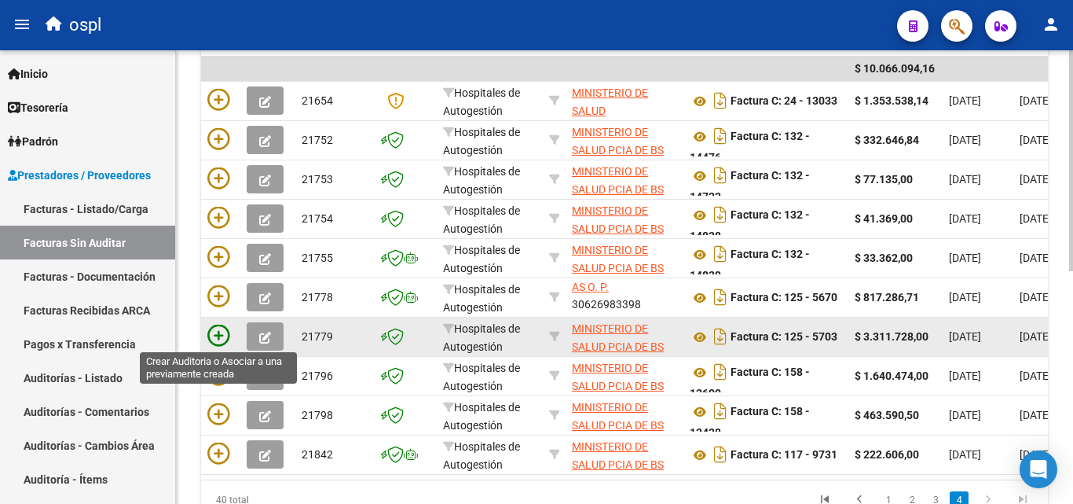
click at [214, 336] on icon at bounding box center [218, 335] width 22 height 22
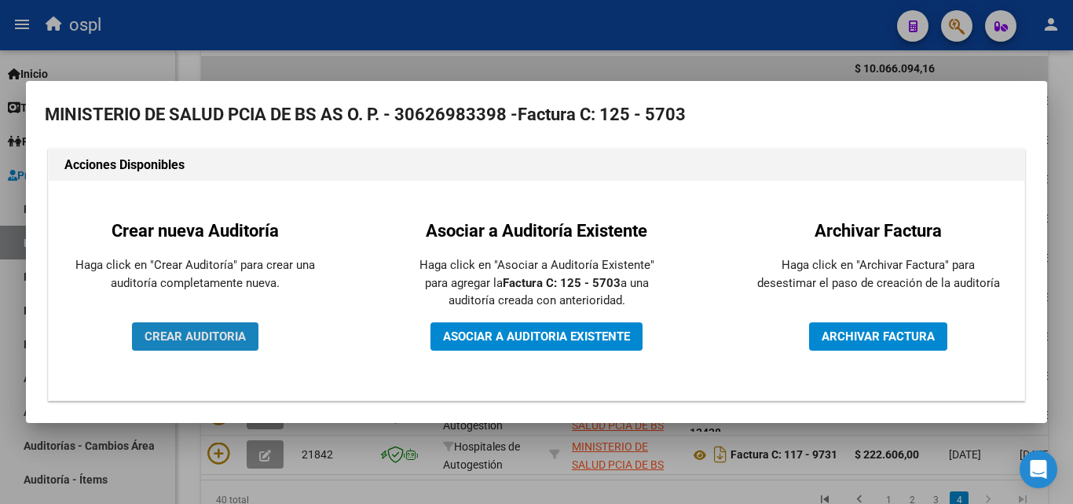
click at [203, 332] on span "CREAR AUDITORIA" at bounding box center [195, 336] width 101 height 14
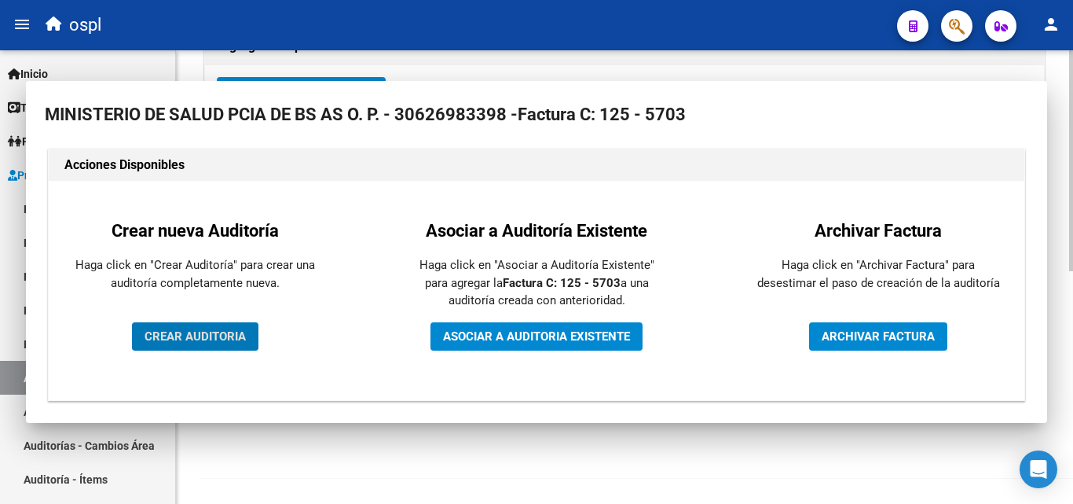
scroll to position [375, 0]
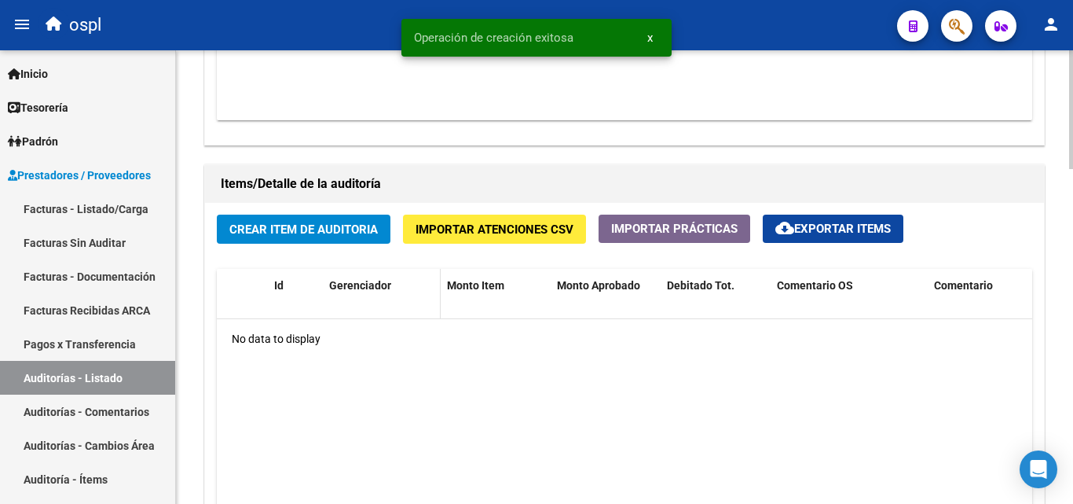
scroll to position [1021, 0]
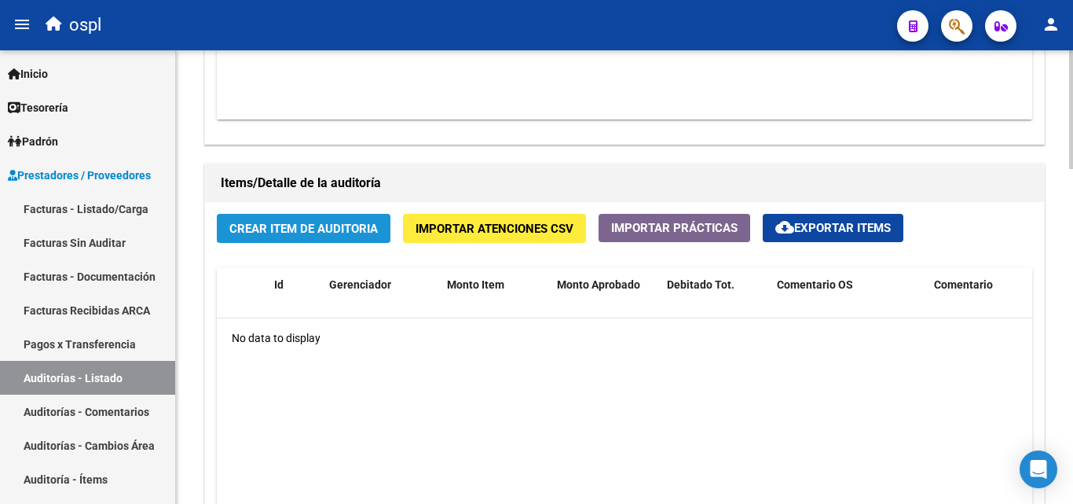
click at [318, 223] on span "Crear Item de Auditoria" at bounding box center [303, 229] width 148 height 14
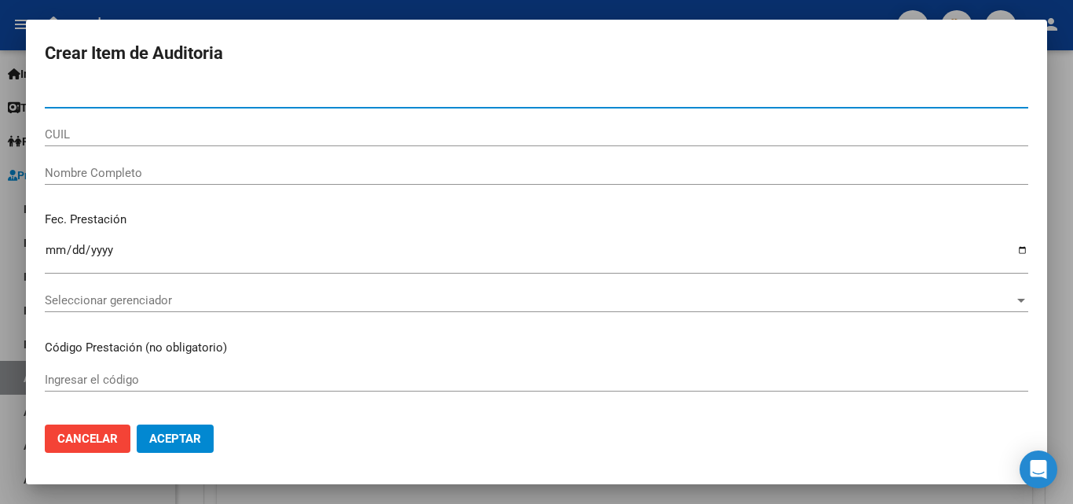
click at [104, 166] on input "Nombre Completo" at bounding box center [536, 173] width 983 height 14
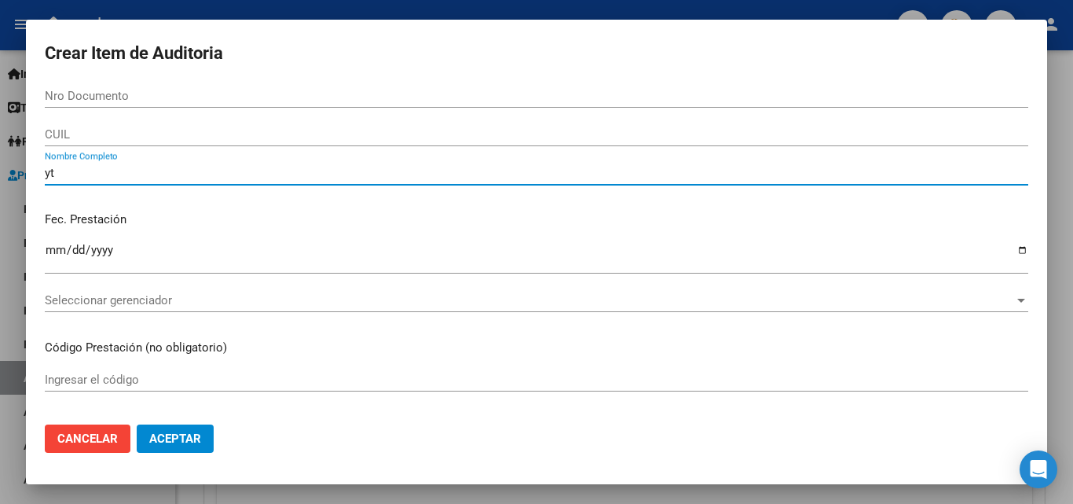
type input "y"
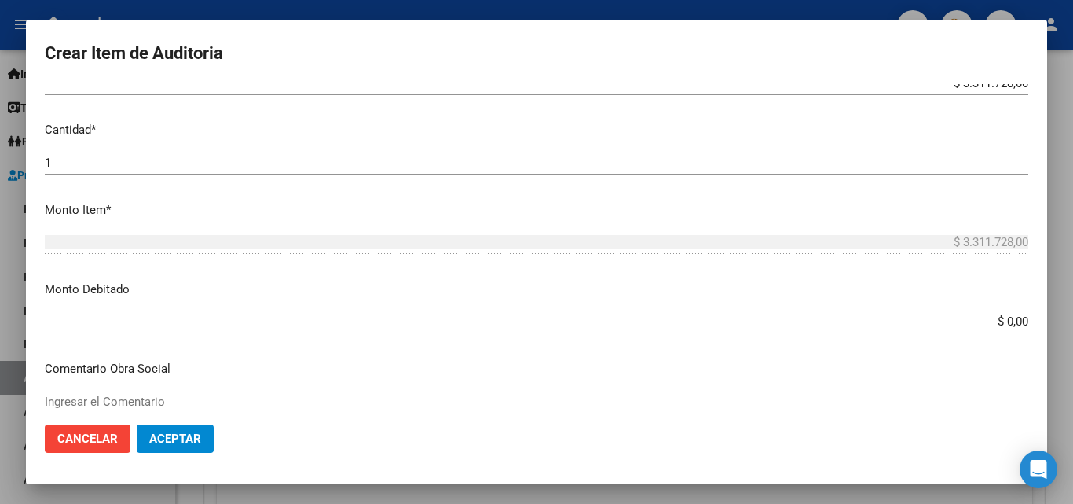
scroll to position [393, 0]
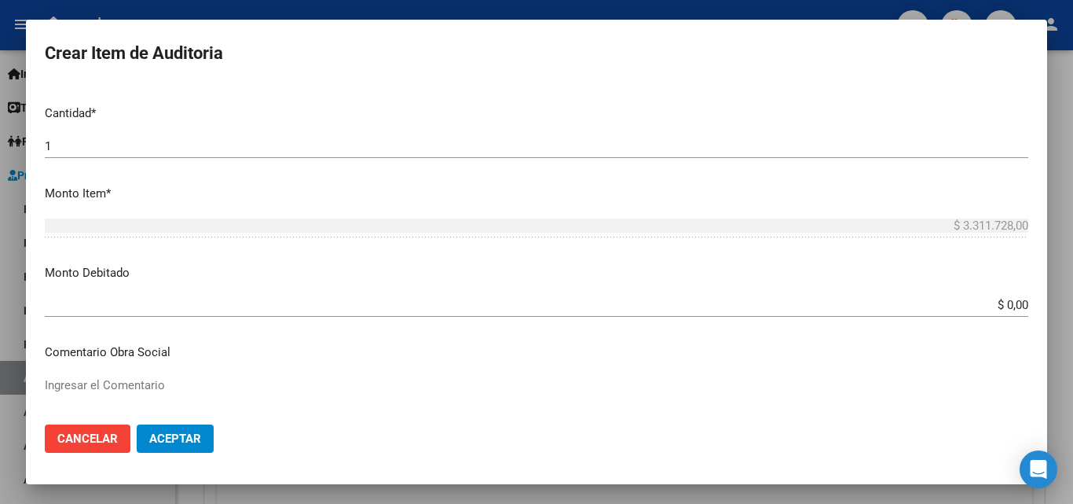
type input "todos"
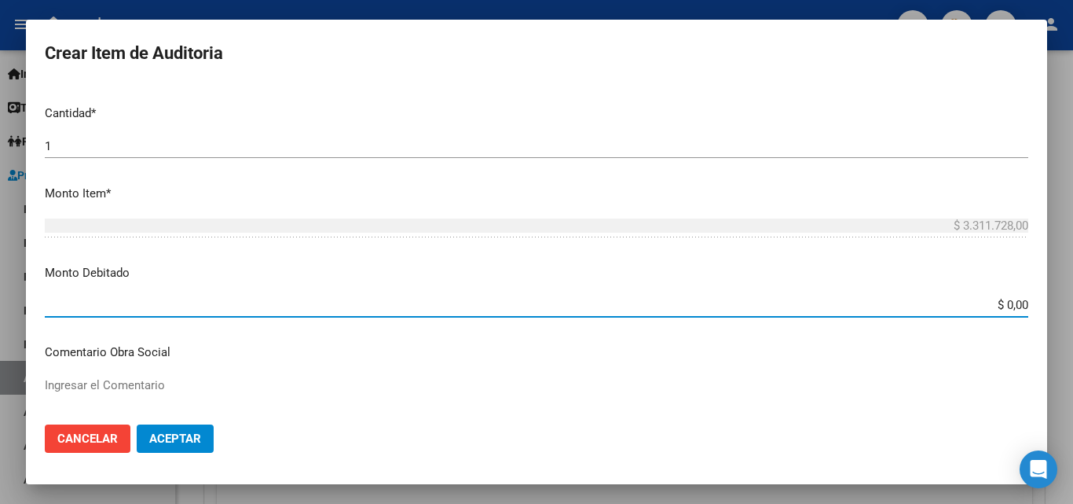
drag, startPoint x: 1011, startPoint y: 302, endPoint x: 1038, endPoint y: 307, distance: 27.9
click at [1038, 307] on mat-dialog-content "Nro Documento CUIL todos Nombre Completo Fec. Prestación Ingresar la fecha Sele…" at bounding box center [536, 248] width 1021 height 328
type input "$ 3.311.728,00"
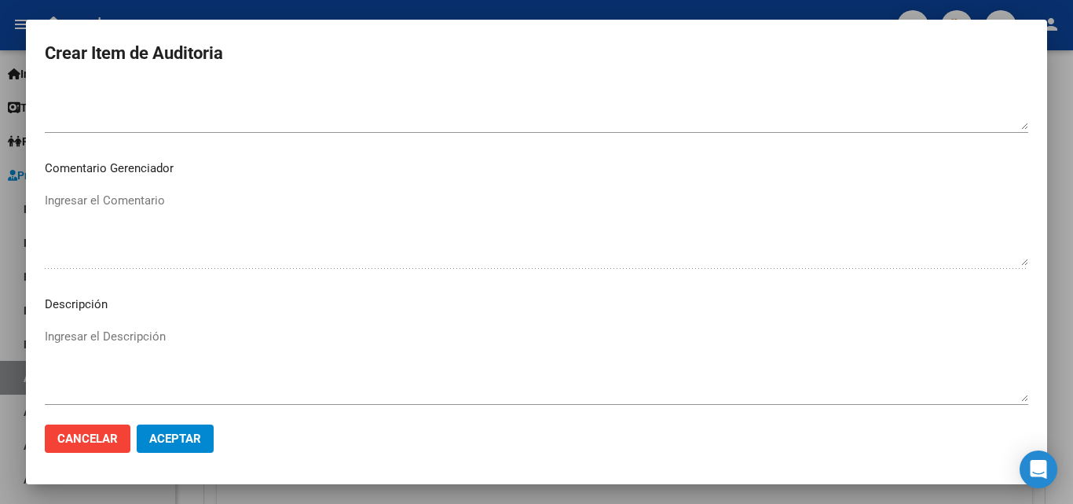
scroll to position [1016, 0]
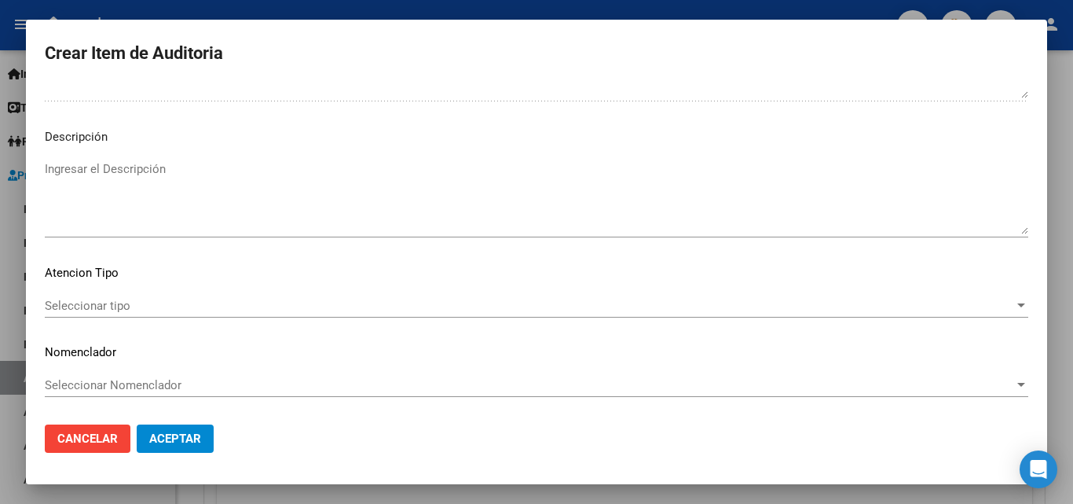
click at [134, 171] on textarea "Ingresar el Descripción" at bounding box center [536, 197] width 983 height 74
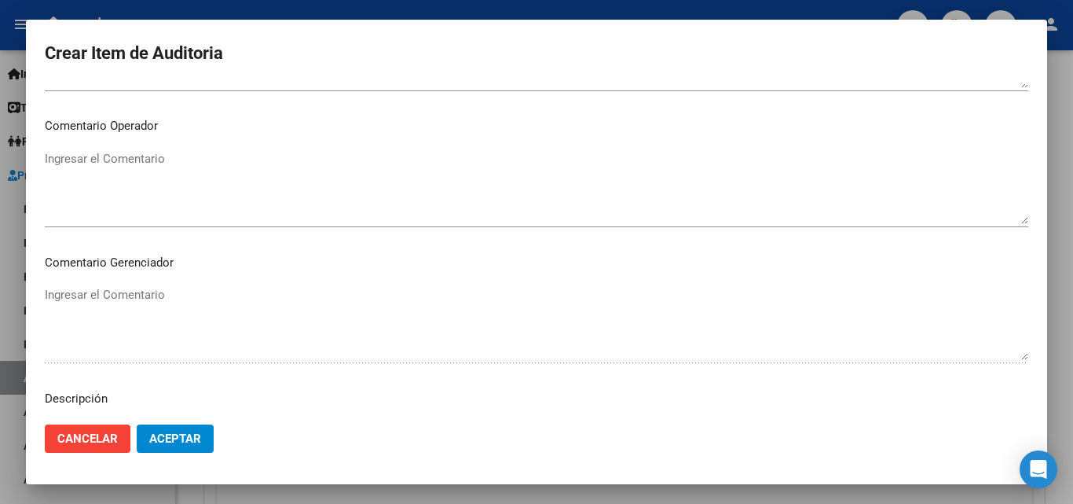
scroll to position [781, 0]
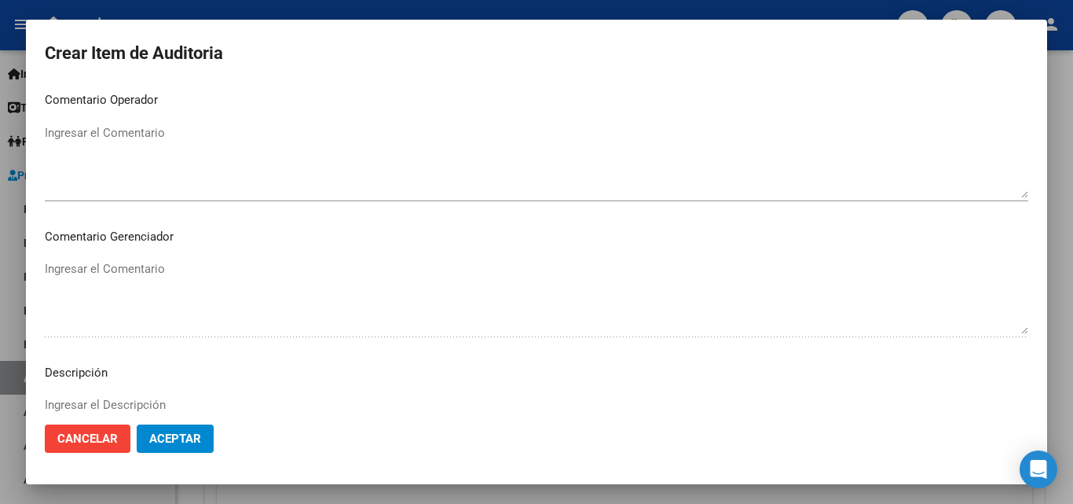
click at [153, 207] on div "Ingresar el Comentario" at bounding box center [536, 168] width 983 height 95
click at [127, 170] on textarea "Ingresar el Comentario" at bounding box center [536, 161] width 983 height 74
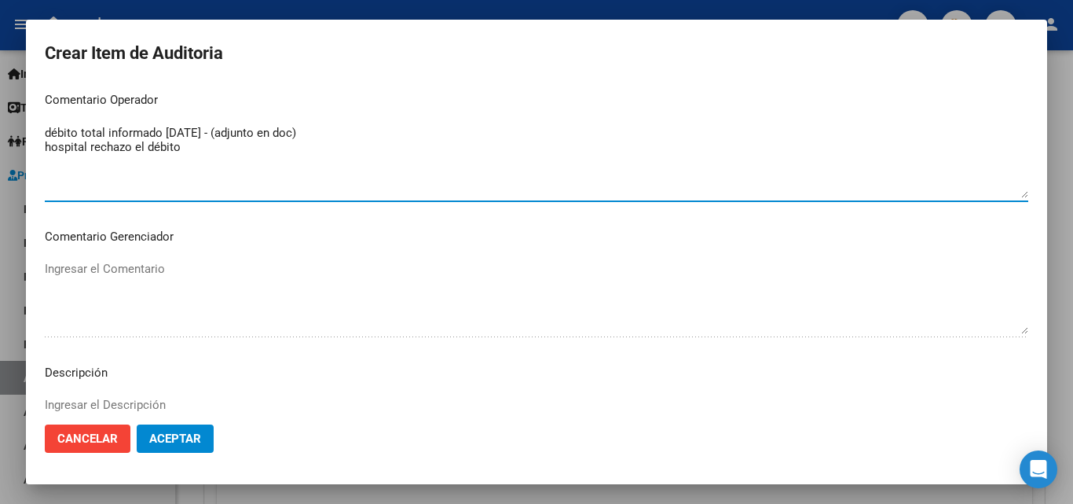
type textarea "débito total informado [DATE] - (adjunto en doc) hospital rechazo el débito"
click at [180, 439] on span "Aceptar" at bounding box center [175, 438] width 52 height 14
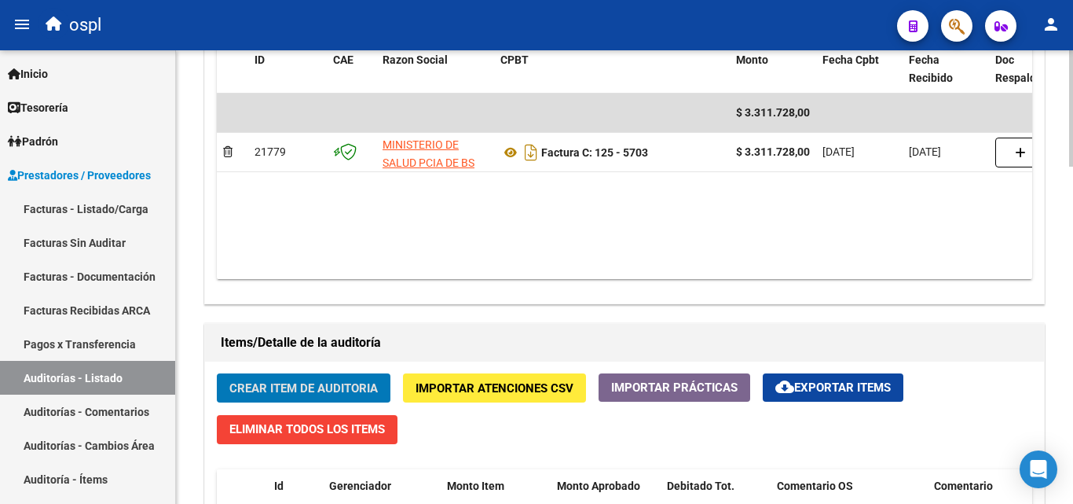
scroll to position [864, 0]
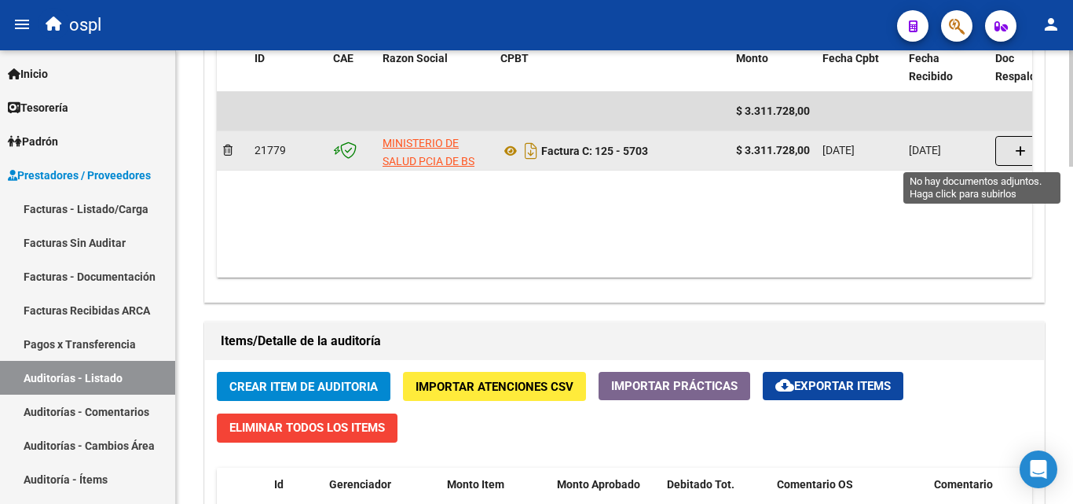
click at [1022, 155] on icon "button" at bounding box center [1020, 151] width 11 height 12
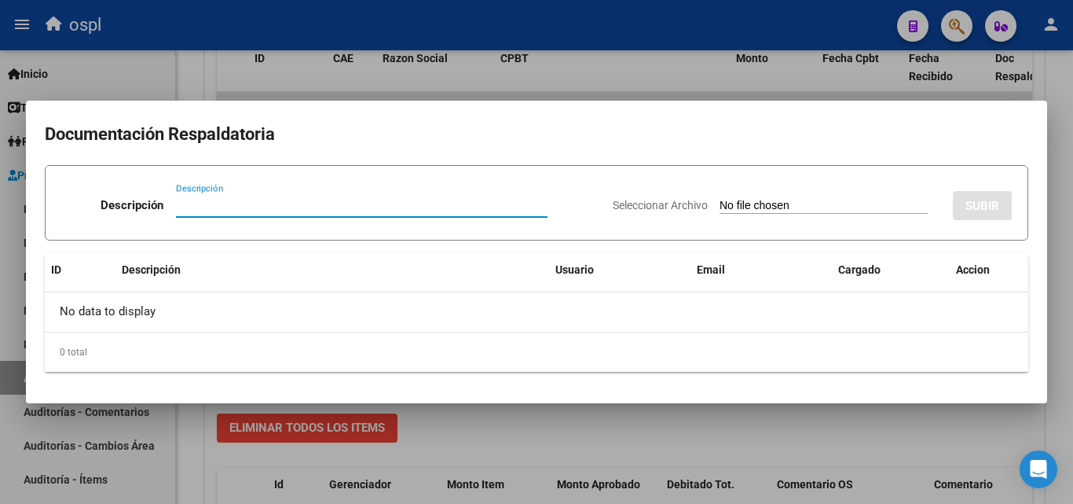
click at [723, 203] on input "Seleccionar Archivo" at bounding box center [824, 206] width 208 height 15
type input "C:\fakepath\DÉBITO FACTURA 5703 HOSPITAL INTERZONAL DE AGUDOS Y CRÓNICOS [PERSO…"
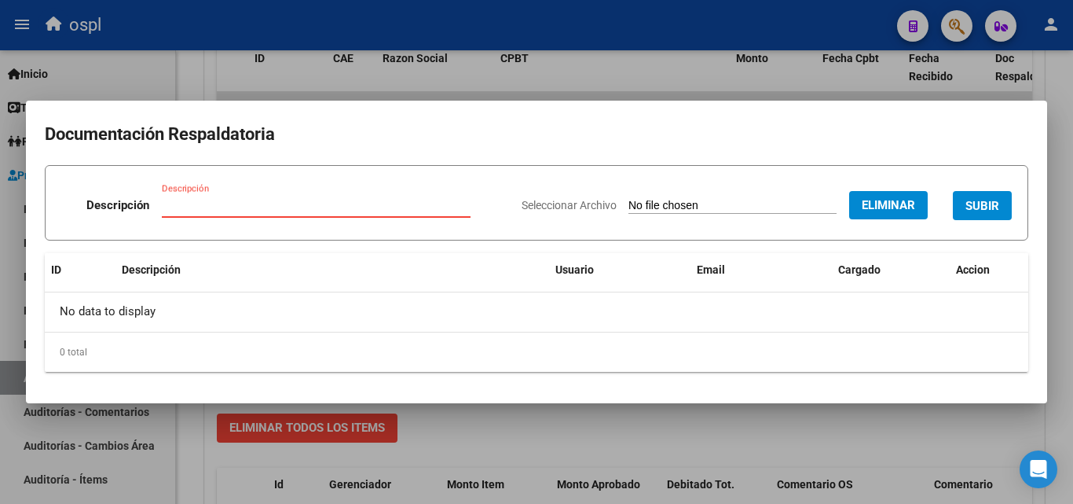
click at [222, 205] on input "Descripción" at bounding box center [316, 205] width 309 height 14
type input "débito total"
click at [982, 204] on span "SUBIR" at bounding box center [982, 206] width 34 height 14
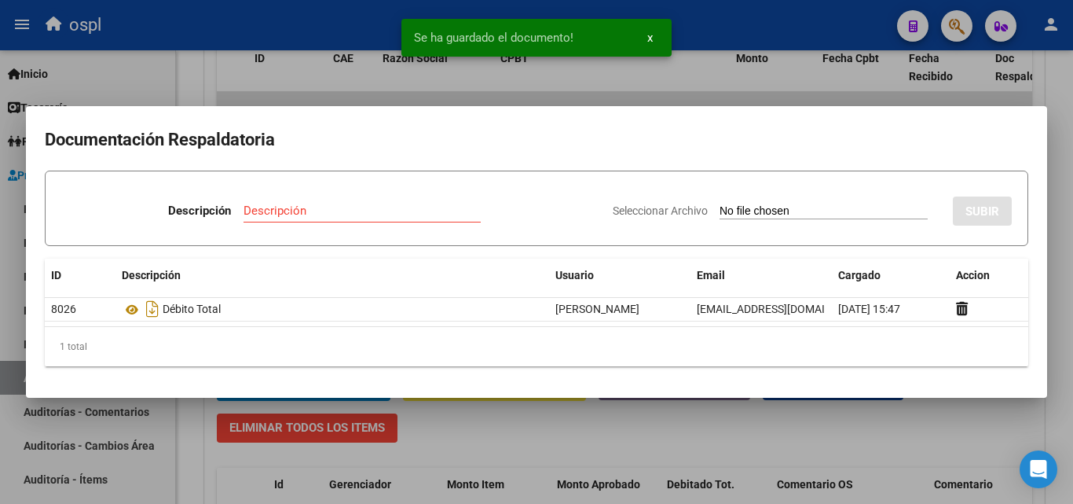
drag, startPoint x: 467, startPoint y: 462, endPoint x: 156, endPoint y: 370, distance: 324.4
click at [464, 462] on div at bounding box center [536, 252] width 1073 height 504
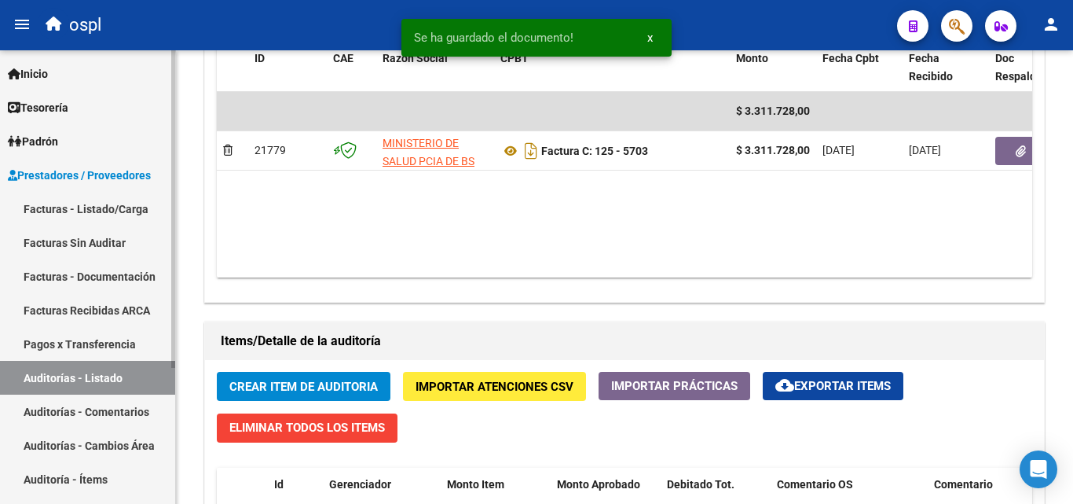
click at [82, 232] on link "Facturas Sin Auditar" at bounding box center [87, 242] width 175 height 34
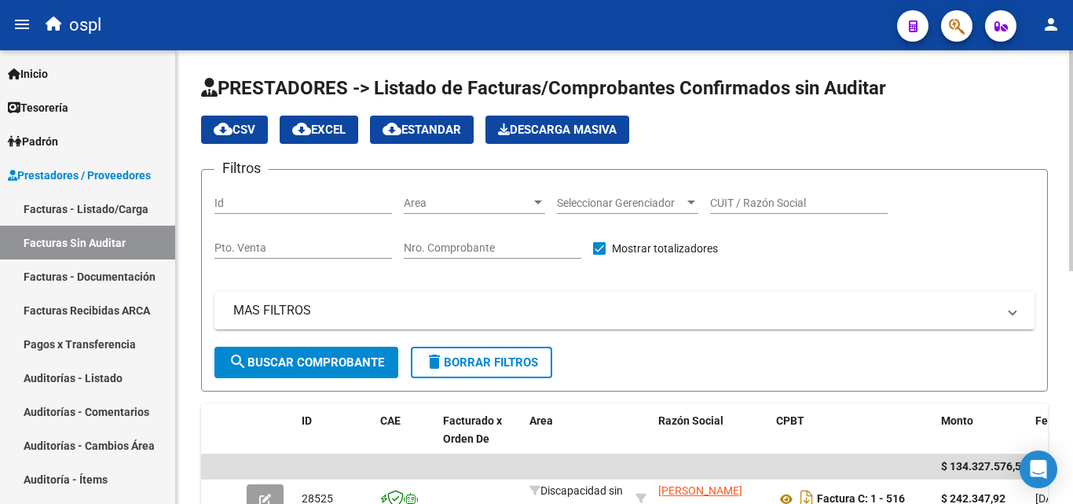
click at [464, 206] on span "Area" at bounding box center [467, 202] width 127 height 13
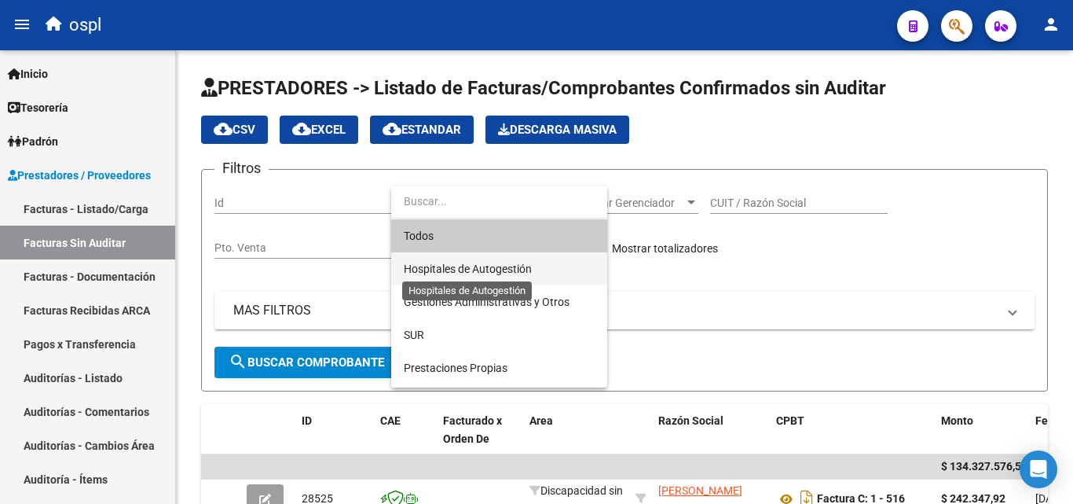
click at [456, 264] on span "Hospitales de Autogestión" at bounding box center [468, 268] width 128 height 13
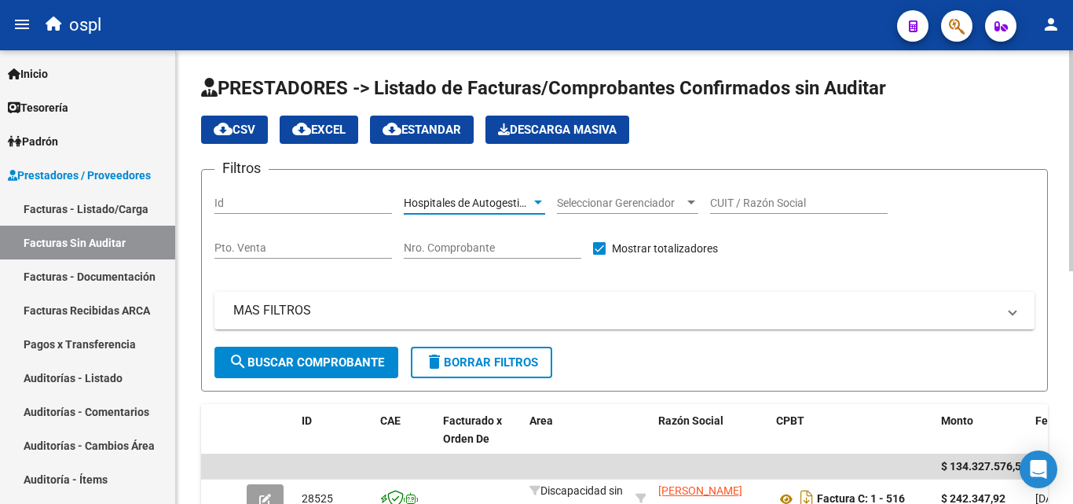
click at [335, 363] on span "search Buscar Comprobante" at bounding box center [307, 362] width 156 height 14
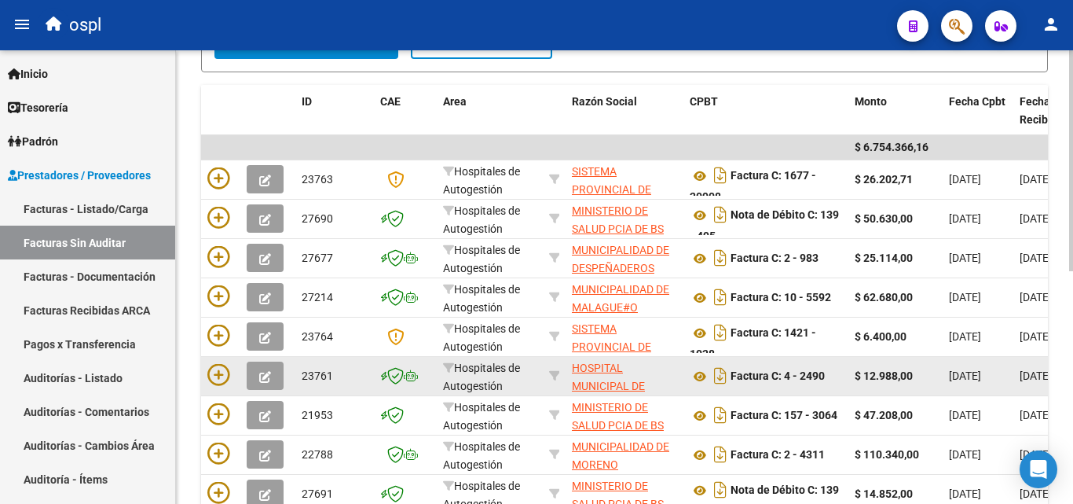
scroll to position [476, 0]
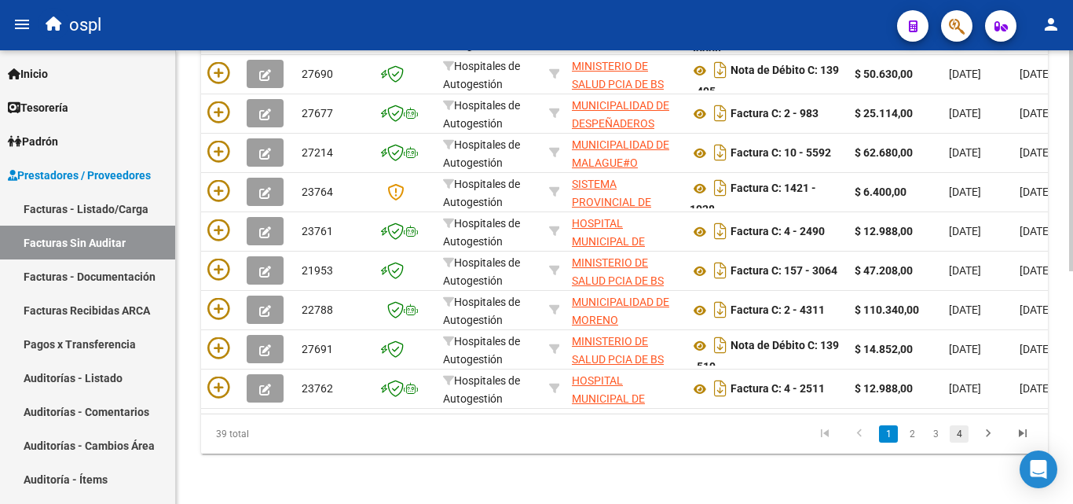
click at [962, 434] on link "4" at bounding box center [959, 433] width 19 height 17
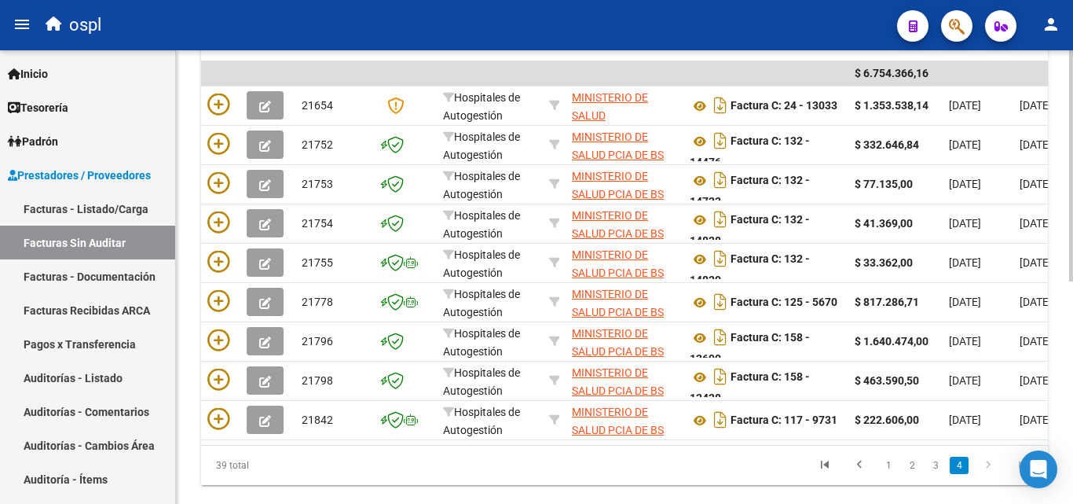
scroll to position [314, 0]
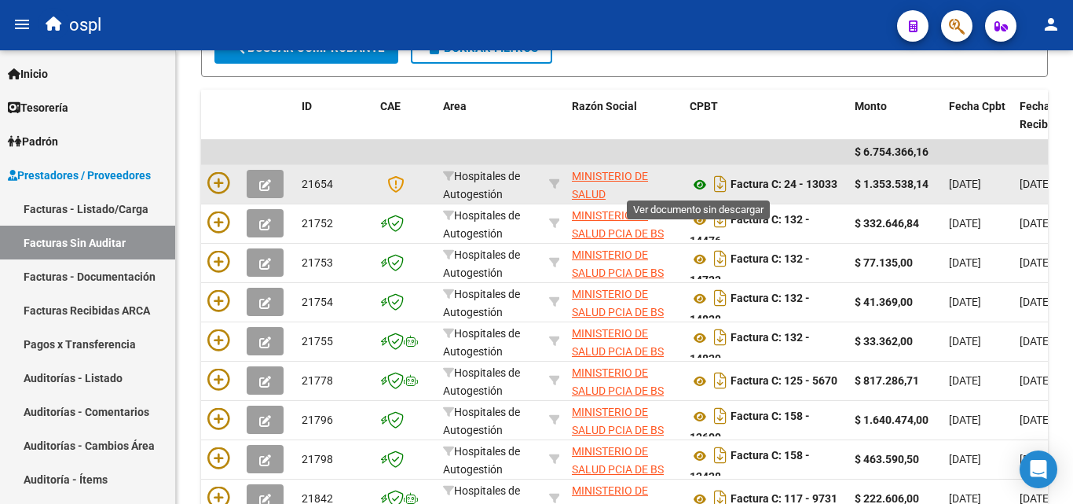
click at [698, 184] on icon at bounding box center [700, 184] width 20 height 19
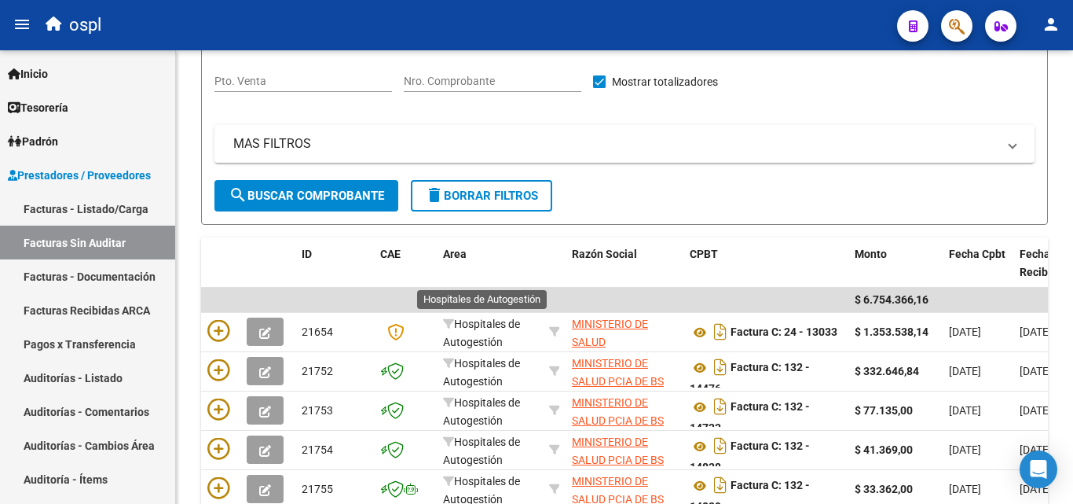
scroll to position [0, 0]
